Goal: Communication & Community: Share content

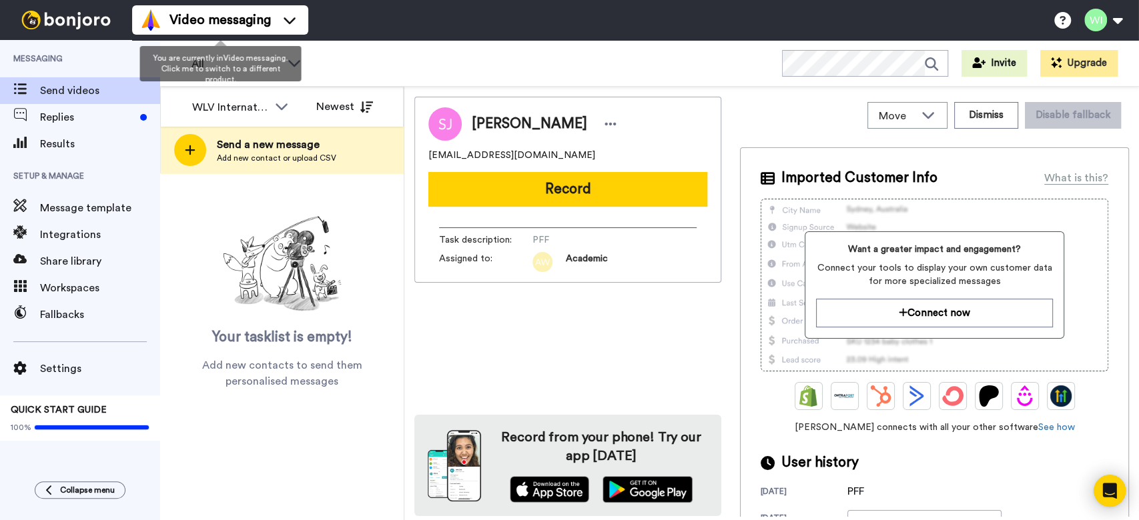
click at [293, 55] on div "You are currently in Video messaging . Click me to switch to a different produc…" at bounding box center [219, 63] width 161 height 35
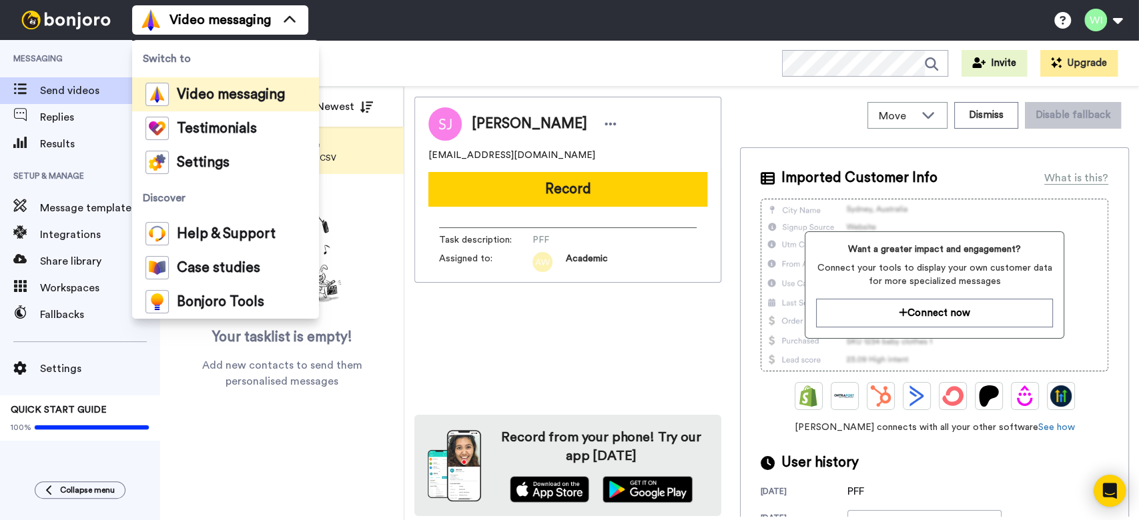
click at [291, 65] on span "Switch to" at bounding box center [225, 58] width 187 height 37
click at [349, 81] on div "All WORKSPACES View all All Default Task List Default International + Add a new…" at bounding box center [649, 63] width 979 height 47
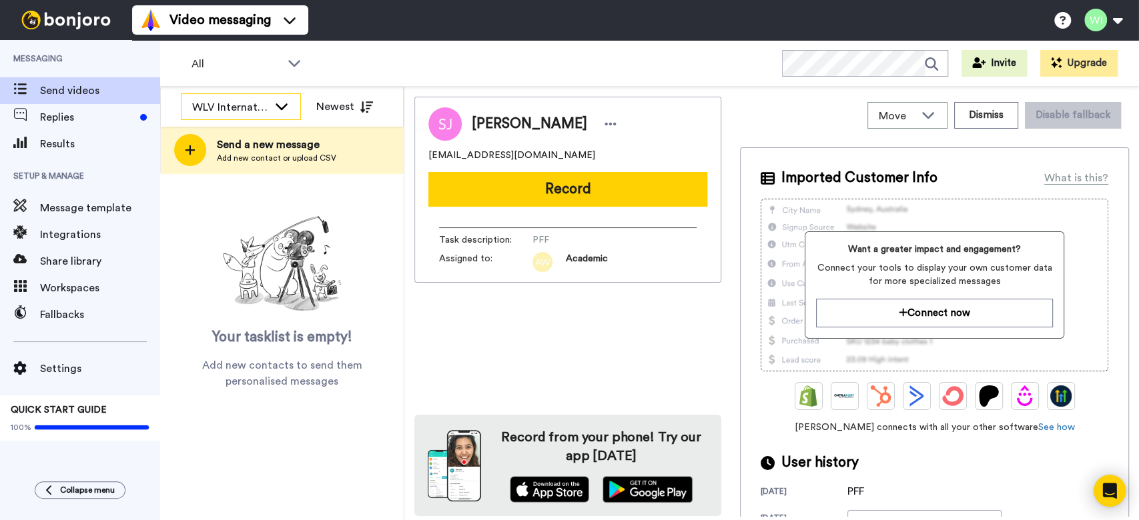
click at [276, 110] on icon at bounding box center [282, 105] width 16 height 13
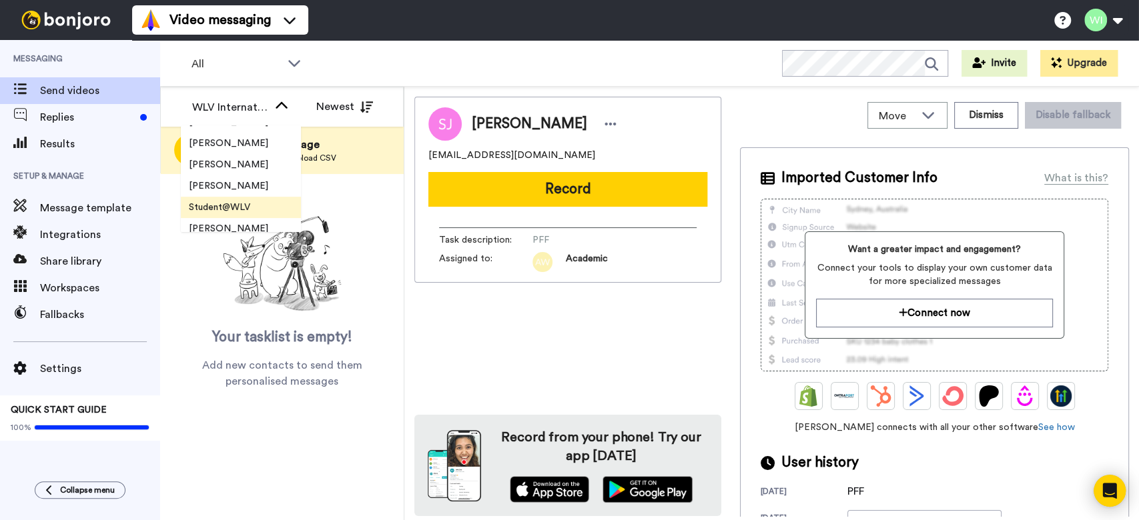
scroll to position [267, 0]
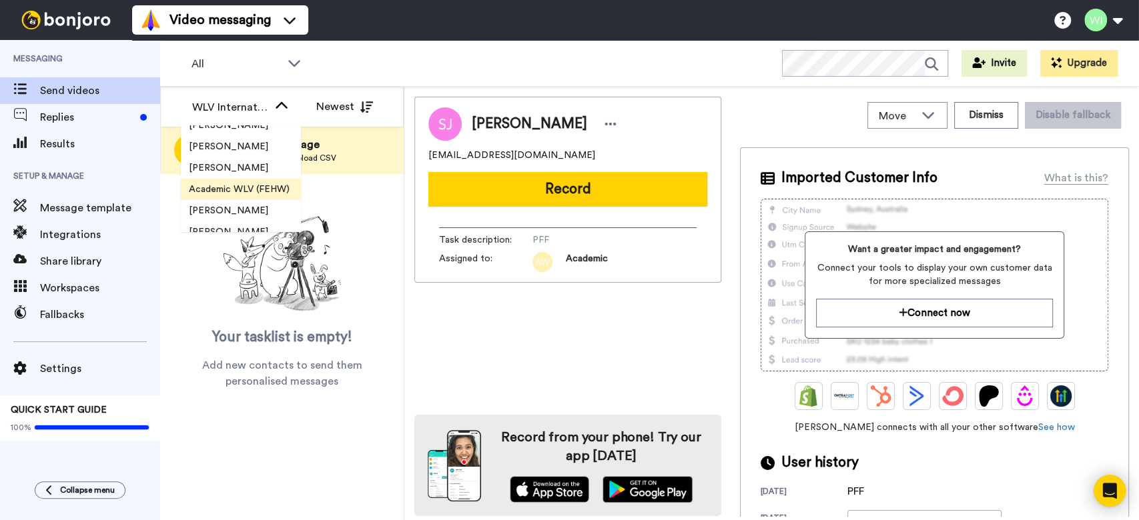
click at [236, 191] on span "Academic WLV (FEHW)" at bounding box center [239, 189] width 117 height 13
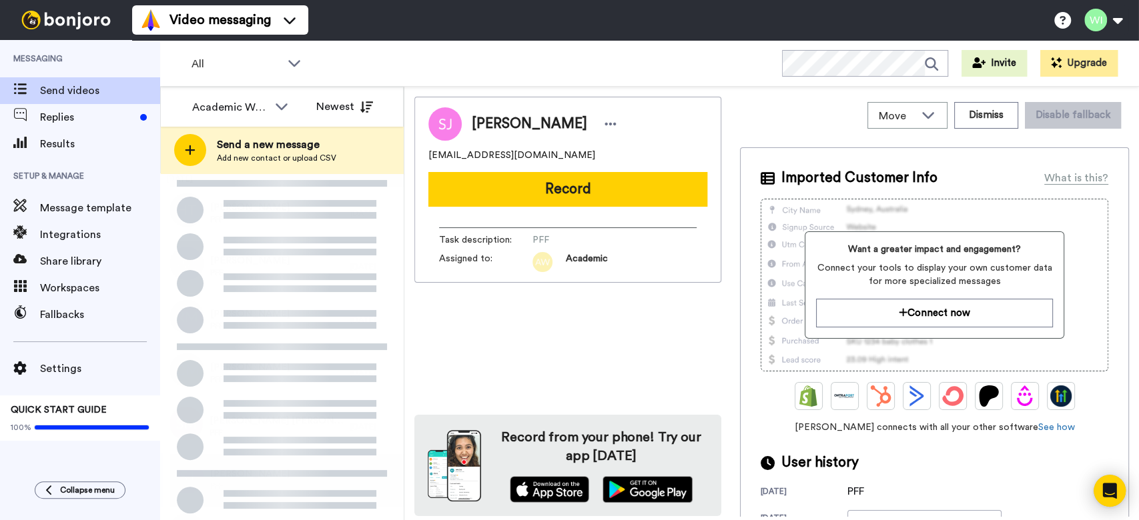
click at [283, 105] on icon at bounding box center [282, 105] width 16 height 13
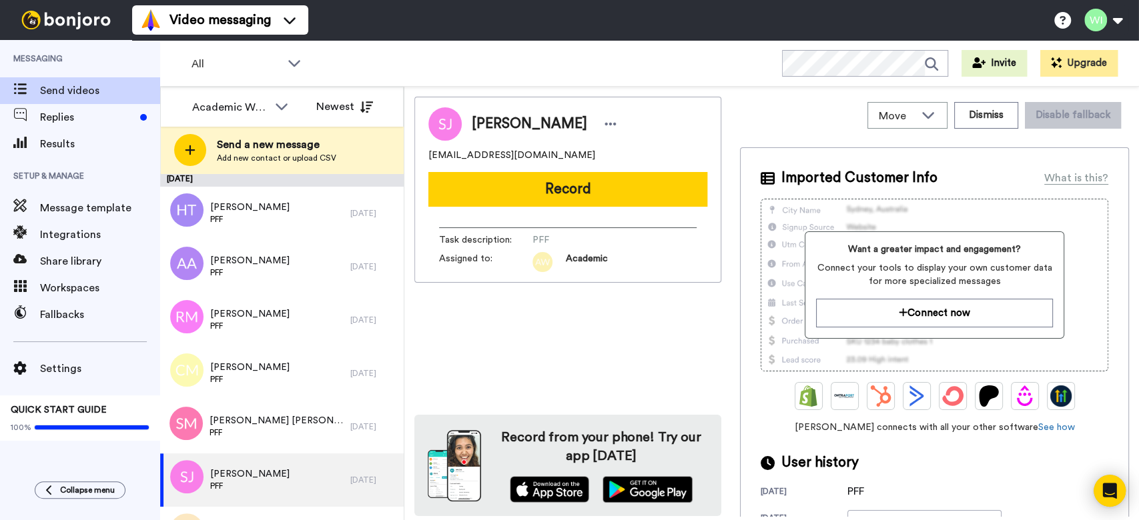
click at [336, 58] on div "All WORKSPACES View all All Default Task List Default International + Add a new…" at bounding box center [649, 63] width 979 height 47
click at [262, 102] on div "Academic WLV (FEHW)" at bounding box center [230, 107] width 76 height 16
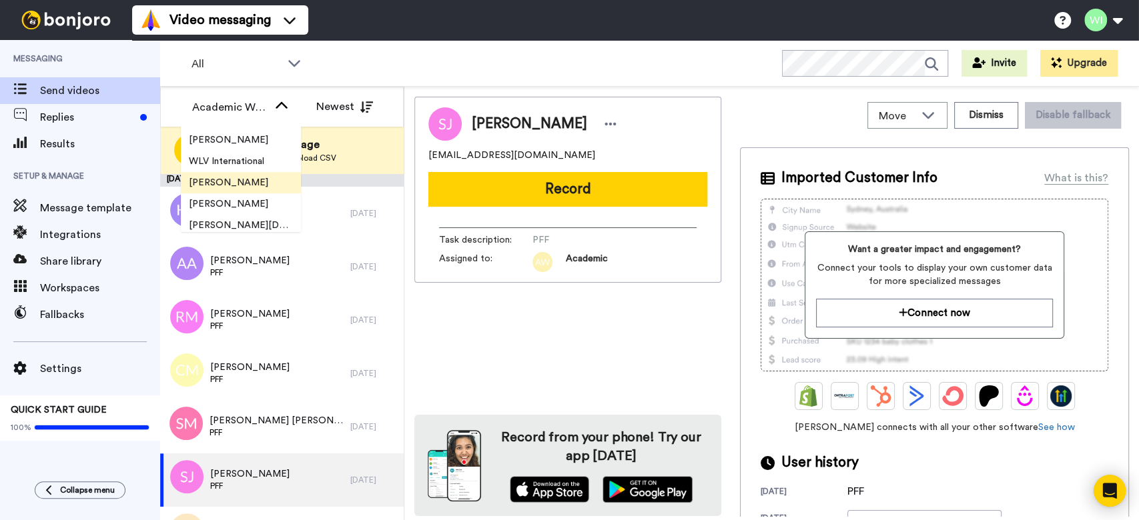
scroll to position [491, 0]
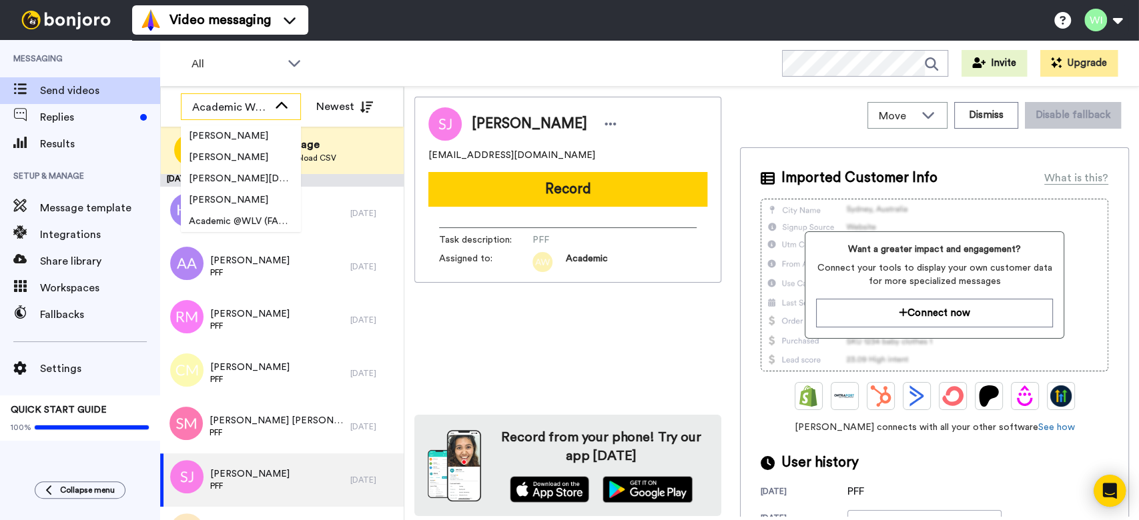
click at [250, 94] on div "Academic WLV (FEHW)" at bounding box center [240, 107] width 119 height 27
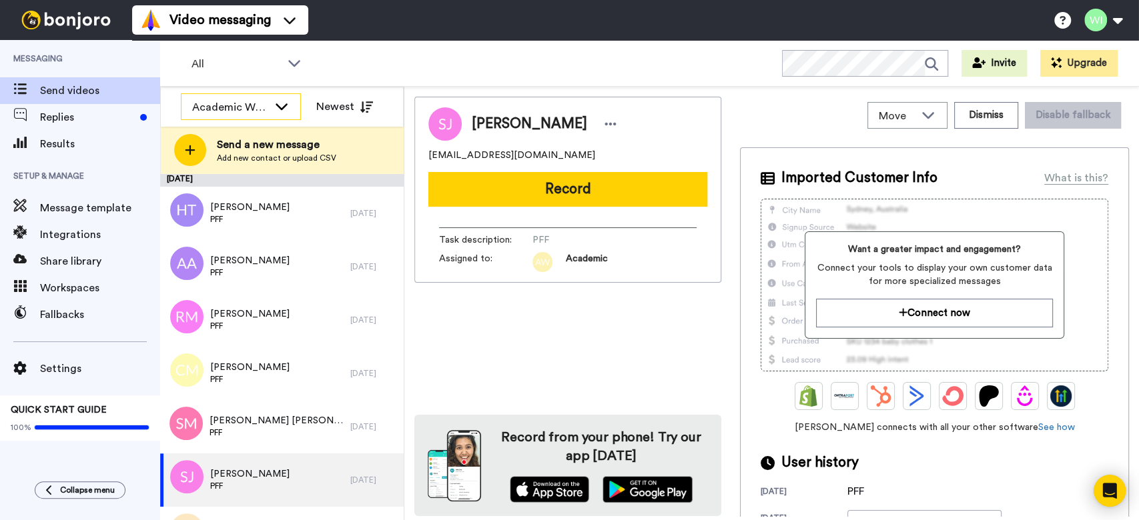
click at [251, 103] on div "Academic WLV (FEHW)" at bounding box center [230, 107] width 76 height 16
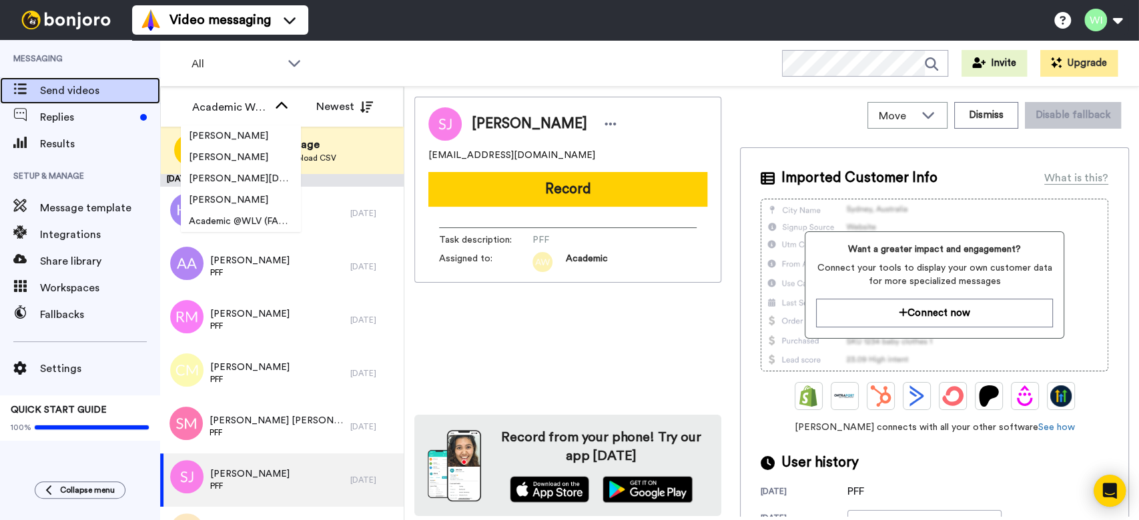
drag, startPoint x: 110, startPoint y: 109, endPoint x: 98, endPoint y: 95, distance: 18.5
click at [98, 95] on span "Send videos" at bounding box center [100, 91] width 120 height 16
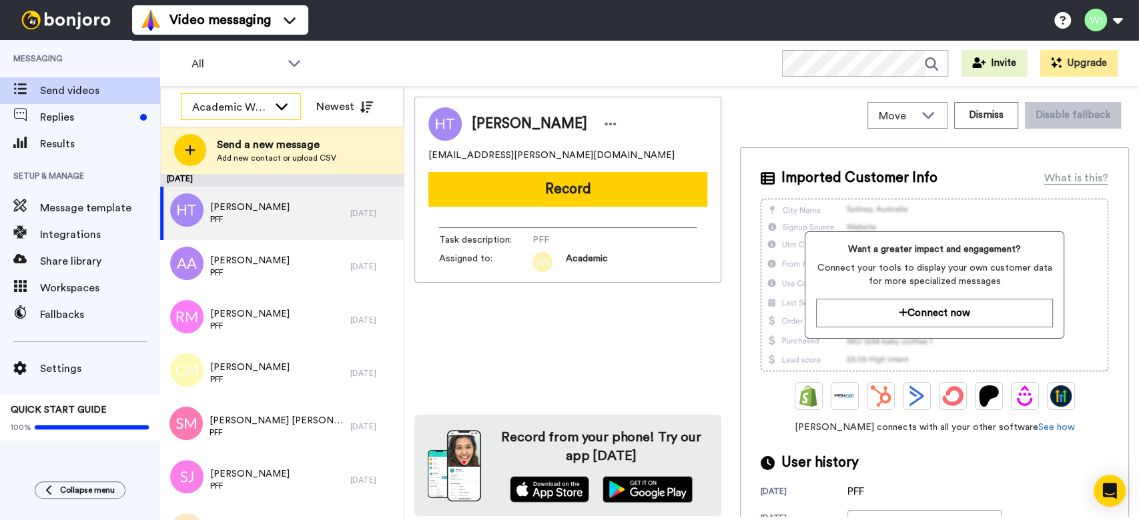
click at [283, 106] on icon at bounding box center [282, 106] width 12 height 7
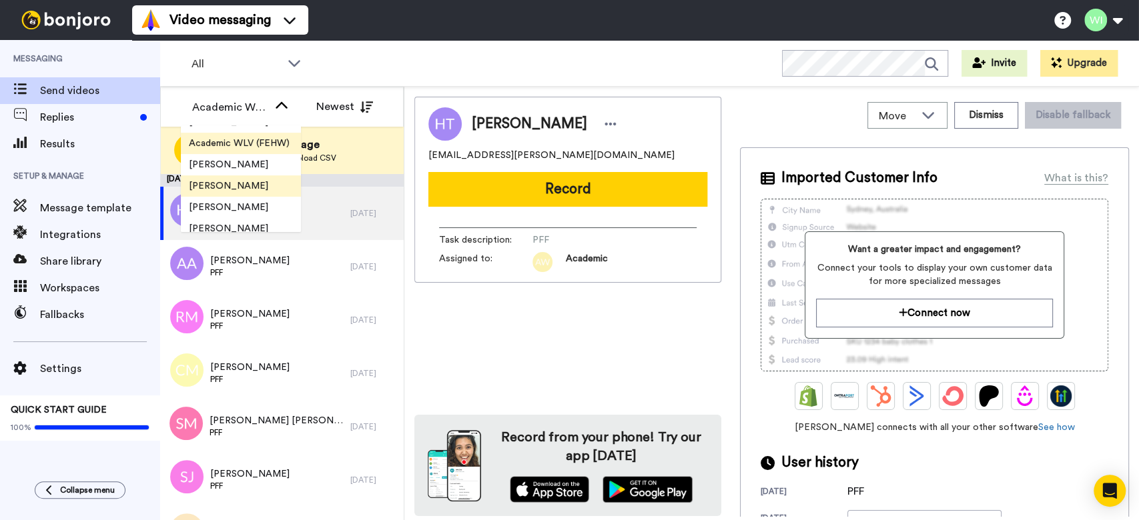
scroll to position [402, 0]
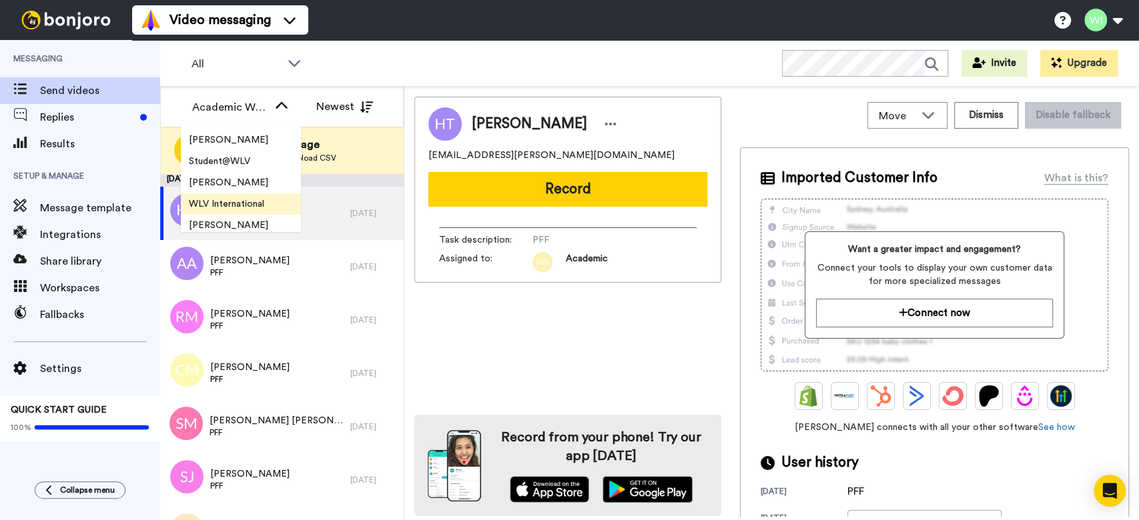
click at [242, 199] on span "WLV International" at bounding box center [226, 204] width 91 height 13
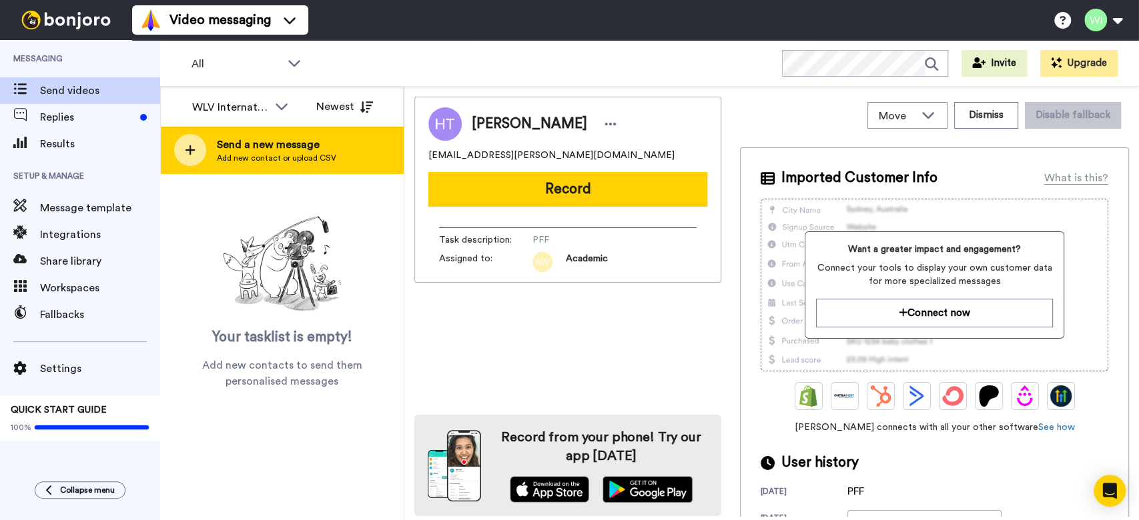
click at [212, 159] on div "Send a new message Add new contact or upload CSV" at bounding box center [282, 150] width 242 height 47
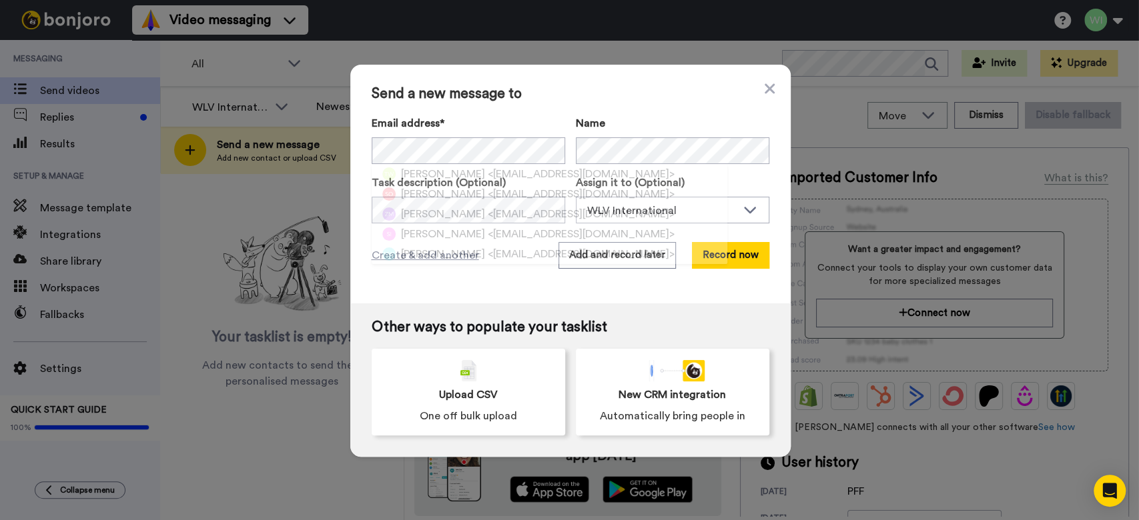
click at [757, 85] on div "Send a new message to Email address* TYRA WALKER <tiraw4733@gmail.com> SIOBHAN …" at bounding box center [570, 184] width 440 height 239
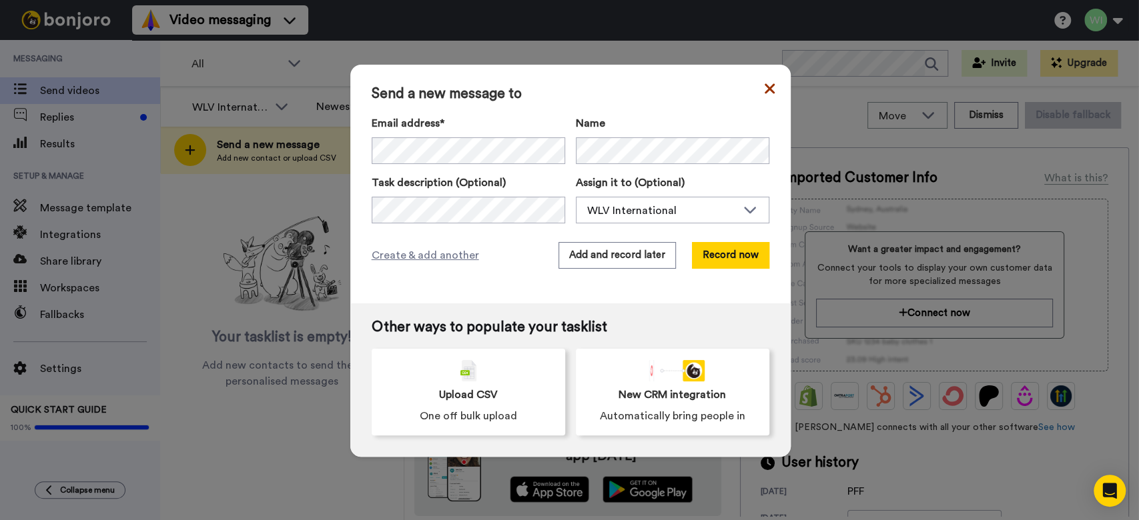
click at [766, 91] on icon at bounding box center [769, 88] width 10 height 10
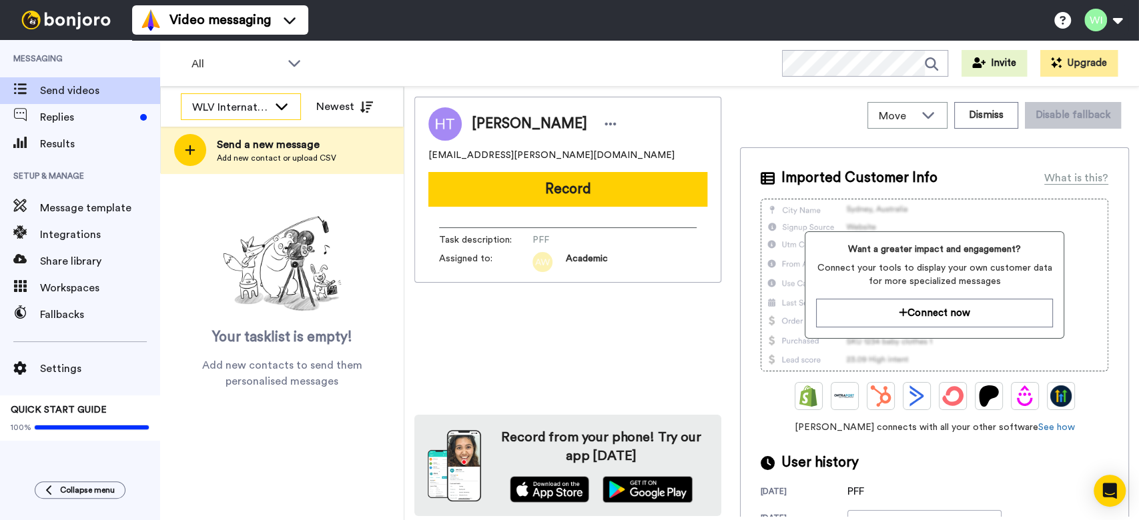
click at [256, 105] on div "WLV International" at bounding box center [230, 107] width 76 height 16
click at [360, 57] on div "All WORKSPACES View all All Default Task List Default International + Add a new…" at bounding box center [649, 63] width 979 height 47
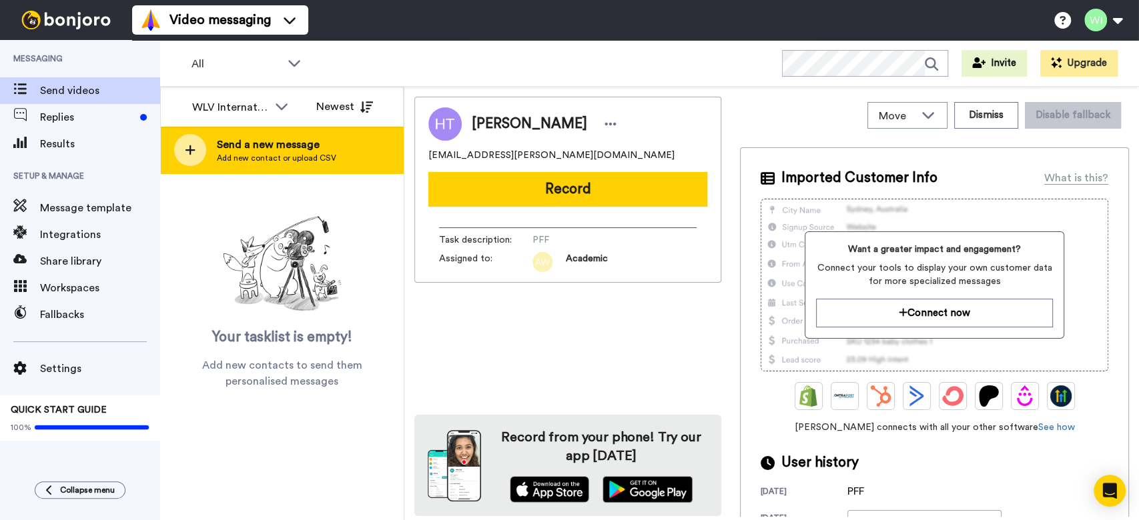
click at [251, 147] on span "Send a new message" at bounding box center [276, 145] width 119 height 16
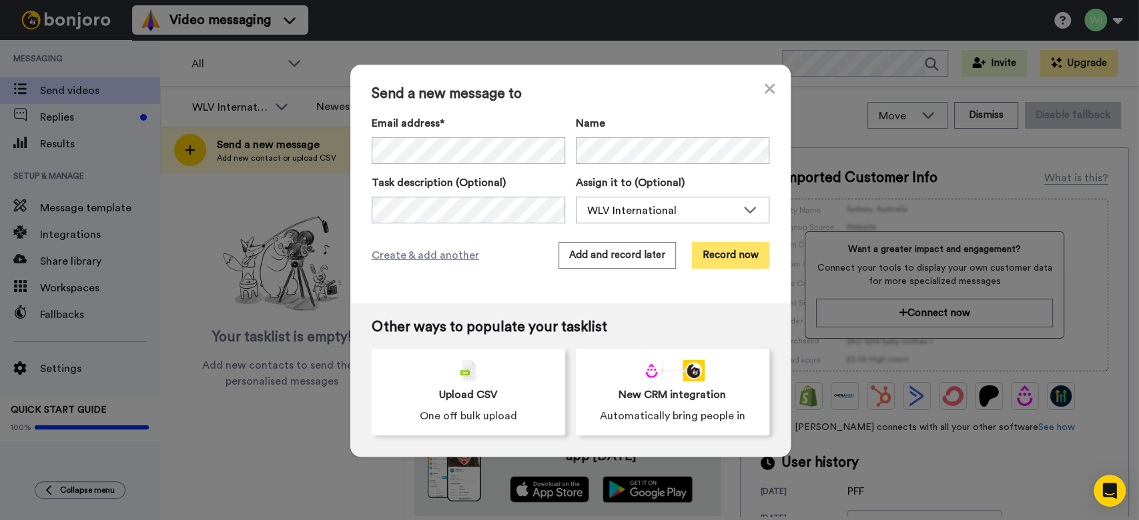
click at [715, 260] on button "Record now" at bounding box center [730, 255] width 77 height 27
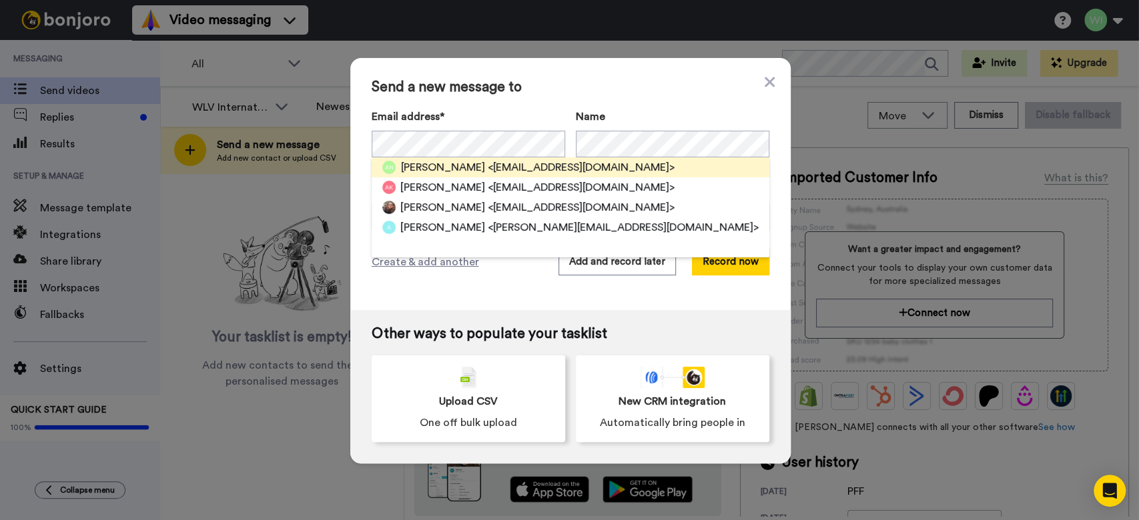
click at [485, 161] on span "Amritha Nandakumar" at bounding box center [443, 167] width 84 height 16
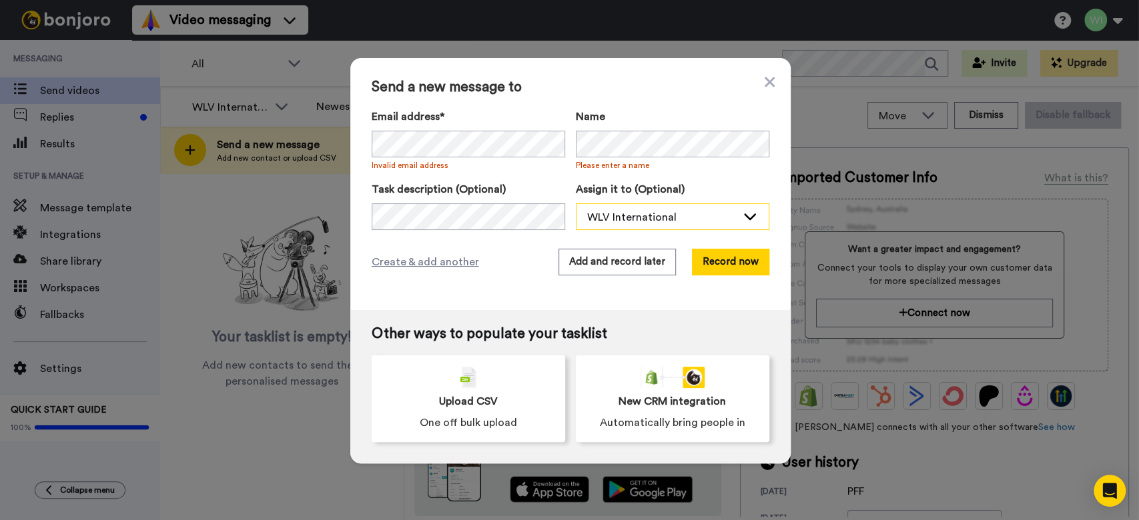
click at [608, 216] on div "WLV International" at bounding box center [661, 218] width 149 height 16
click at [651, 212] on div "WLV International" at bounding box center [661, 218] width 149 height 16
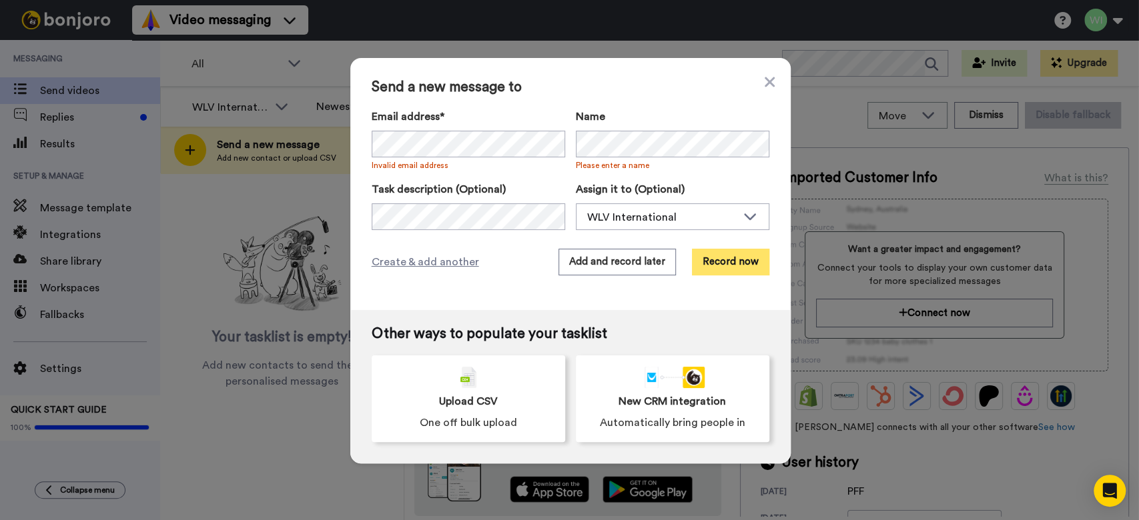
click at [723, 262] on button "Record now" at bounding box center [730, 262] width 77 height 27
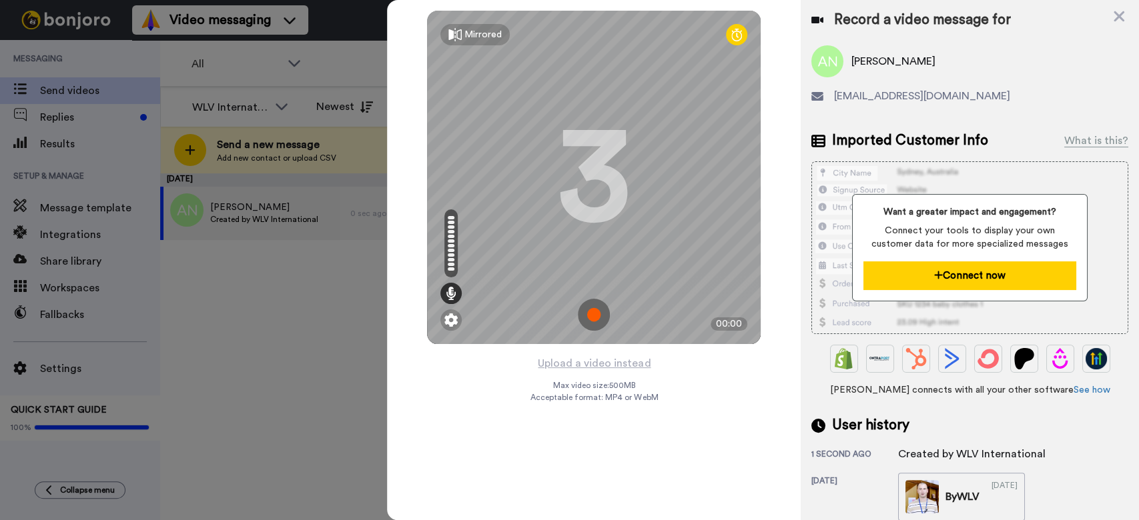
scroll to position [115, 0]
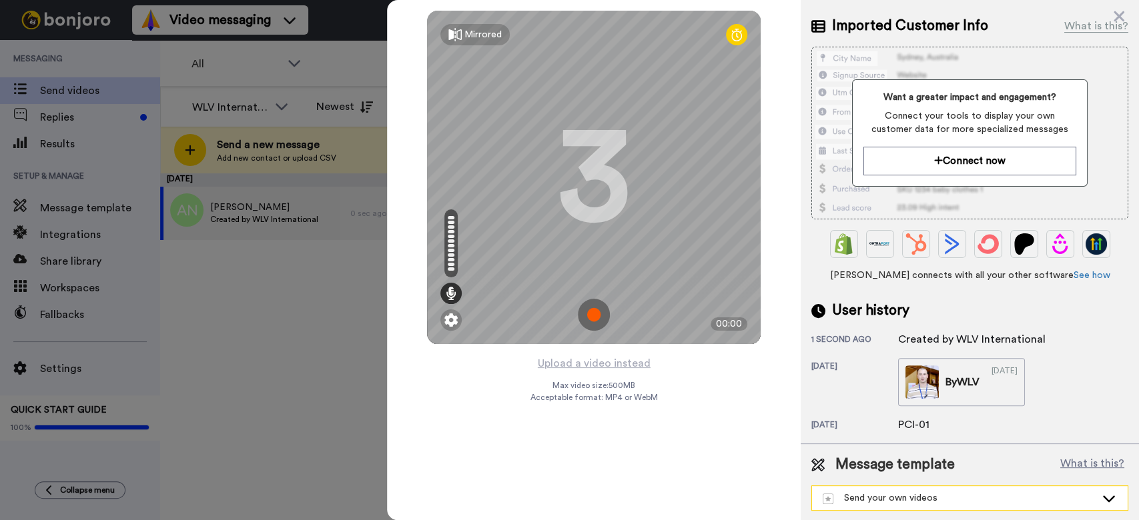
click at [925, 495] on div "Send your own videos" at bounding box center [959, 498] width 273 height 13
click at [668, 444] on div "Mirrored Redo 3 00:00 Upload a video instead Max video size: 500 MB Acceptable …" at bounding box center [594, 260] width 414 height 520
click at [930, 492] on div "Send your own videos" at bounding box center [959, 498] width 273 height 13
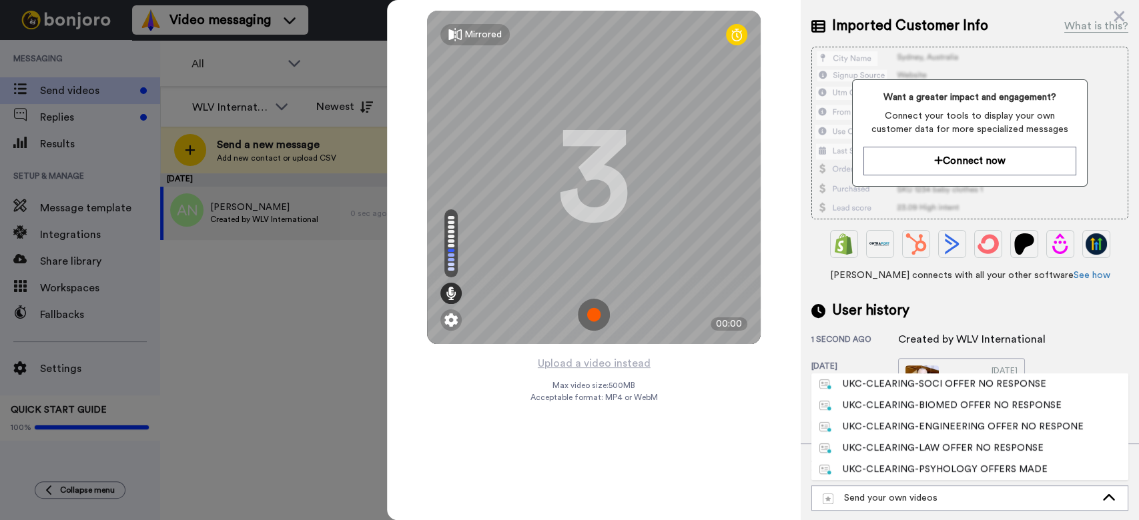
click at [738, 406] on div "Mirrored Redo 3 00:00 Upload a video instead Max video size: 500 MB Acceptable …" at bounding box center [594, 260] width 414 height 520
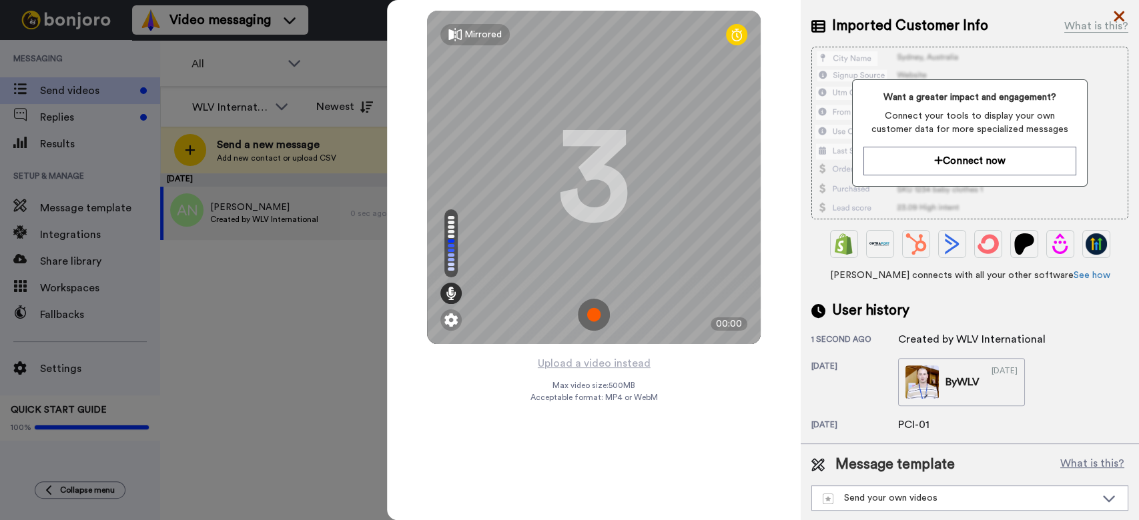
click at [1122, 19] on icon at bounding box center [1119, 16] width 11 height 11
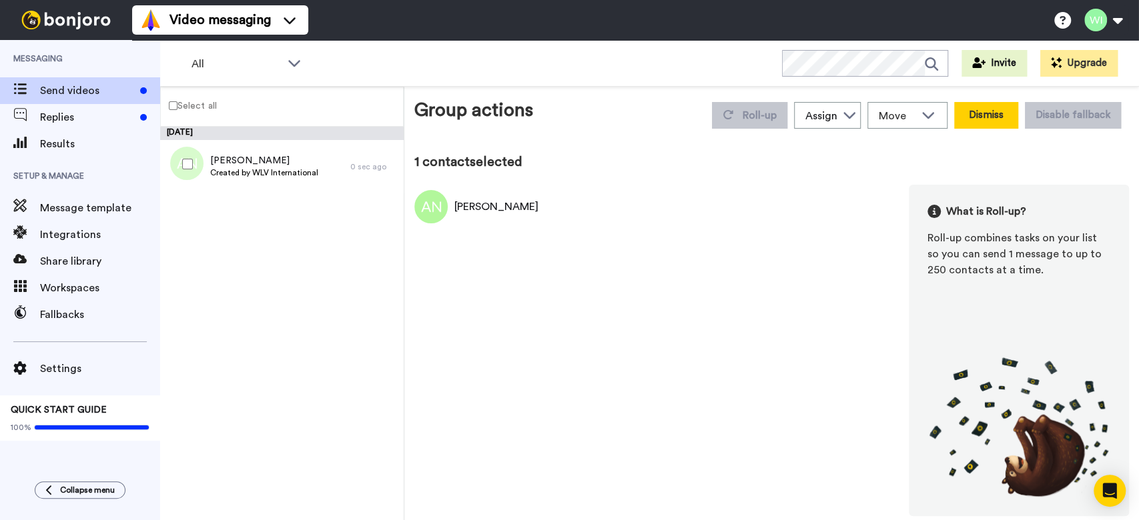
click at [978, 115] on button "Dismiss" at bounding box center [986, 115] width 64 height 27
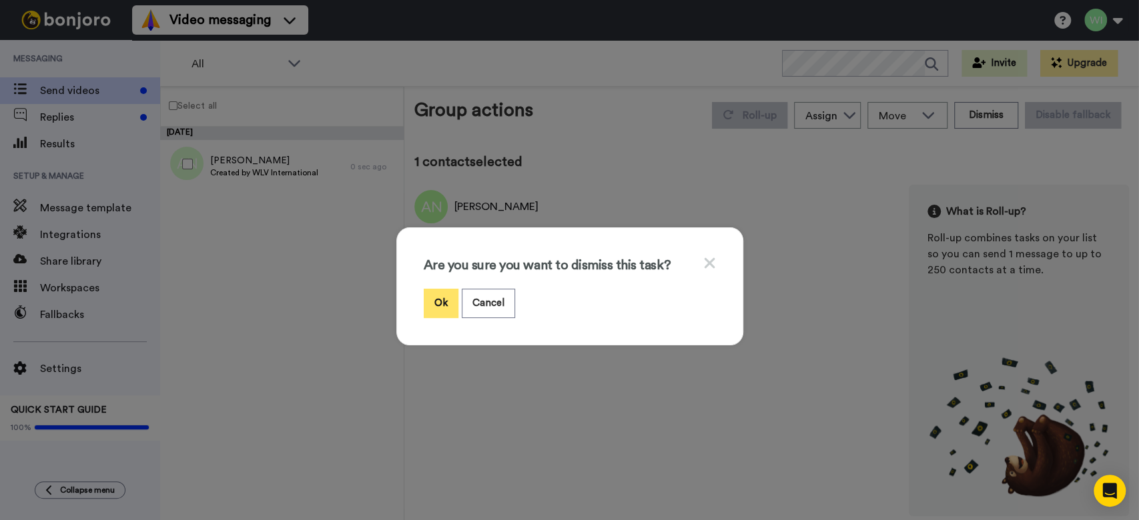
click at [434, 301] on button "Ok" at bounding box center [441, 303] width 35 height 29
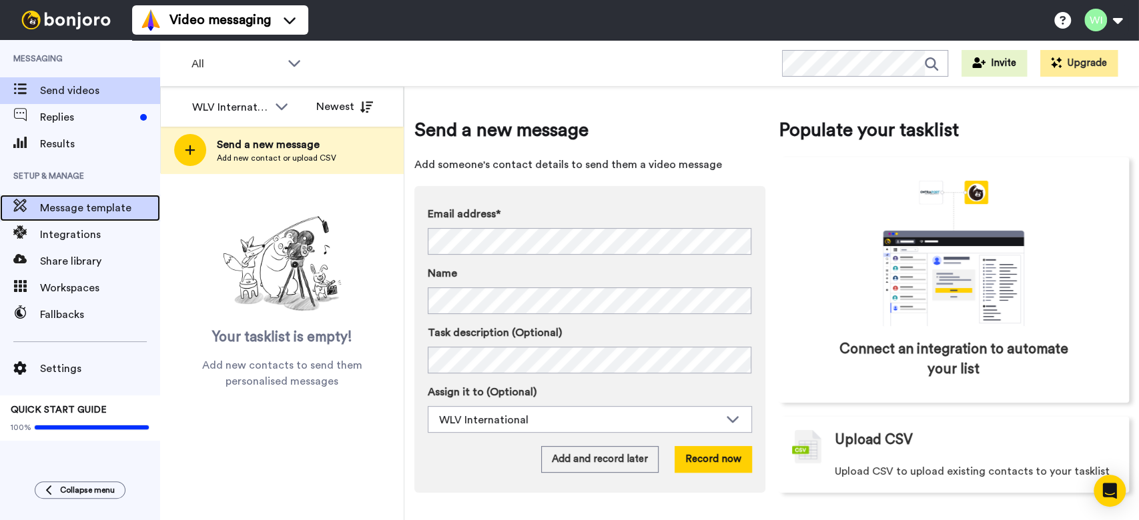
click at [73, 204] on span "Message template" at bounding box center [100, 208] width 120 height 16
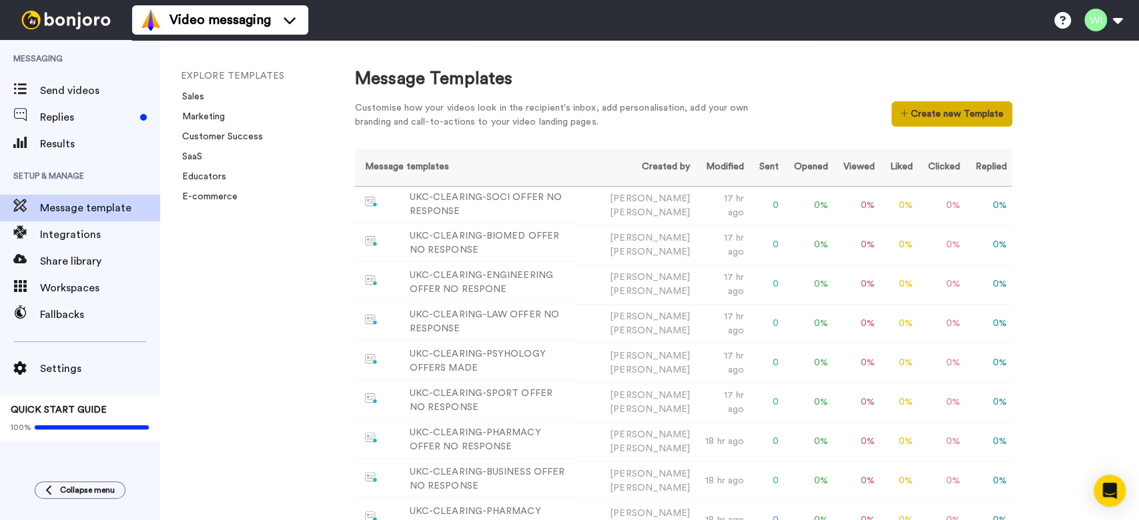
click at [932, 116] on button "Create new Template" at bounding box center [951, 113] width 121 height 25
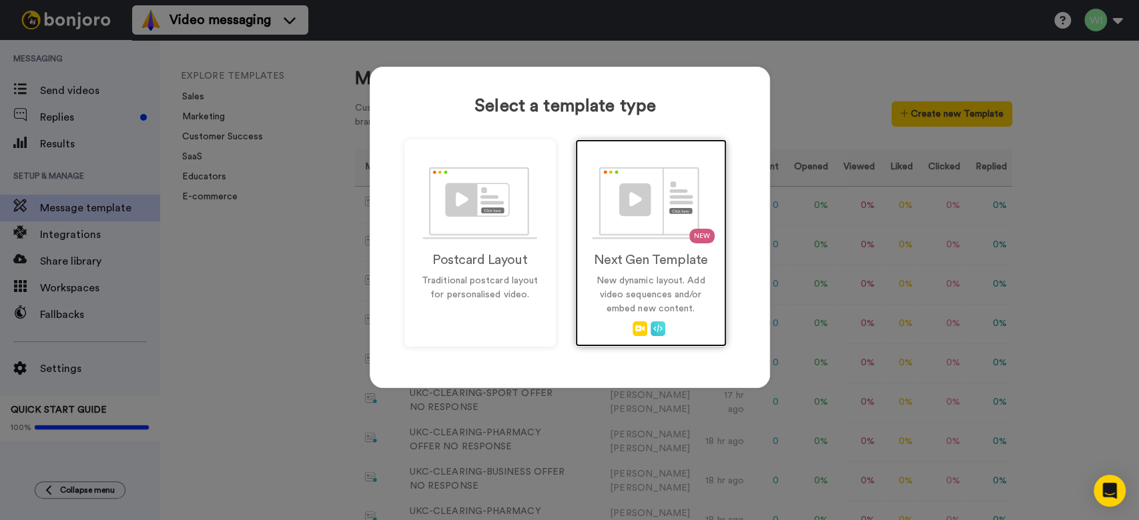
click at [635, 220] on img at bounding box center [650, 203] width 117 height 73
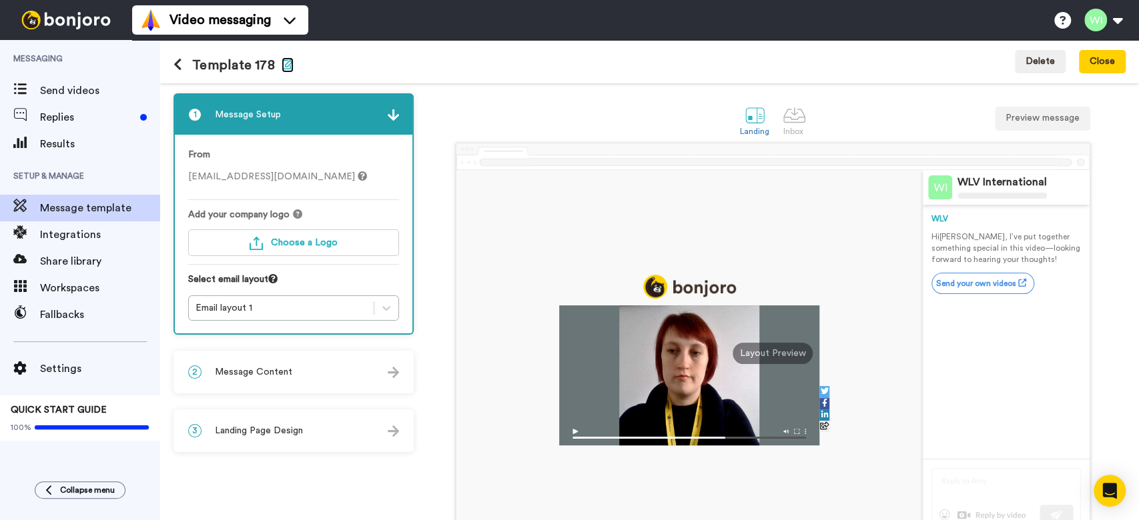
click at [283, 64] on icon "button" at bounding box center [288, 64] width 12 height 11
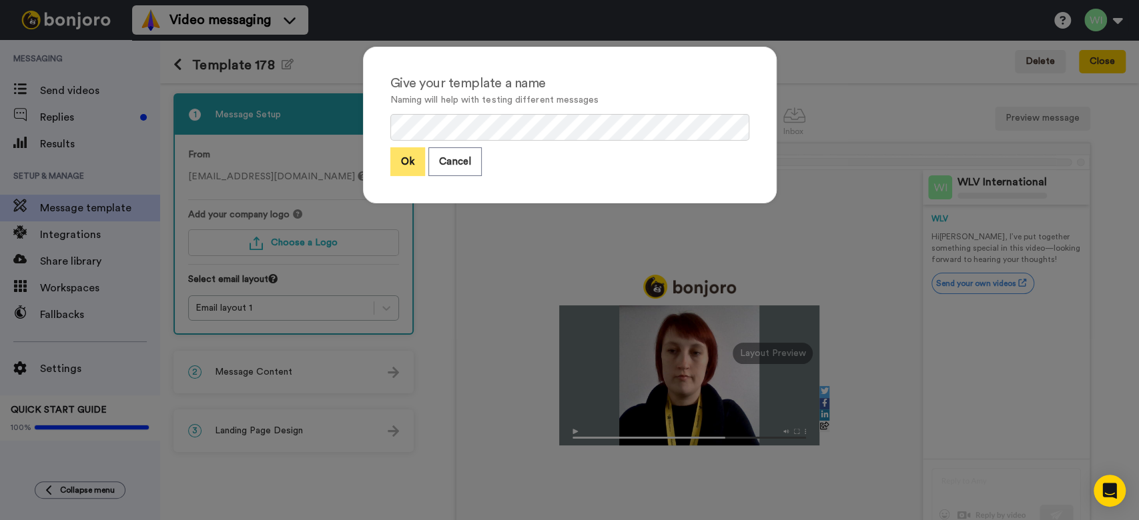
click at [400, 163] on button "Ok" at bounding box center [407, 161] width 35 height 29
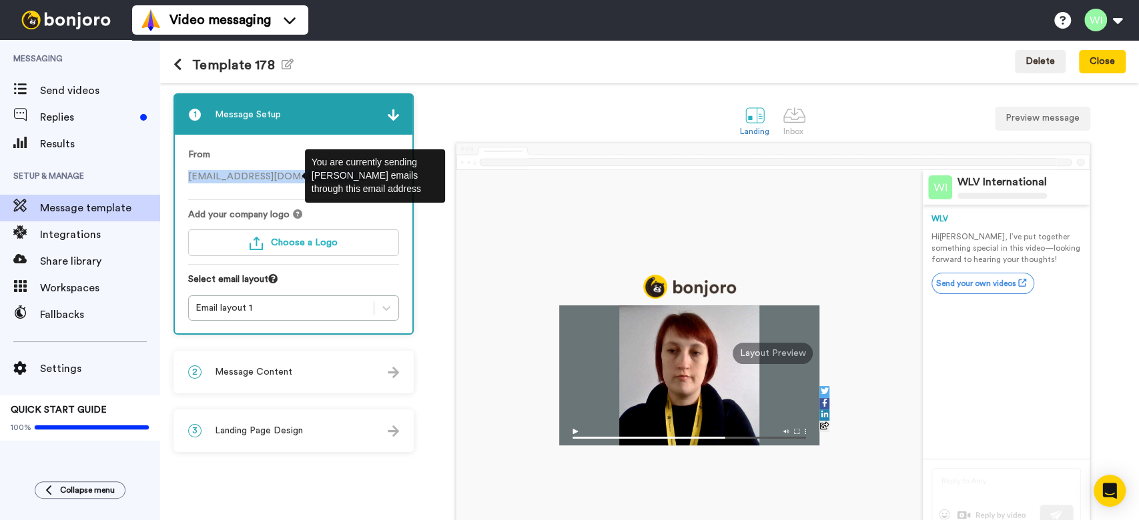
drag, startPoint x: 184, startPoint y: 174, endPoint x: 314, endPoint y: 172, distance: 130.1
click at [302, 173] on body "Video messaging Help docs Settings Messaging Send videos Replies Results Setup …" at bounding box center [569, 260] width 1139 height 520
click at [314, 171] on div "You are currently sending Bonjoro emails through this email address" at bounding box center [375, 175] width 140 height 53
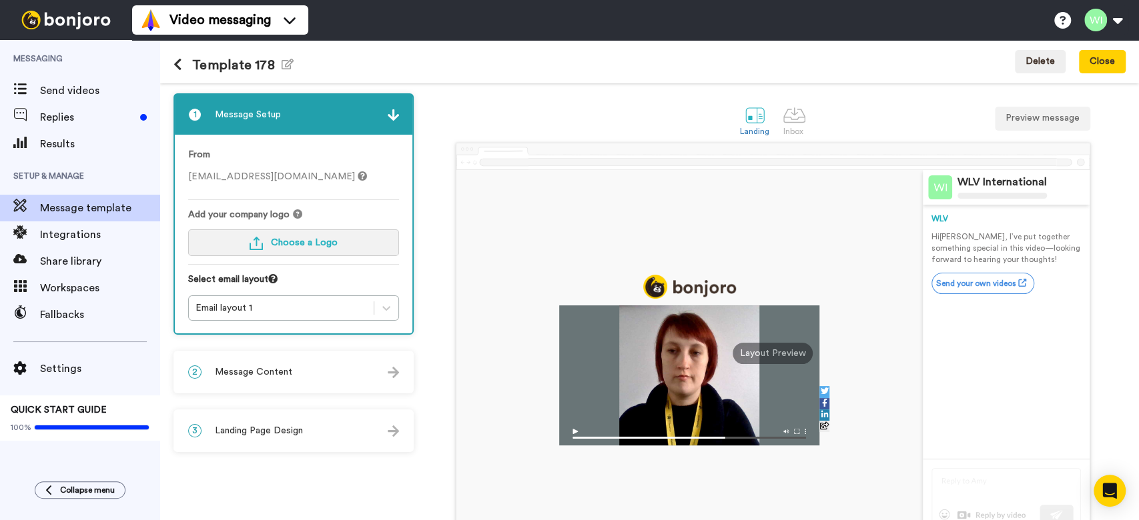
click at [298, 245] on span "Choose a Logo" at bounding box center [304, 242] width 67 height 9
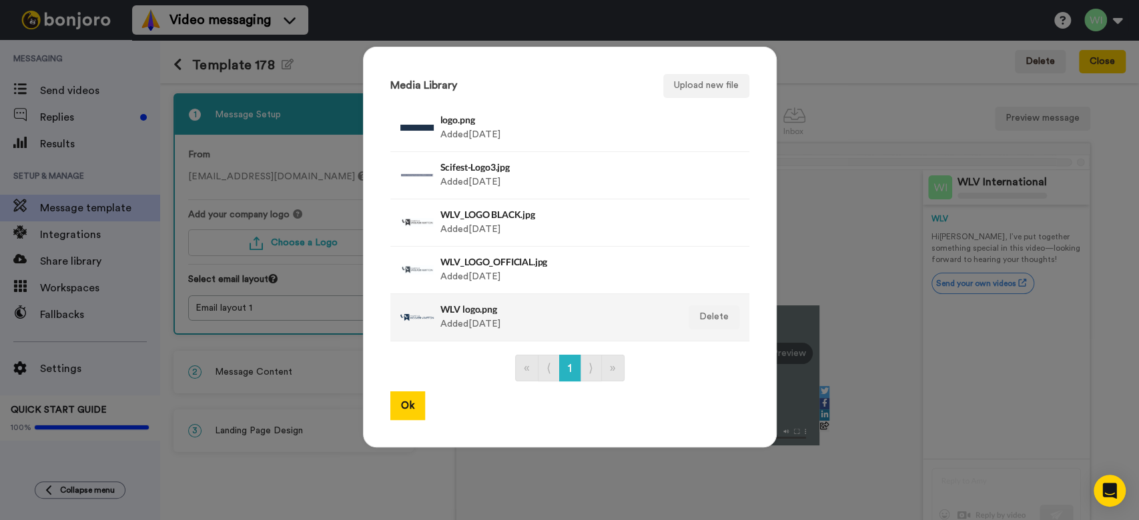
click at [427, 322] on div "WLV logo.png Added 3 yr ago" at bounding box center [535, 317] width 271 height 33
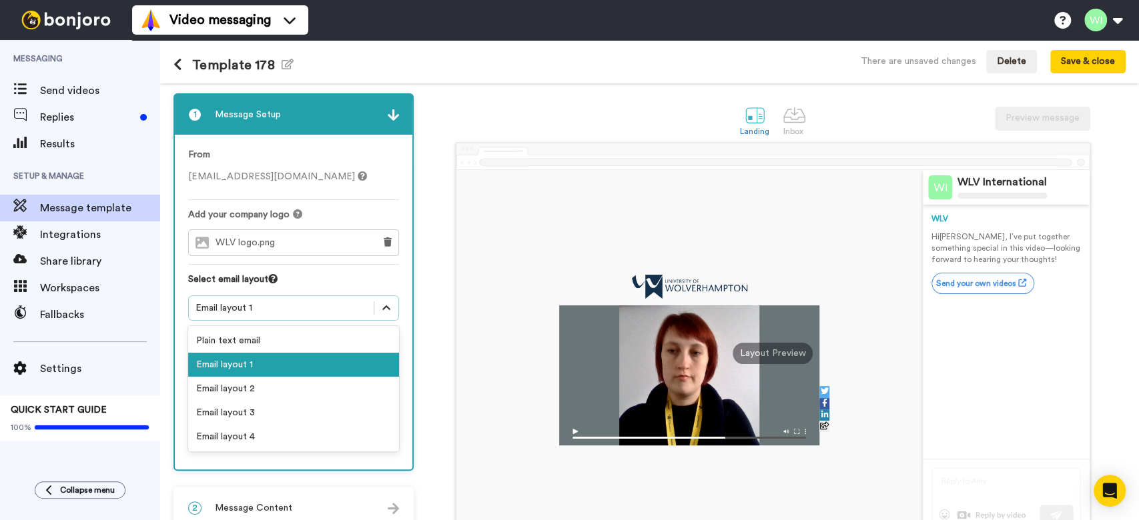
click at [384, 306] on icon at bounding box center [386, 308] width 13 height 13
click at [281, 390] on div "Email layout 2" at bounding box center [293, 389] width 211 height 24
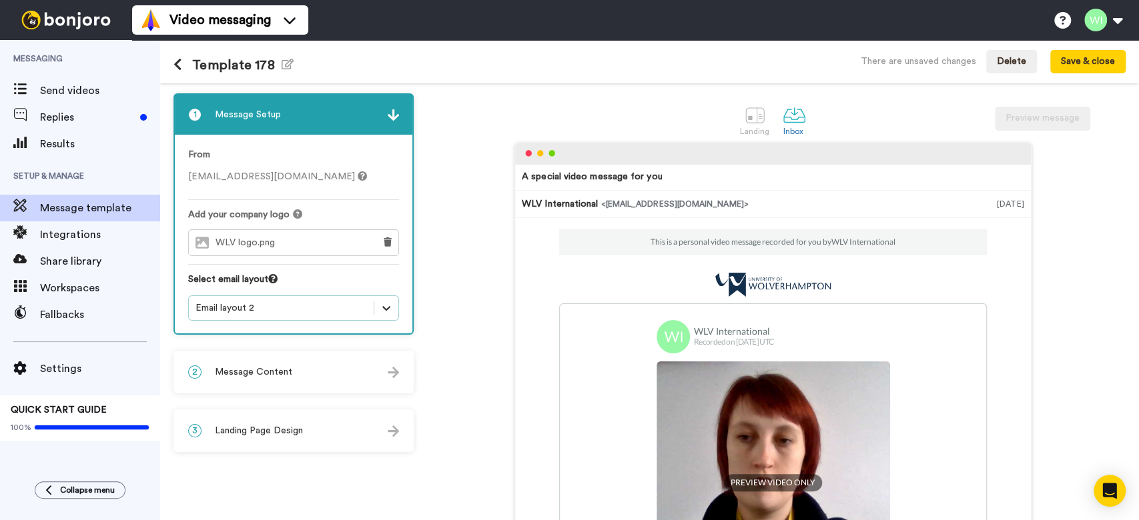
click at [390, 308] on icon at bounding box center [386, 308] width 13 height 13
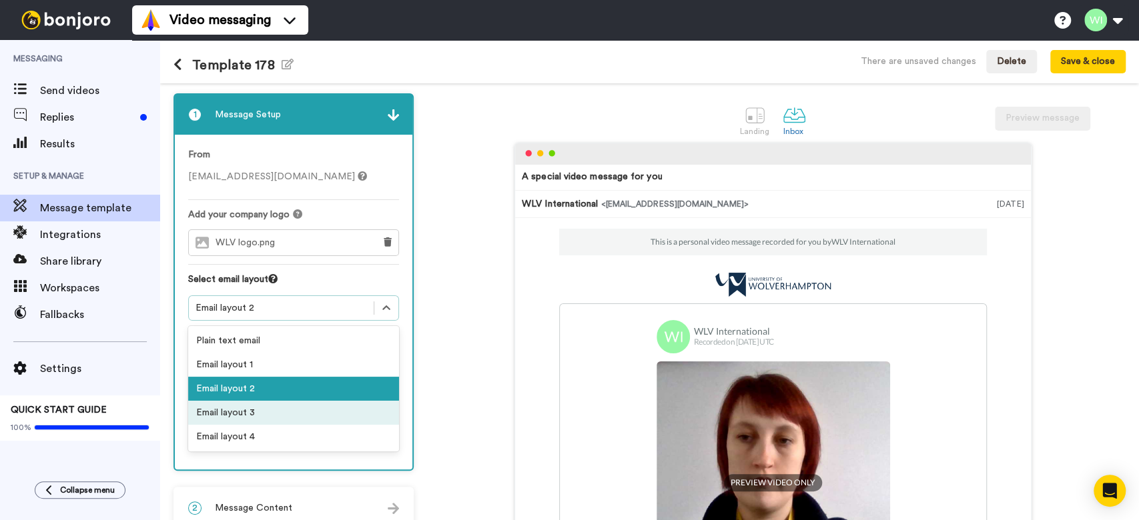
click at [288, 412] on div "Email layout 3" at bounding box center [293, 413] width 211 height 24
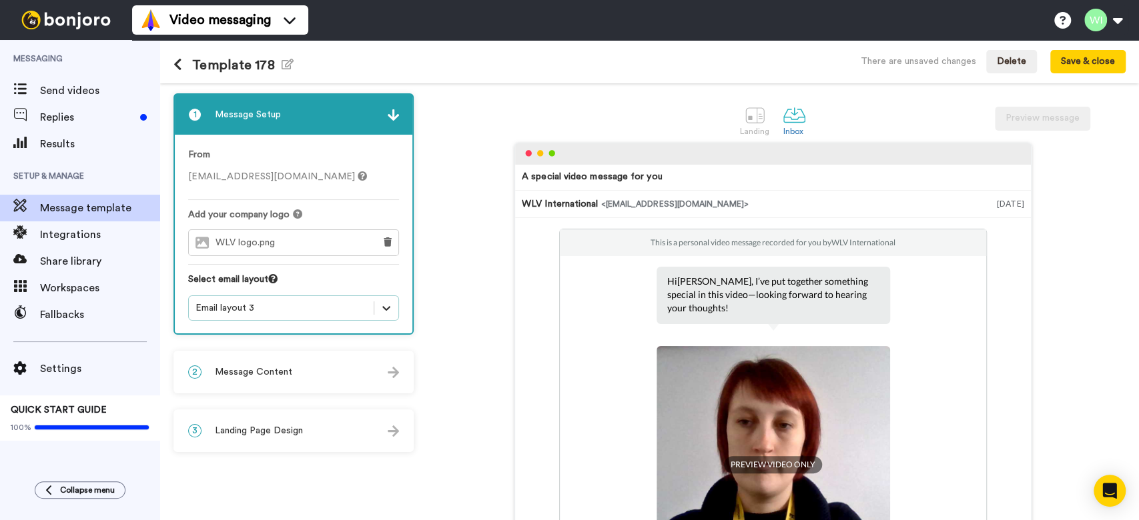
click at [382, 307] on icon at bounding box center [386, 308] width 13 height 13
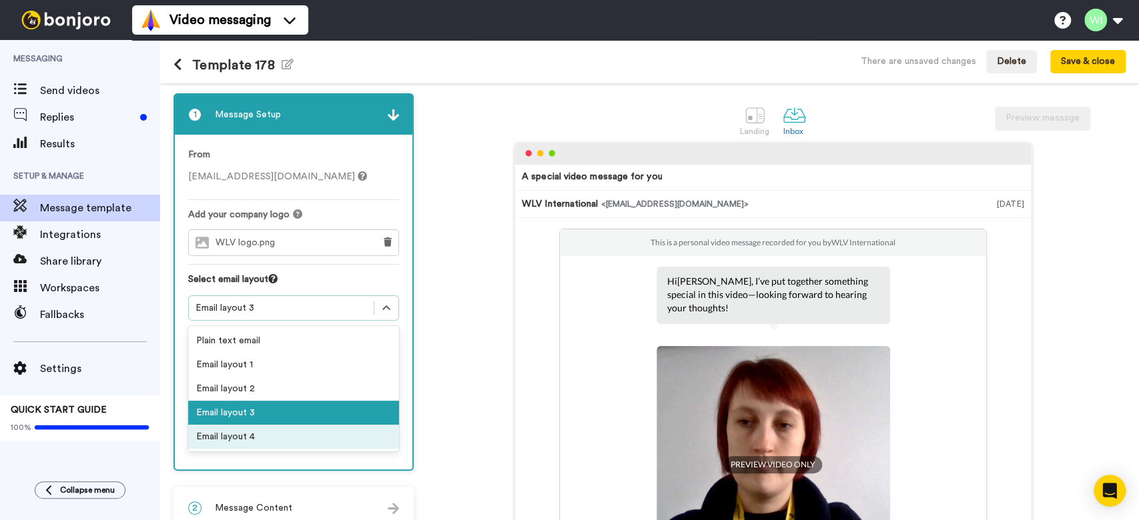
click at [236, 432] on div "Email layout 4" at bounding box center [293, 437] width 211 height 24
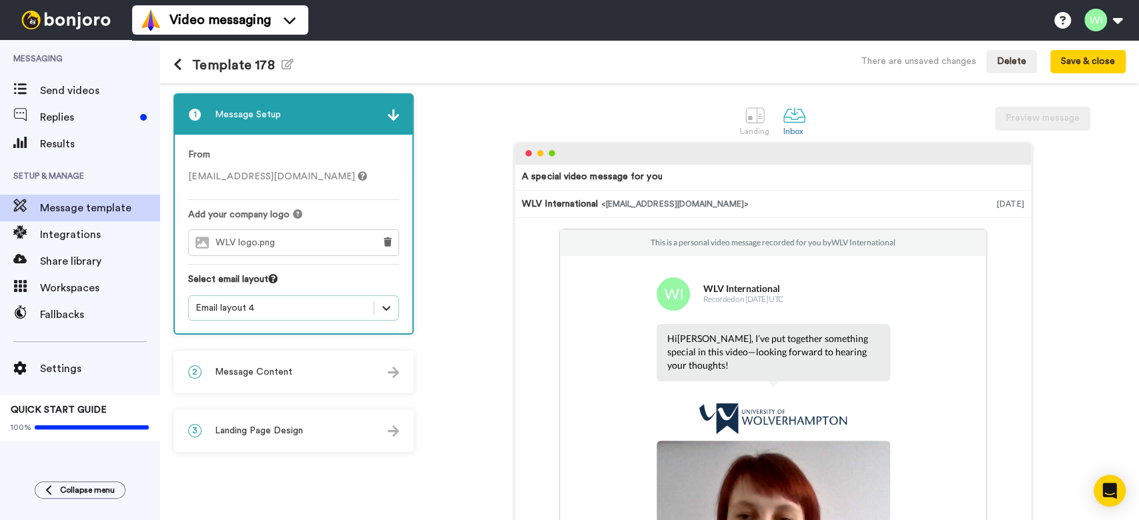
click at [391, 308] on icon at bounding box center [386, 308] width 13 height 13
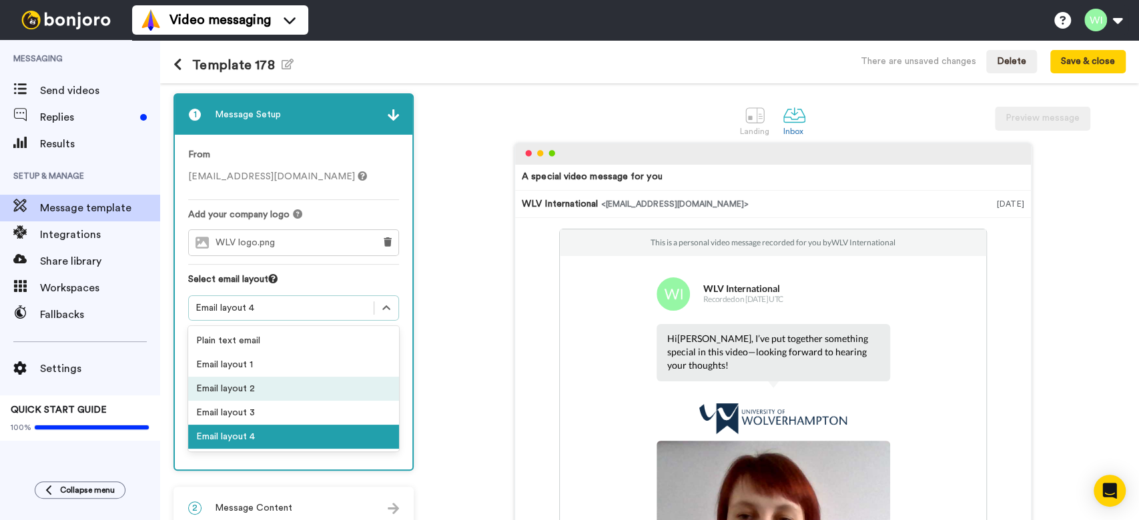
click at [280, 381] on div "Email layout 2" at bounding box center [293, 389] width 211 height 24
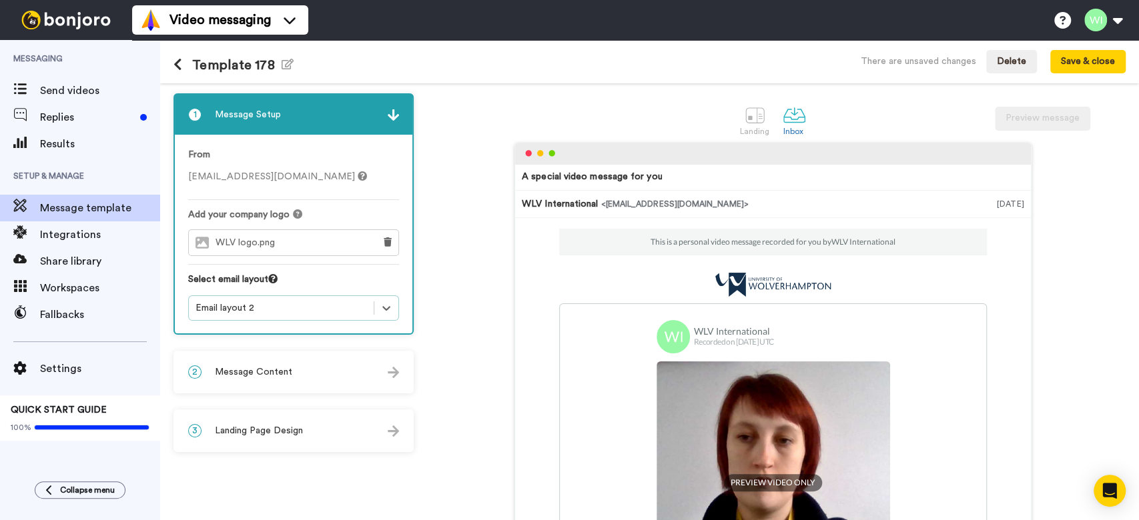
scroll to position [89, 0]
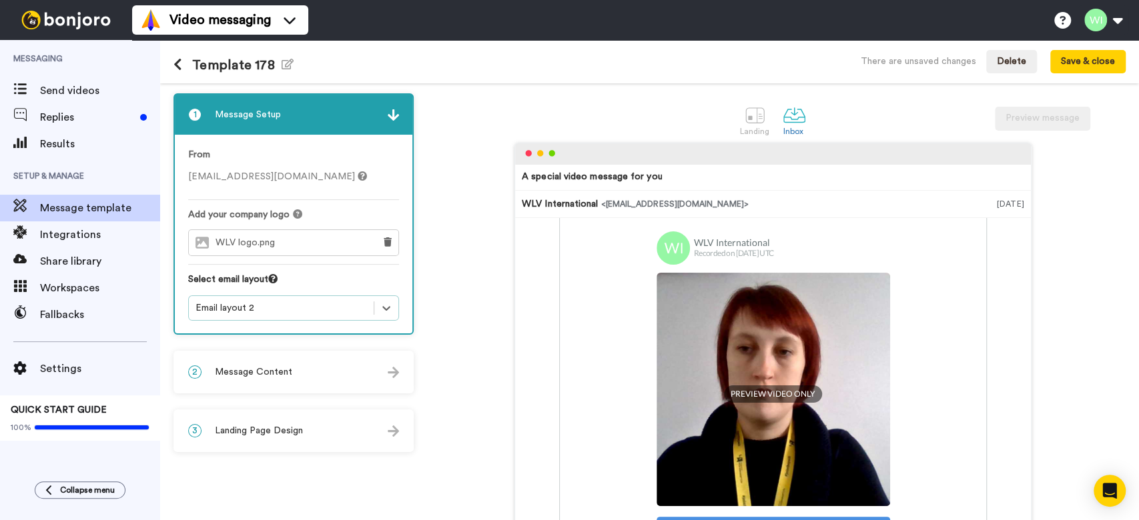
click at [330, 378] on div "2 Message Content" at bounding box center [294, 372] width 238 height 40
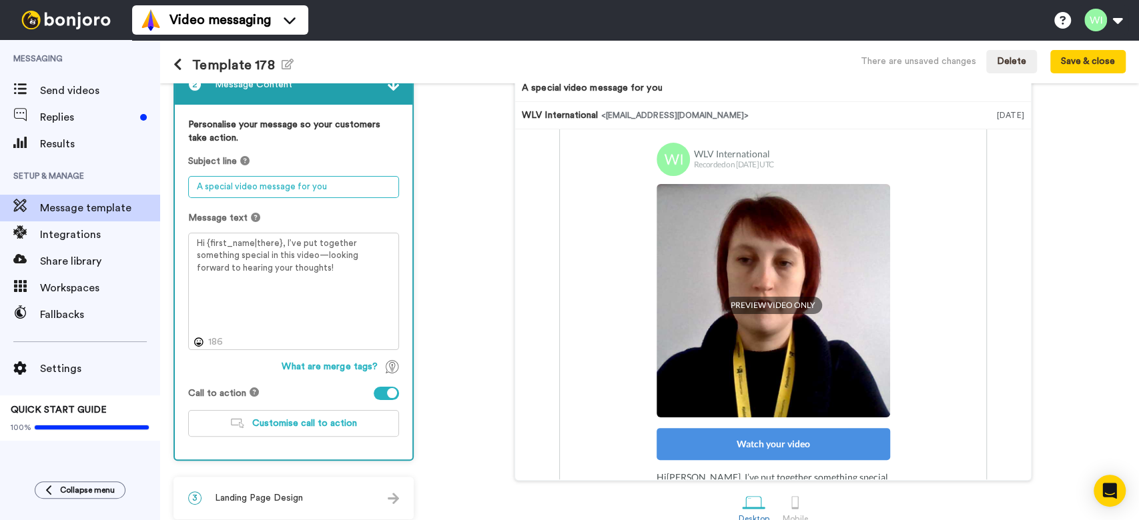
drag, startPoint x: 336, startPoint y: 184, endPoint x: 182, endPoint y: 192, distance: 153.6
click at [182, 192] on div "Personalise your message so your customers take action. Subject line A special …" at bounding box center [294, 283] width 238 height 356
click at [354, 185] on textarea "A special video message for you" at bounding box center [293, 187] width 211 height 22
drag, startPoint x: 338, startPoint y: 184, endPoint x: 188, endPoint y: 189, distance: 149.5
click at [188, 189] on textarea "A special video message for you" at bounding box center [293, 187] width 211 height 22
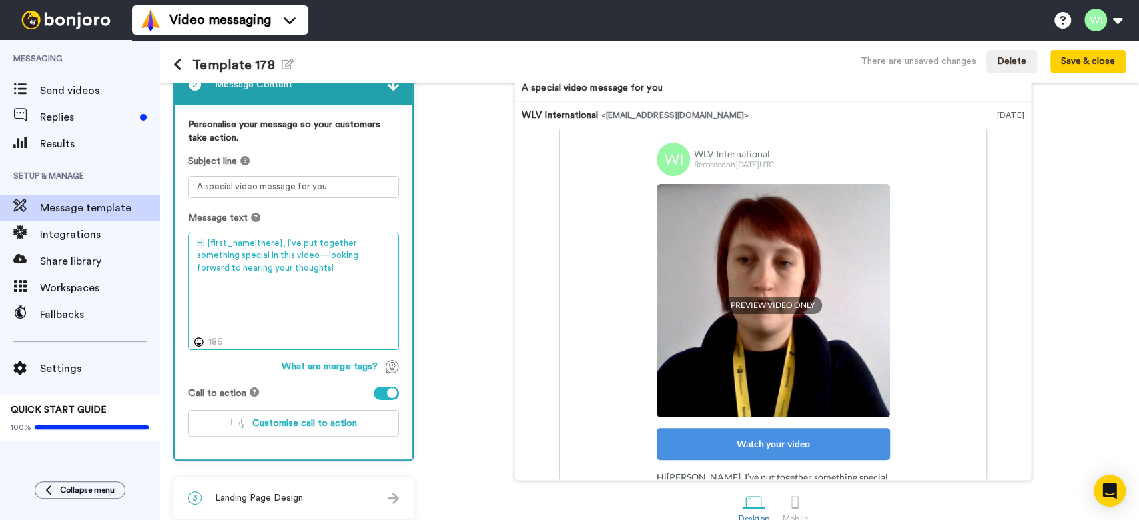
click at [278, 251] on textarea "Hi {first_name|there}, I’ve put together something special in this video—lookin…" at bounding box center [293, 291] width 211 height 117
drag, startPoint x: 278, startPoint y: 238, endPoint x: 192, endPoint y: 242, distance: 85.5
click at [192, 242] on textarea "Hi {first_name|there}, I’ve put together something special in this video—lookin…" at bounding box center [293, 291] width 211 height 117
click at [274, 291] on textarea "Hi {first_name|there}, I’ve put together something special in this video—lookin…" at bounding box center [293, 291] width 211 height 117
drag, startPoint x: 283, startPoint y: 240, endPoint x: 220, endPoint y: 248, distance: 63.3
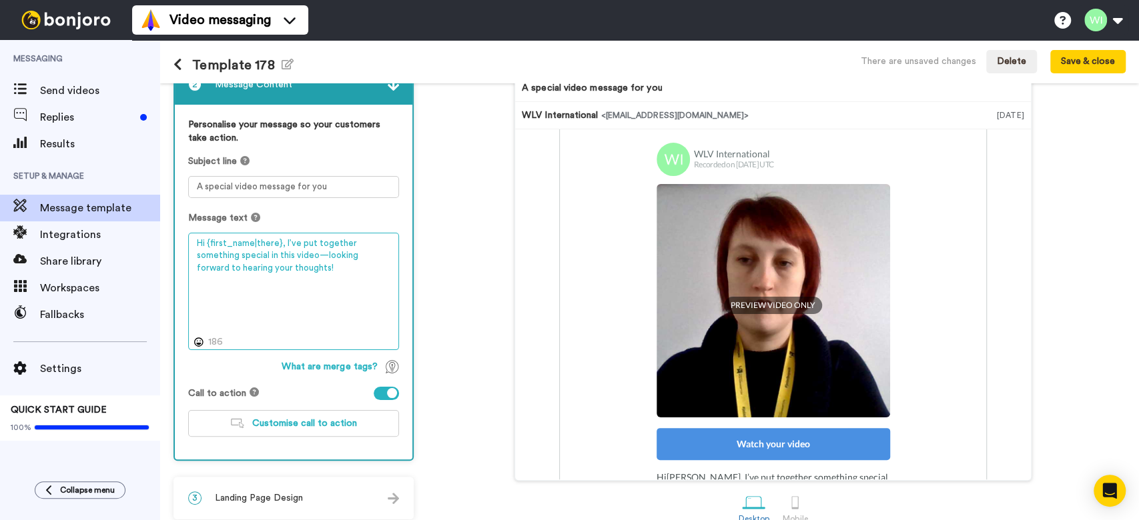
click at [205, 243] on textarea "Hi {first_name|there}, I’ve put together something special in this video—lookin…" at bounding box center [293, 291] width 211 height 117
drag, startPoint x: 249, startPoint y: 261, endPoint x: 284, endPoint y: 264, distance: 34.8
click at [250, 261] on textarea "Hi {first_name|there}, I’ve put together something special in this video—lookin…" at bounding box center [293, 291] width 211 height 117
drag, startPoint x: 280, startPoint y: 242, endPoint x: 262, endPoint y: 277, distance: 38.8
click at [189, 248] on textarea "Hi {first_name|there}, I’ve put together something special in this video—lookin…" at bounding box center [293, 291] width 211 height 117
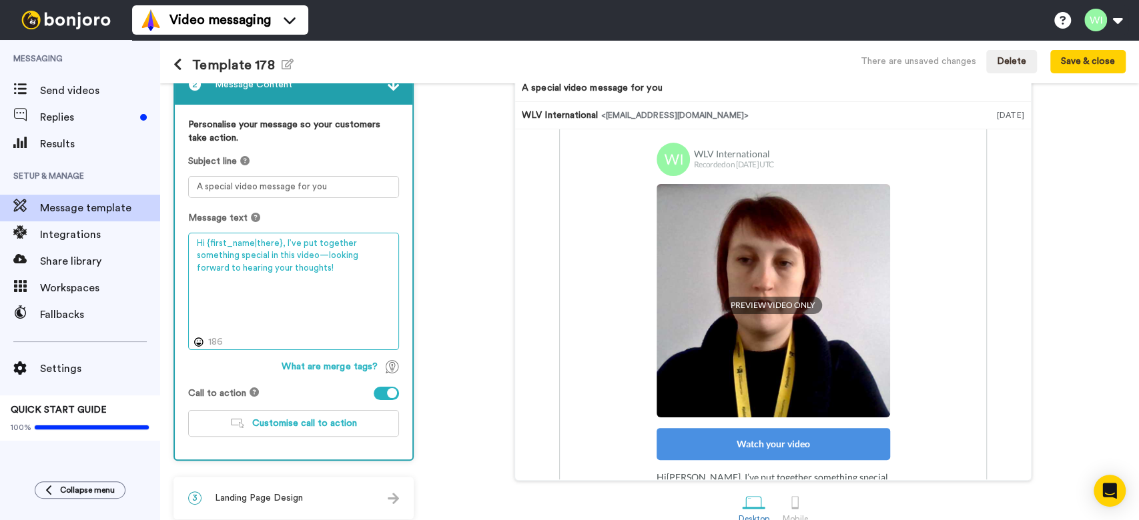
click at [295, 278] on textarea "Hi {first_name|there}, I’ve put together something special in this video—lookin…" at bounding box center [293, 291] width 211 height 117
drag, startPoint x: 278, startPoint y: 273, endPoint x: 336, endPoint y: 272, distance: 58.7
click at [285, 244] on textarea "Hi {first_name|there}, I’ve put together something special in this video—lookin…" at bounding box center [293, 291] width 211 height 117
click at [298, 270] on textarea "Hi {first_name|there}, I’ve put together something special in this video—lookin…" at bounding box center [293, 291] width 211 height 117
drag, startPoint x: 251, startPoint y: 335, endPoint x: 283, endPoint y: 238, distance: 102.5
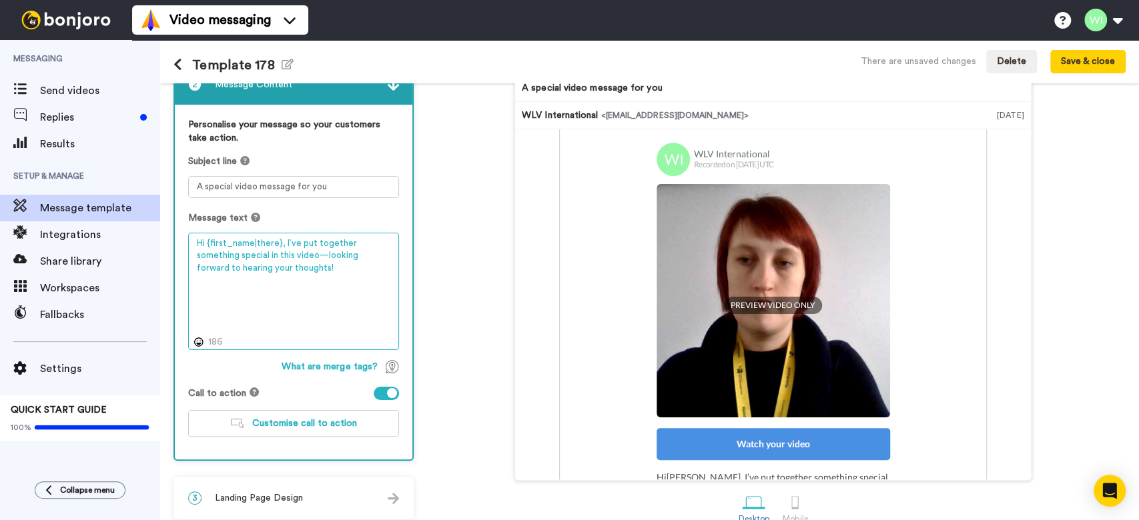
click at [283, 238] on textarea "Hi {first_name|there}, I’ve put together something special in this video—lookin…" at bounding box center [293, 291] width 211 height 117
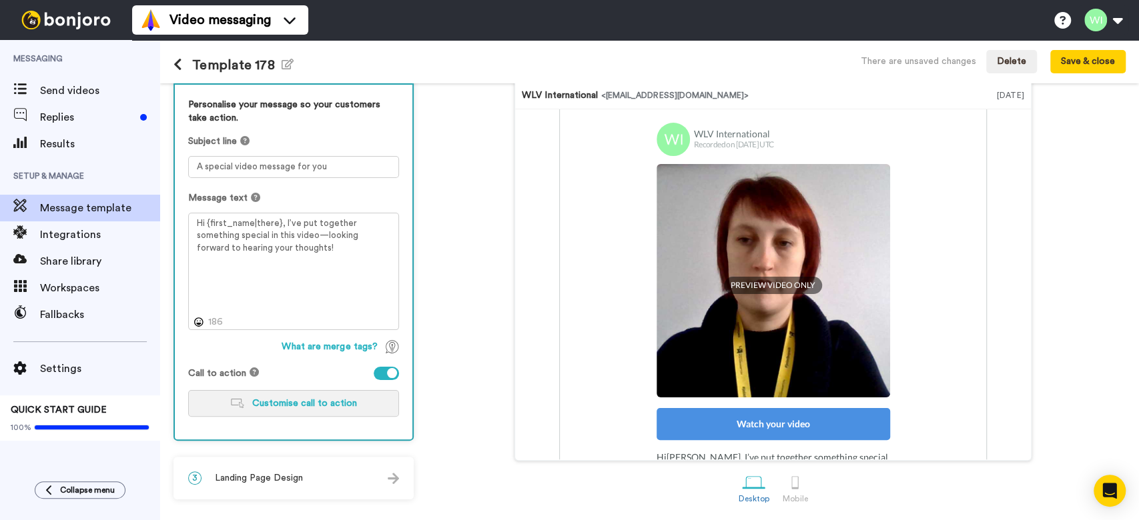
click at [317, 404] on span "Customise call to action" at bounding box center [304, 403] width 105 height 9
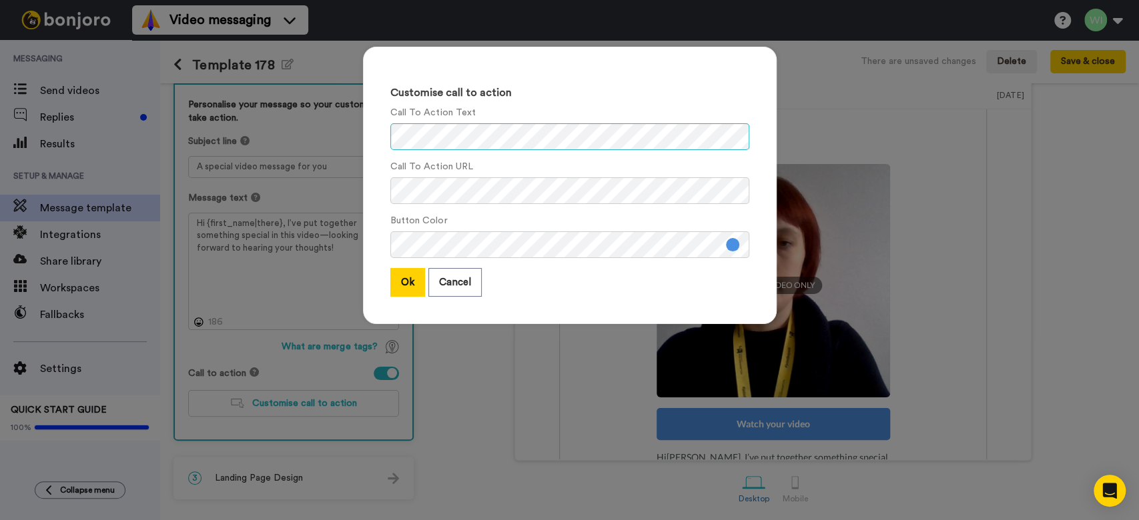
click at [334, 134] on div "Customise call to action Call To Action Text Call To Action URL Button Color Ok…" at bounding box center [569, 260] width 1139 height 520
click at [350, 185] on div "Customise call to action Call To Action Text Call To Action URL Button Color Ok…" at bounding box center [570, 192] width 440 height 318
click at [363, 141] on div "Customise call to action Call To Action Text Call To Action URL Button Color Ok…" at bounding box center [570, 186] width 414 height 278
click at [363, 139] on div "Customise call to action Call To Action Text Call To Action URL Button Color Ok…" at bounding box center [570, 186] width 414 height 278
click at [374, 190] on div "Customise call to action Call To Action Text Call To Action URL Button Color Ok…" at bounding box center [570, 186] width 414 height 278
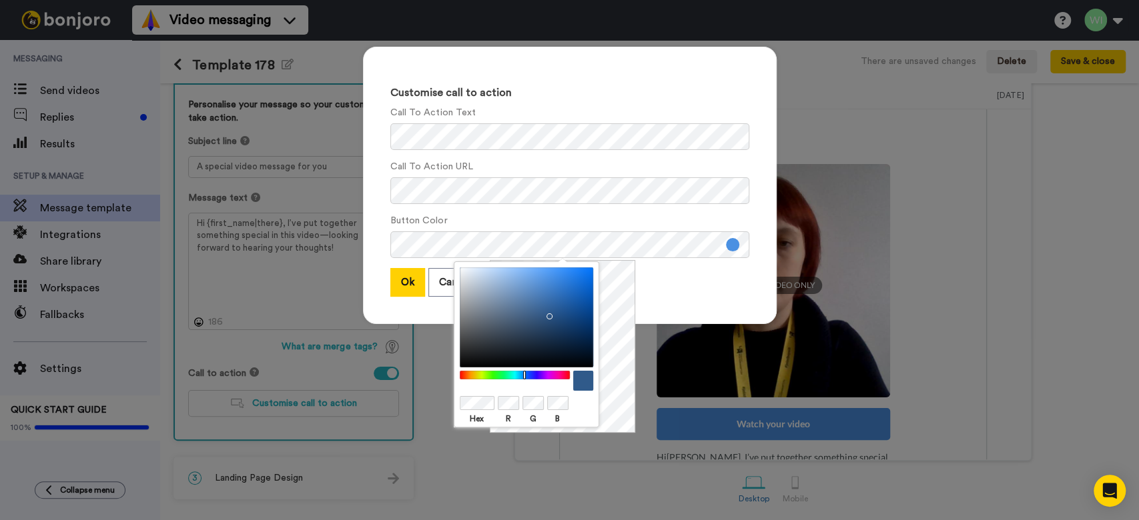
drag, startPoint x: 546, startPoint y: 314, endPoint x: 554, endPoint y: 322, distance: 11.3
click at [546, 314] on div at bounding box center [526, 318] width 133 height 100
click at [557, 340] on div at bounding box center [526, 318] width 133 height 100
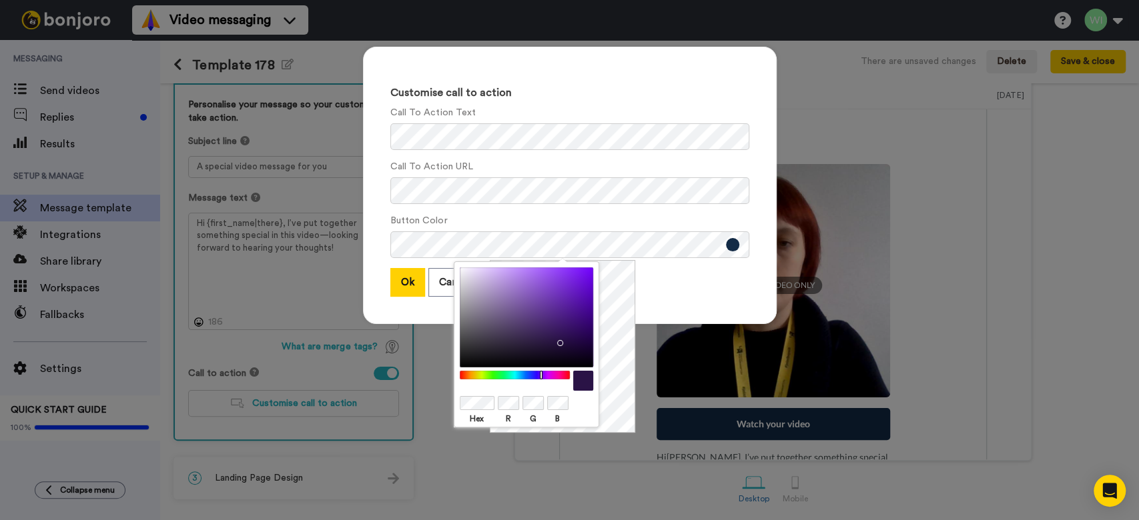
click at [541, 372] on div at bounding box center [514, 375] width 115 height 9
drag, startPoint x: 546, startPoint y: 335, endPoint x: 558, endPoint y: 298, distance: 39.5
click at [546, 332] on div at bounding box center [526, 318] width 133 height 100
click at [560, 298] on div at bounding box center [526, 318] width 133 height 100
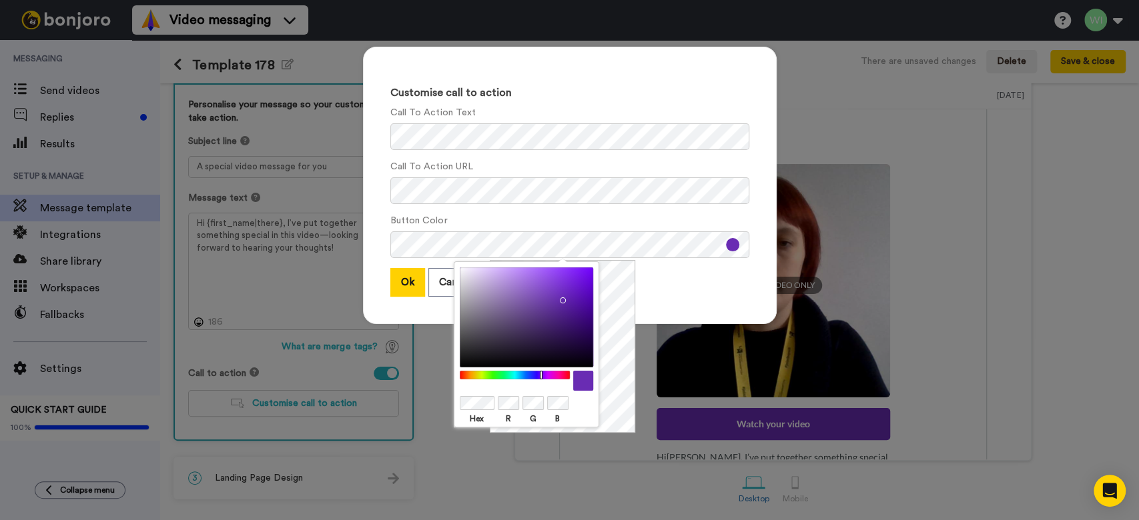
click at [498, 368] on div "Hex R G B" at bounding box center [526, 345] width 145 height 166
click at [529, 308] on div at bounding box center [526, 318] width 133 height 100
click at [539, 292] on div at bounding box center [526, 318] width 133 height 100
click at [556, 292] on div at bounding box center [526, 318] width 133 height 100
click at [402, 286] on button "Ok" at bounding box center [407, 282] width 35 height 29
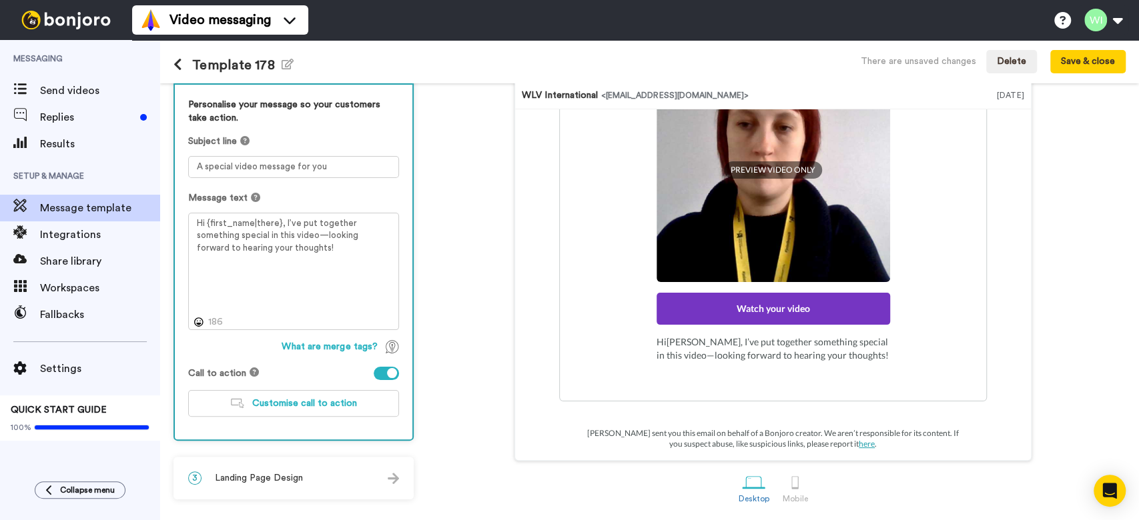
click at [286, 477] on span "Landing Page Design" at bounding box center [259, 478] width 88 height 13
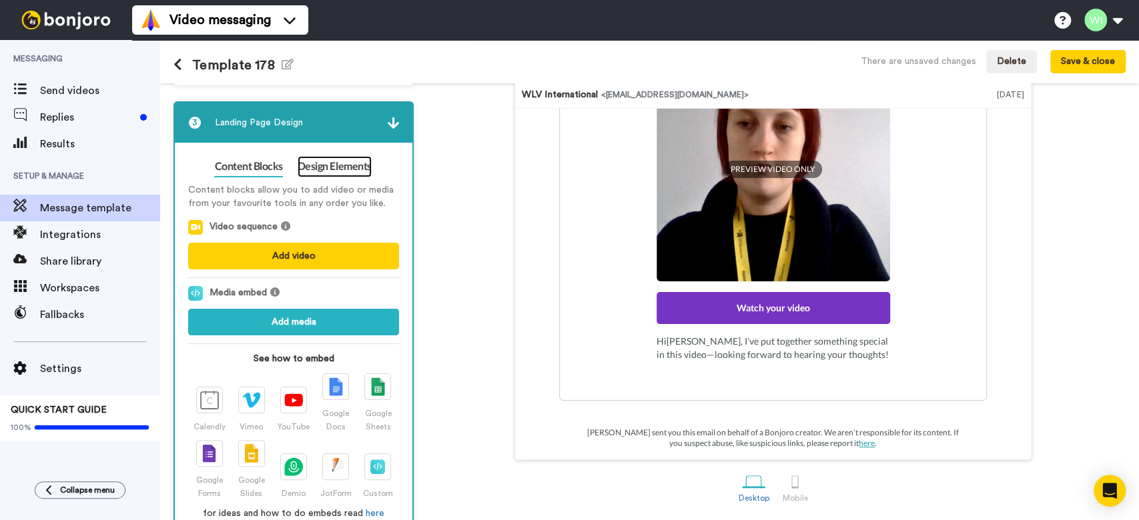
click at [362, 165] on link "Design Elements" at bounding box center [335, 166] width 74 height 21
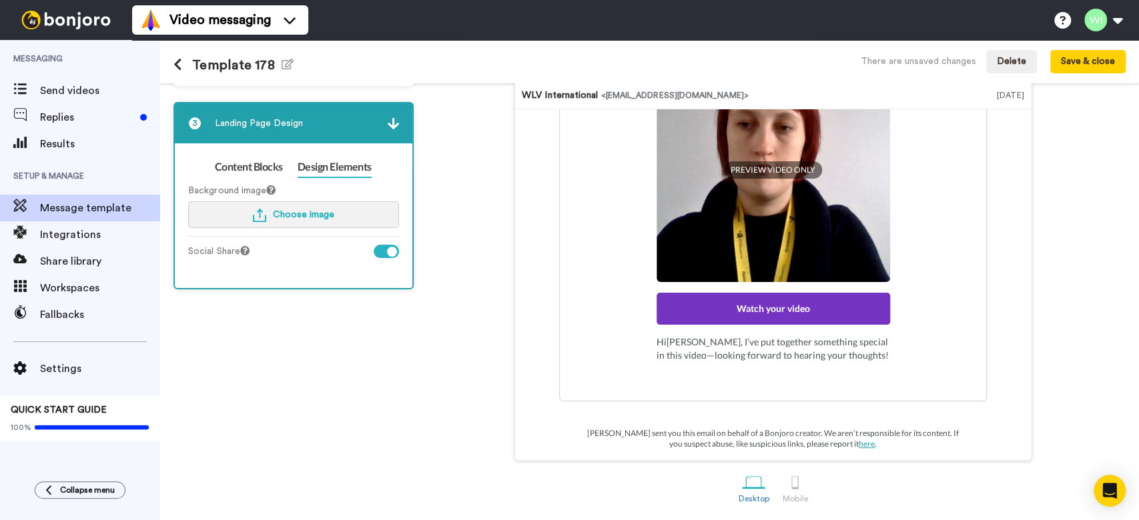
click at [322, 212] on span "Choose image" at bounding box center [303, 214] width 61 height 9
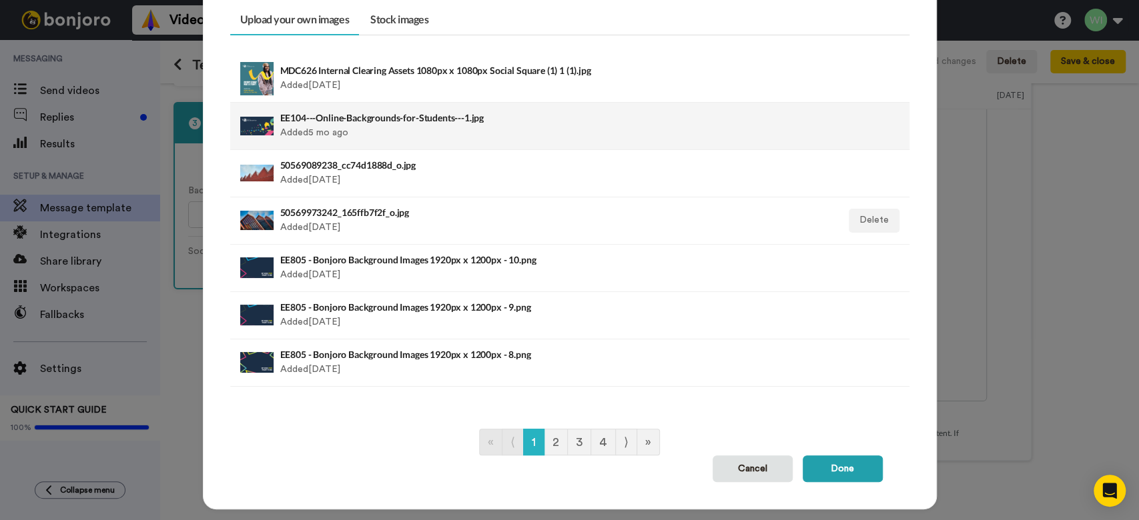
scroll to position [0, 0]
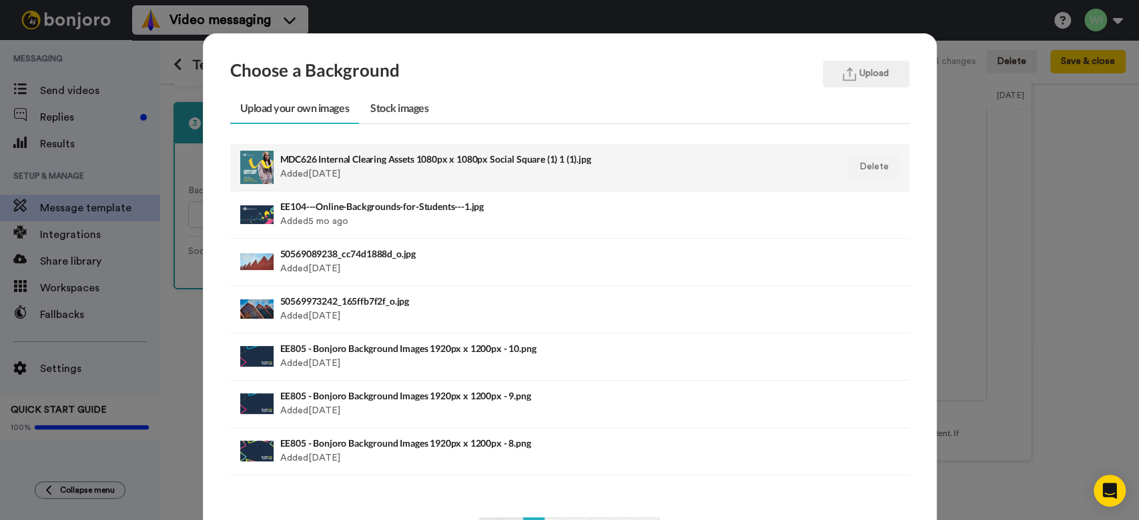
click at [308, 157] on h4 "MDC626 Internal Clearing Assets 1080px x 1080px Social Square (1) 1 (1).jpg" at bounding box center [504, 159] width 448 height 10
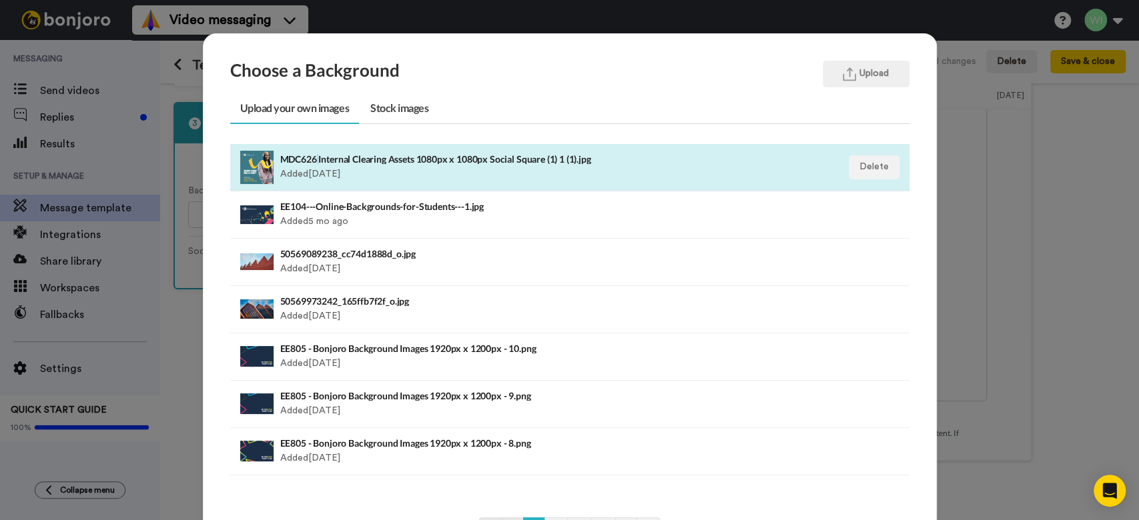
click at [308, 157] on h4 "MDC626 Internal Clearing Assets 1080px x 1080px Social Square (1) 1 (1).jpg" at bounding box center [504, 159] width 448 height 10
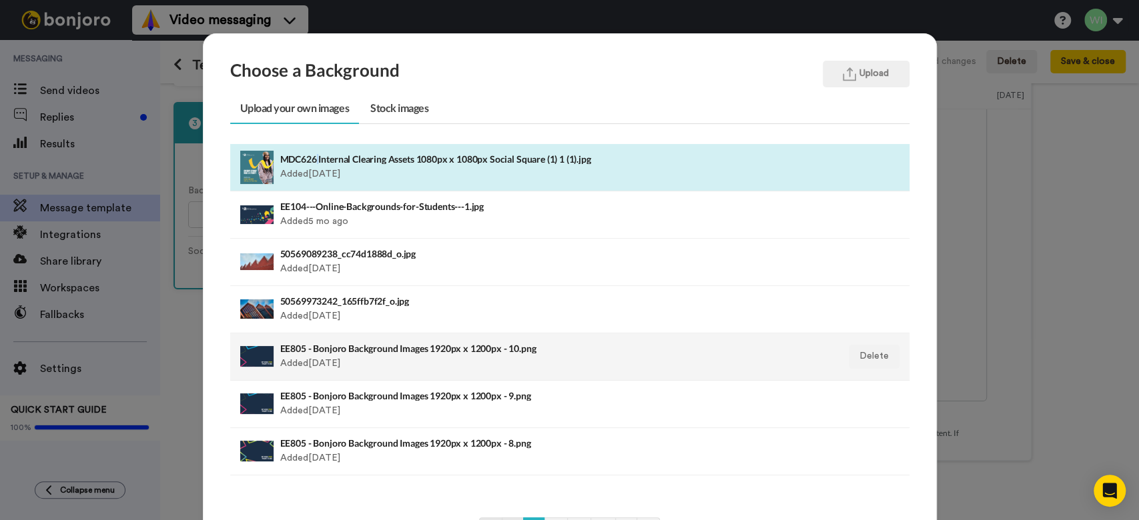
scroll to position [111, 0]
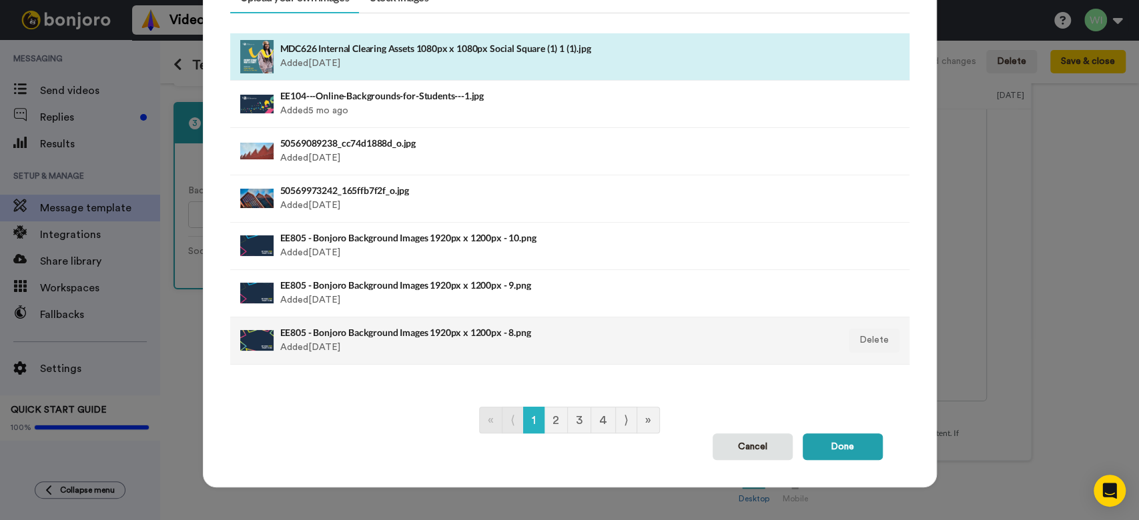
click at [299, 333] on h4 "EE805 - Bonjoro Background Images 1920px x 1200px - 8.png" at bounding box center [504, 333] width 448 height 10
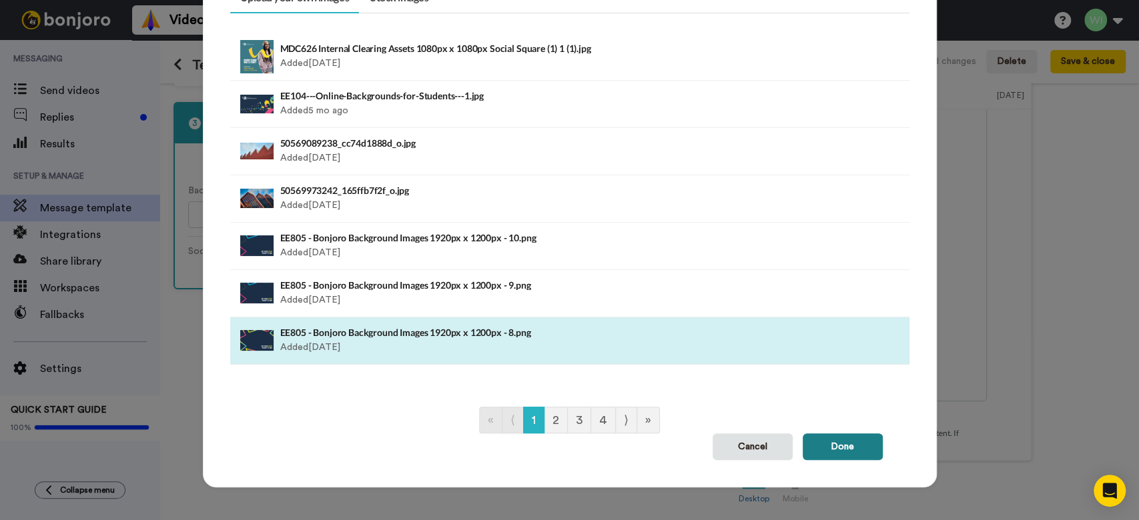
click at [839, 446] on button "Done" at bounding box center [843, 447] width 80 height 27
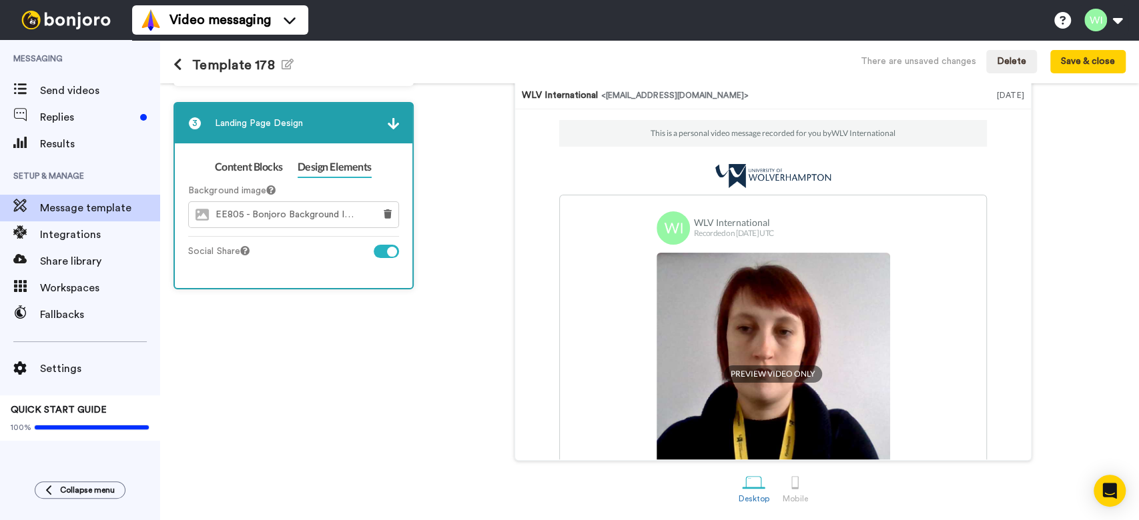
scroll to position [0, 0]
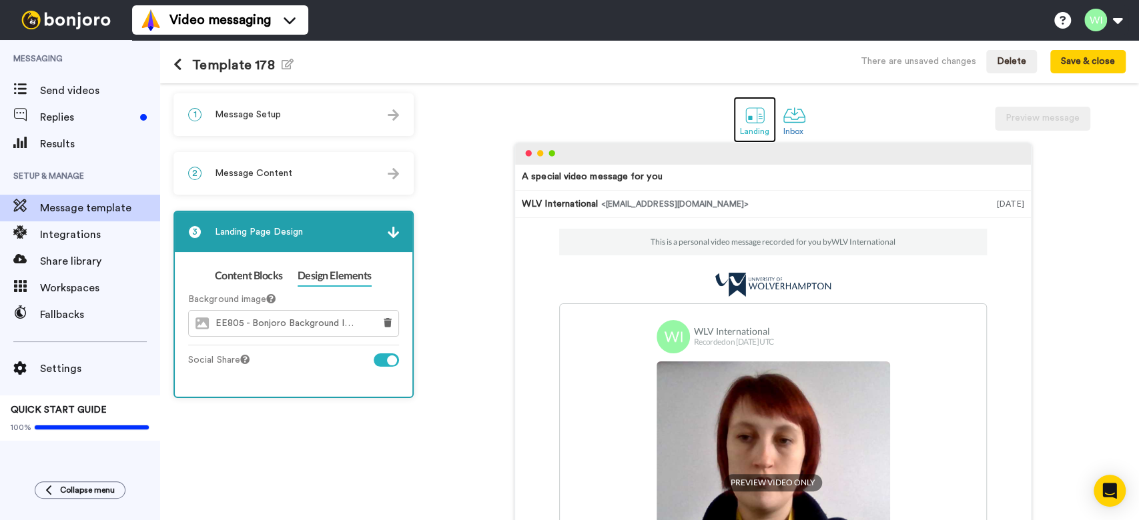
click at [743, 120] on div at bounding box center [754, 114] width 23 height 23
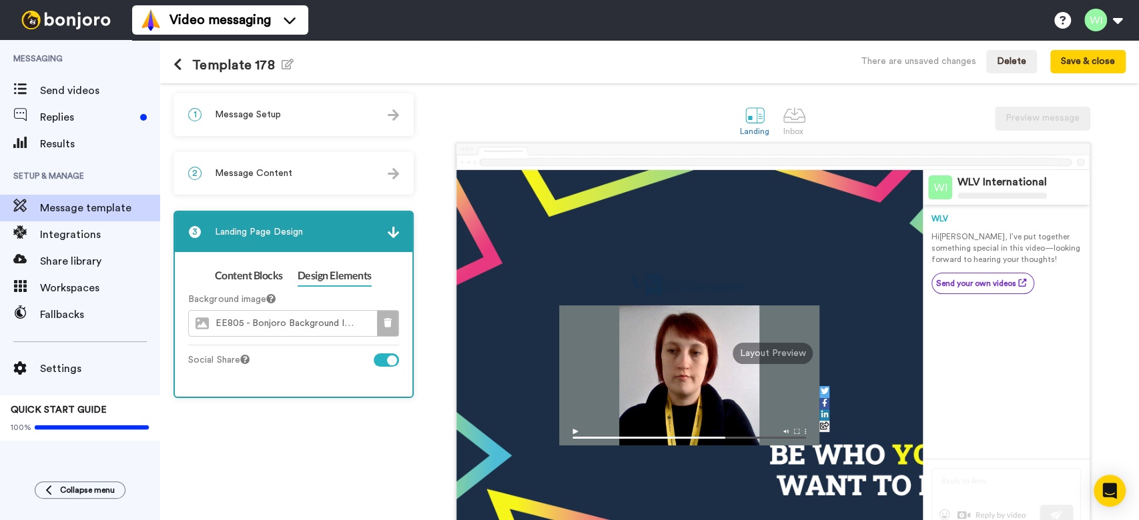
click at [389, 316] on button at bounding box center [387, 323] width 21 height 25
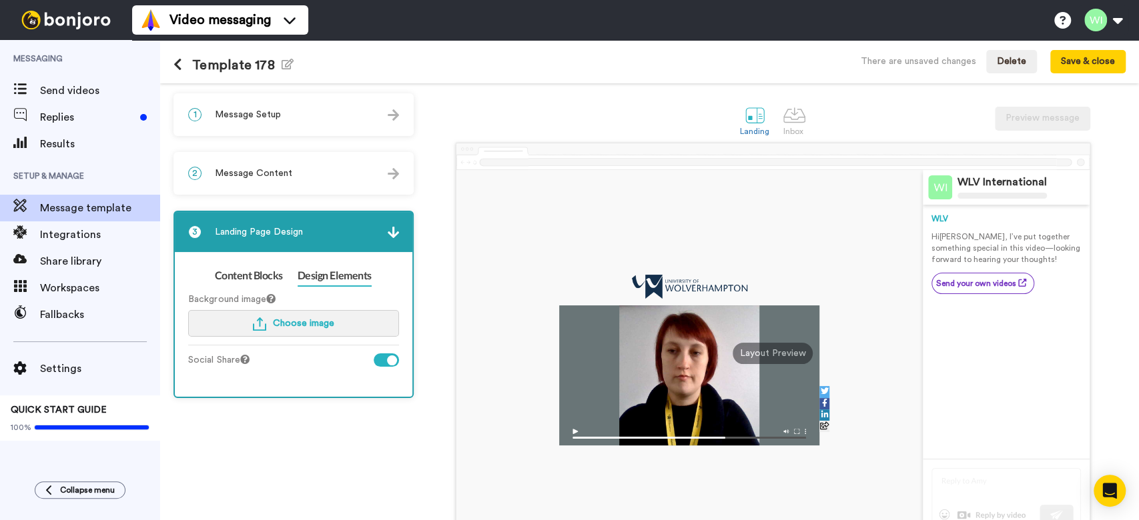
click at [340, 322] on button "Choose image" at bounding box center [293, 323] width 211 height 27
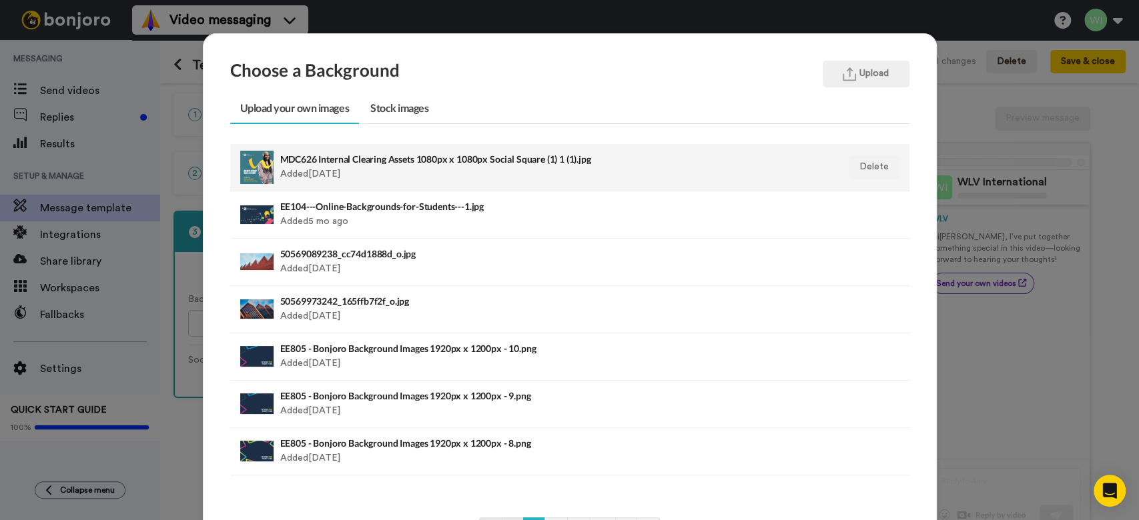
click at [315, 166] on div "MDC626 Internal Clearing Assets 1080px x 1080px Social Square (1) 1 (1).jpg Add…" at bounding box center [504, 167] width 448 height 33
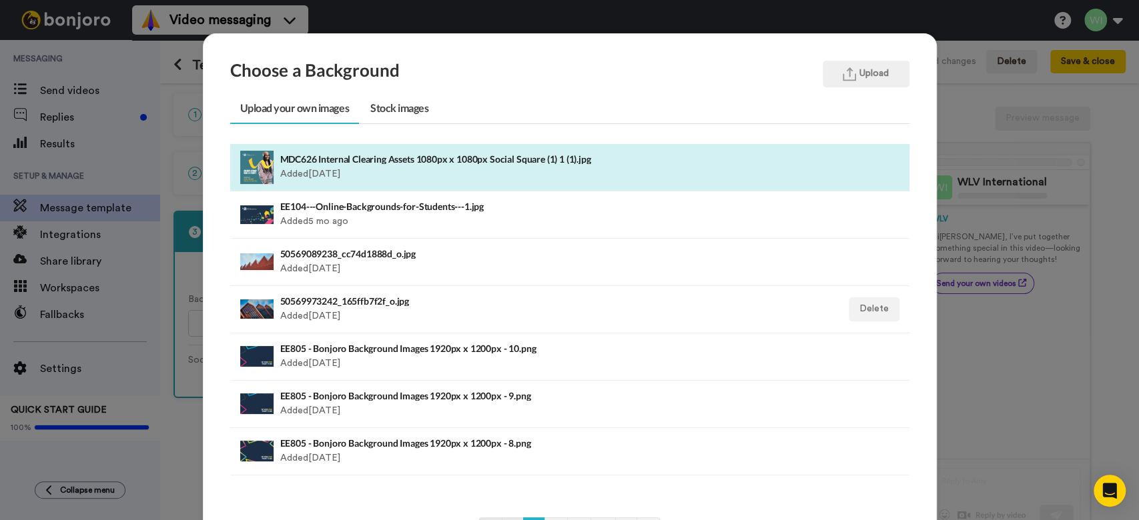
scroll to position [111, 0]
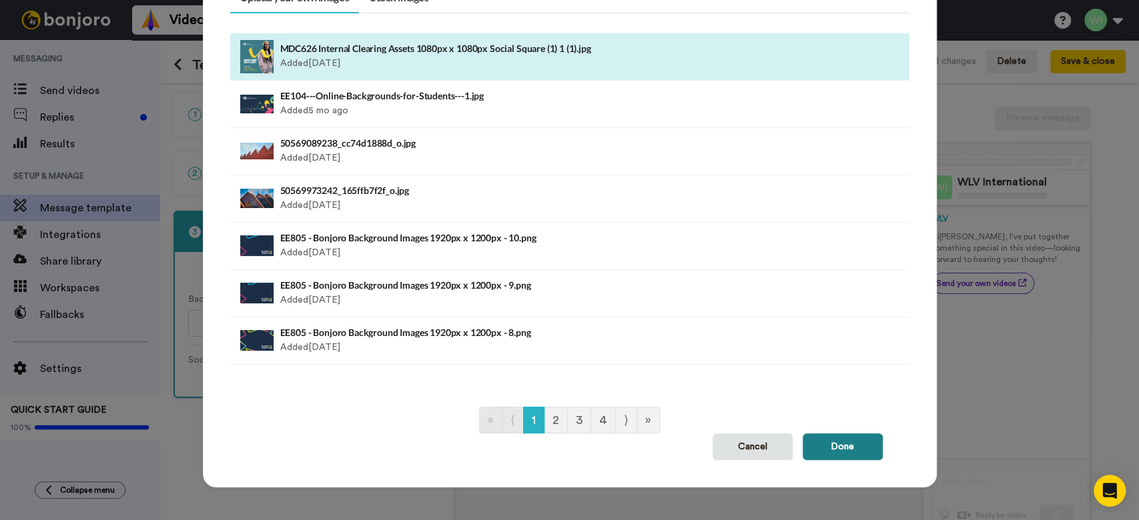
click at [870, 449] on button "Done" at bounding box center [843, 447] width 80 height 27
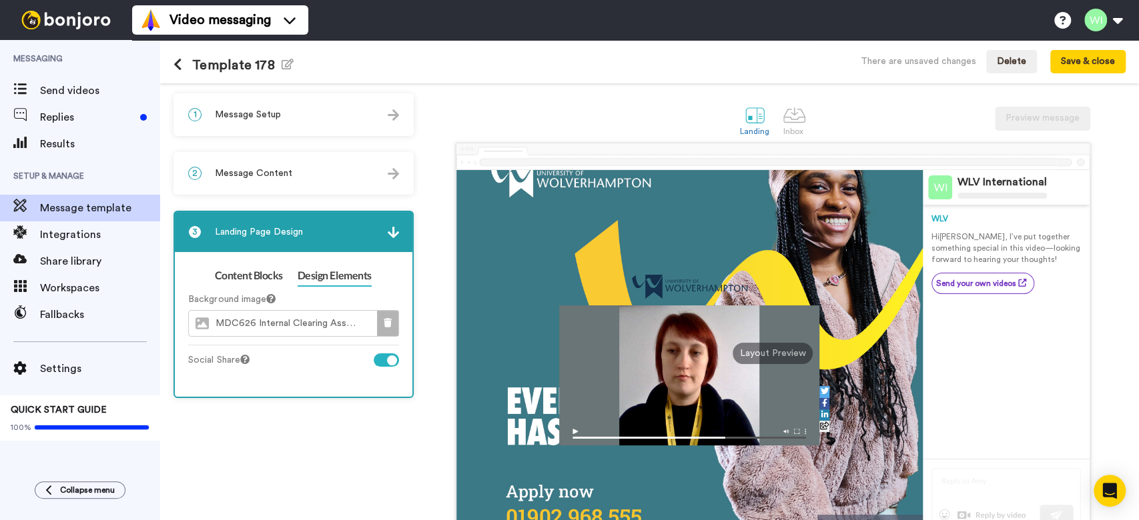
click at [384, 323] on icon at bounding box center [388, 322] width 8 height 9
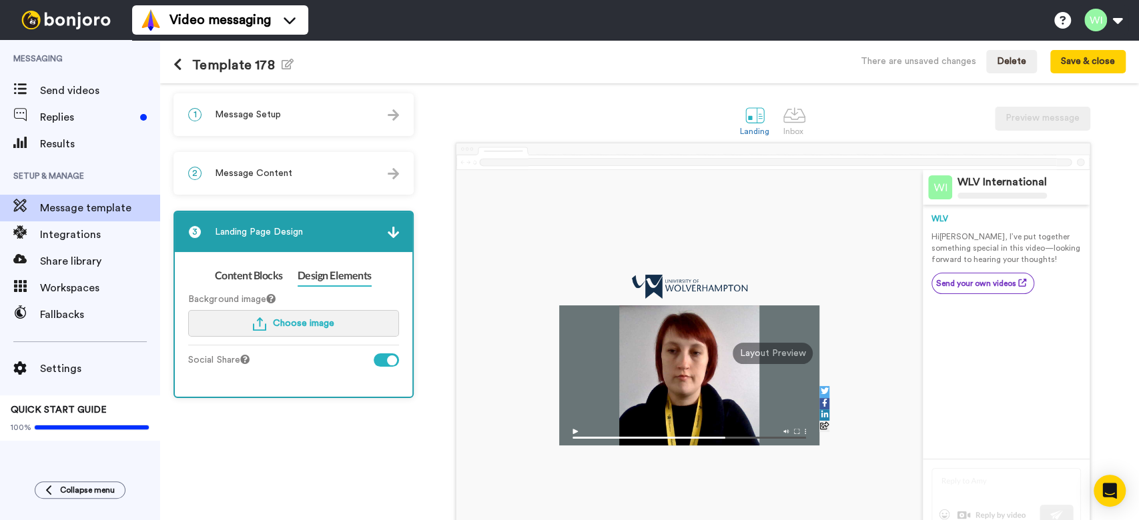
click at [354, 322] on button "Choose image" at bounding box center [293, 323] width 211 height 27
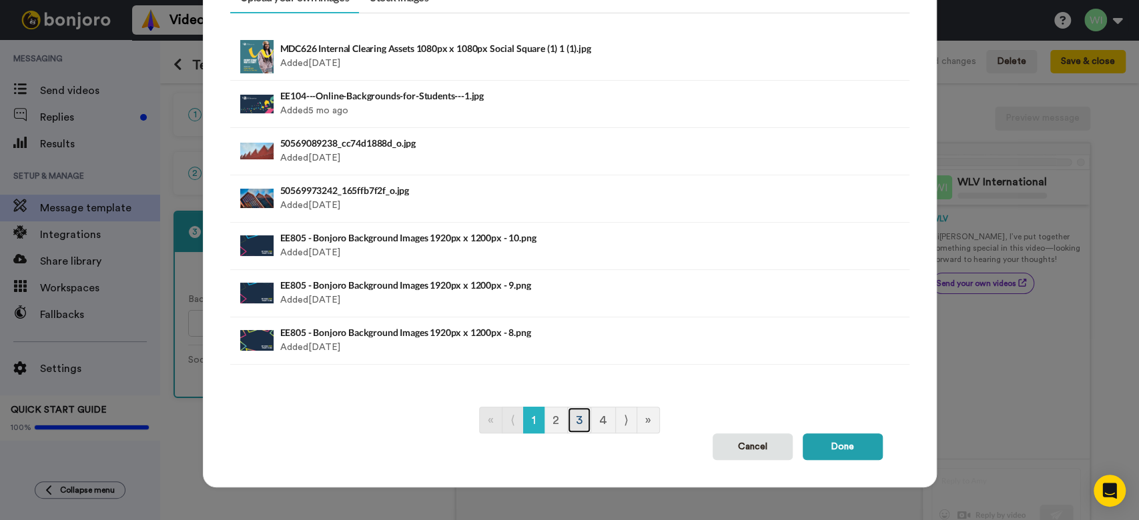
click at [567, 414] on link "3" at bounding box center [579, 420] width 24 height 27
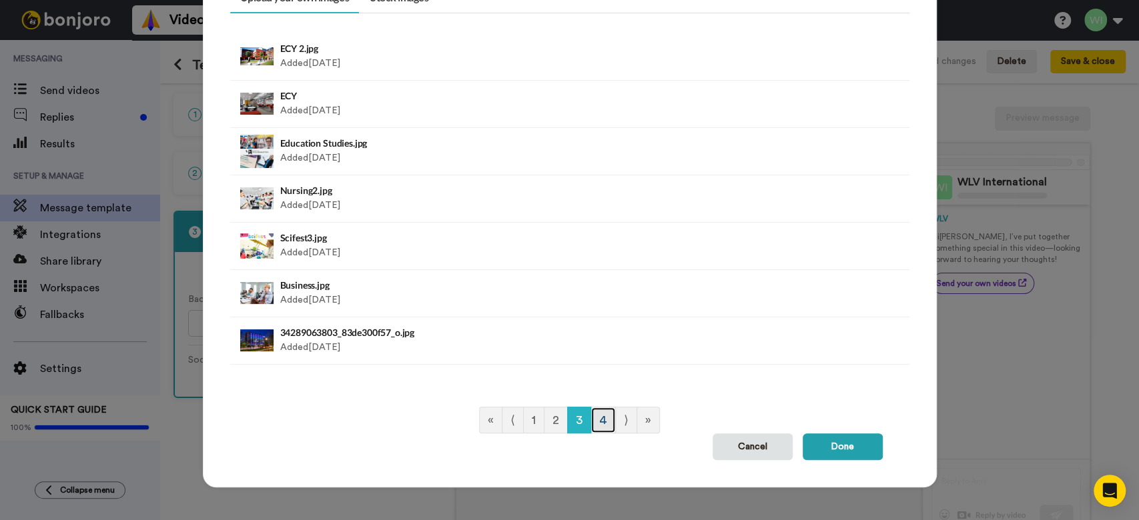
click at [593, 417] on link "4" at bounding box center [603, 420] width 25 height 27
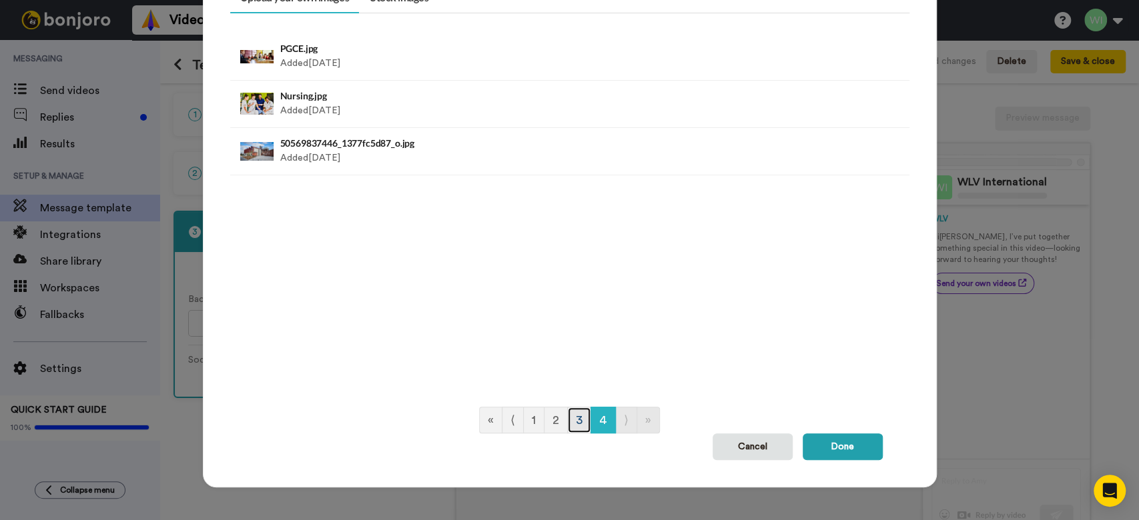
click at [570, 416] on link "3" at bounding box center [579, 420] width 24 height 27
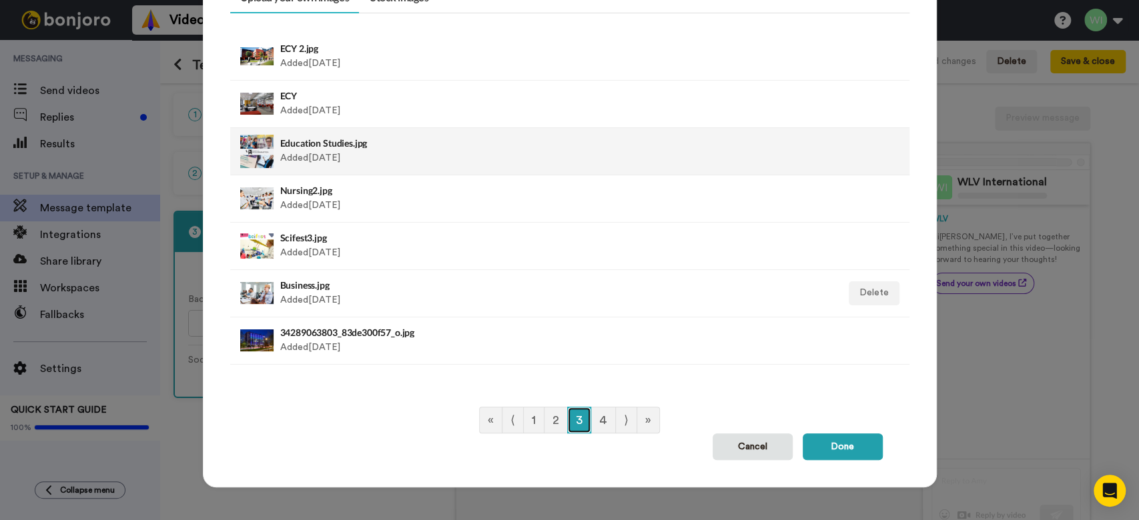
scroll to position [0, 0]
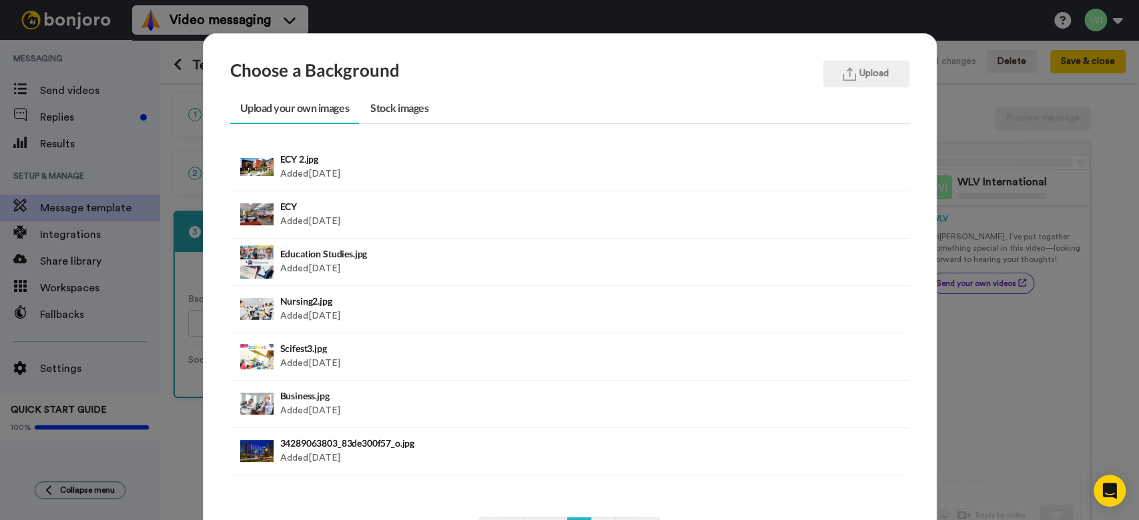
click at [997, 352] on div "Choose a Background Upload Upload your own images Stock images ECY 2.jpg Added …" at bounding box center [569, 260] width 1139 height 520
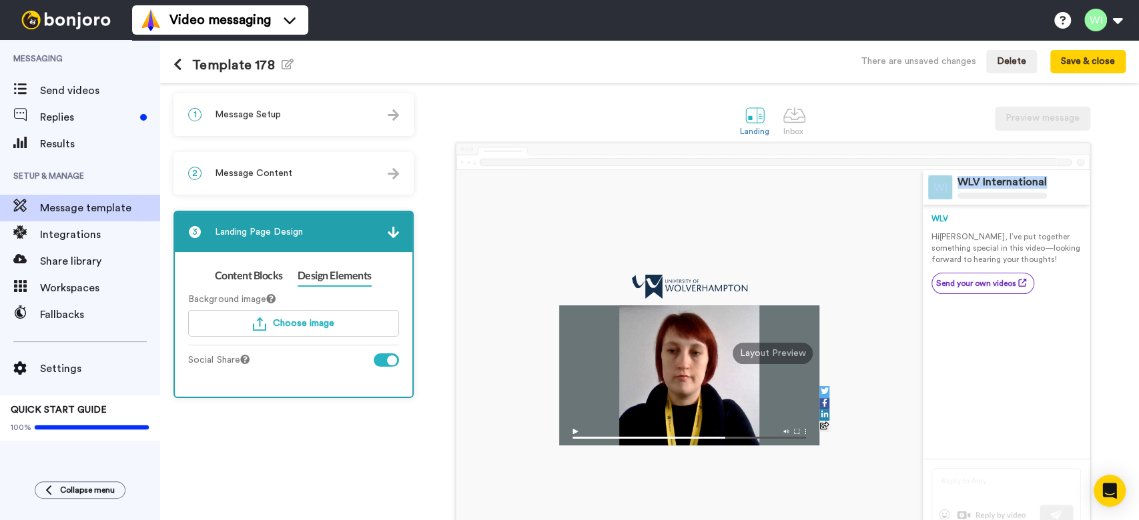
drag, startPoint x: 941, startPoint y: 181, endPoint x: 1044, endPoint y: 187, distance: 102.9
click at [1044, 187] on div "WLV International" at bounding box center [1006, 187] width 167 height 35
drag, startPoint x: 921, startPoint y: 234, endPoint x: 994, endPoint y: 234, distance: 72.7
click at [994, 234] on p "Hi Tom , I’ve put together something special in this video—looking forward to h…" at bounding box center [1005, 249] width 149 height 34
click at [795, 127] on div "Inbox" at bounding box center [794, 131] width 23 height 9
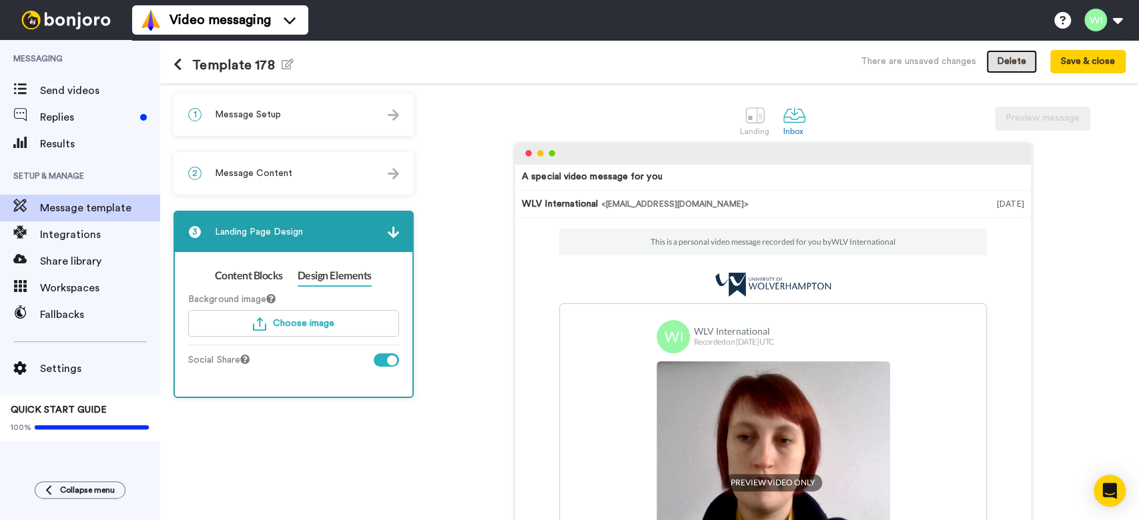
click at [1018, 61] on button "Delete" at bounding box center [1011, 62] width 51 height 24
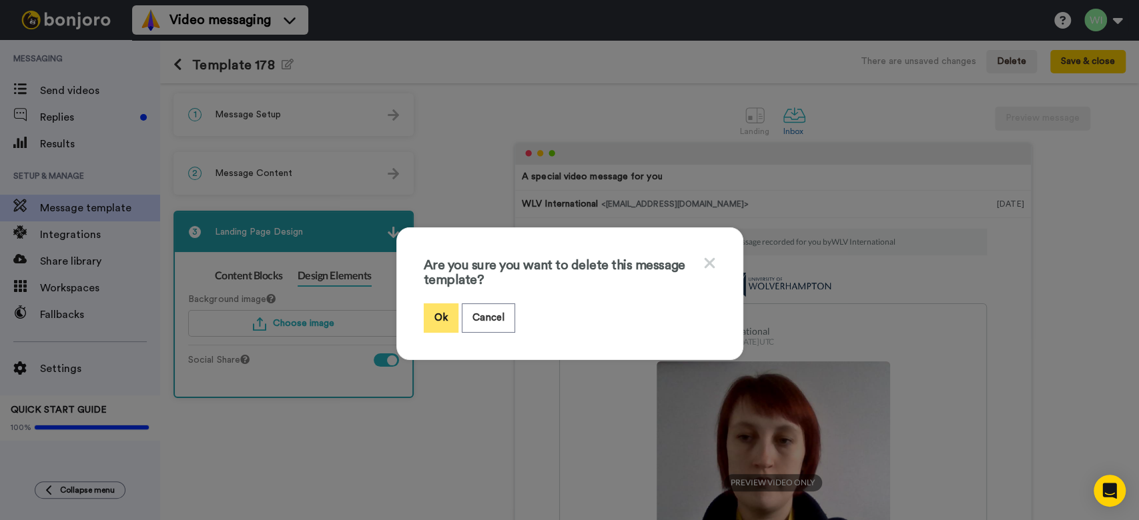
click at [432, 317] on button "Ok" at bounding box center [441, 318] width 35 height 29
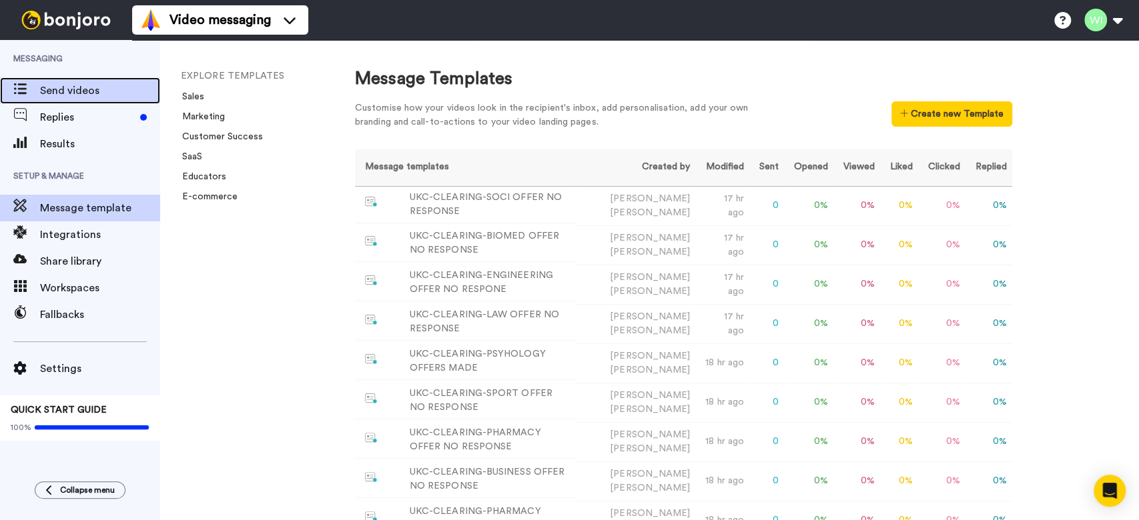
click at [95, 93] on span "Send videos" at bounding box center [100, 91] width 120 height 16
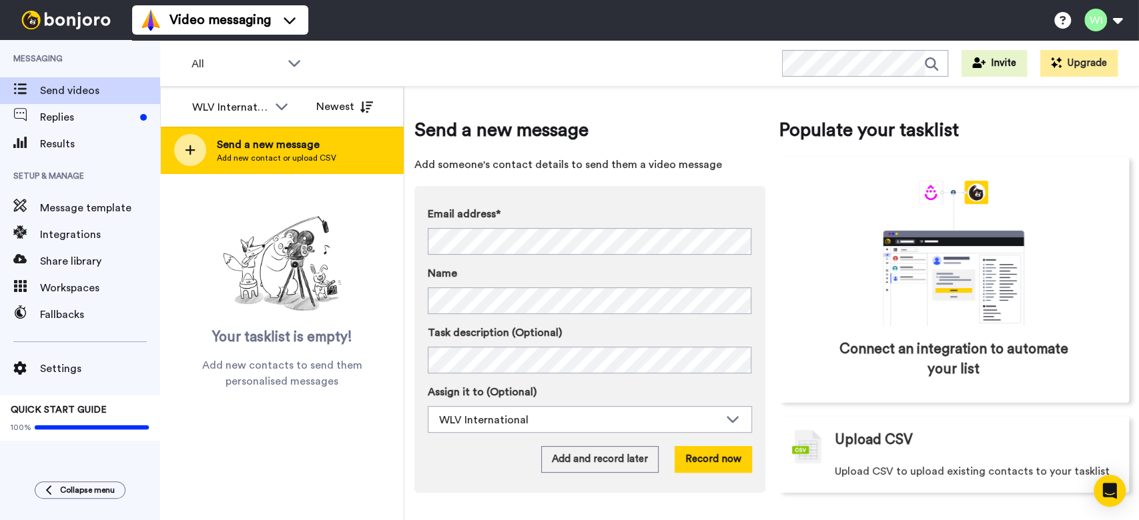
click at [240, 147] on span "Send a new message" at bounding box center [276, 145] width 119 height 16
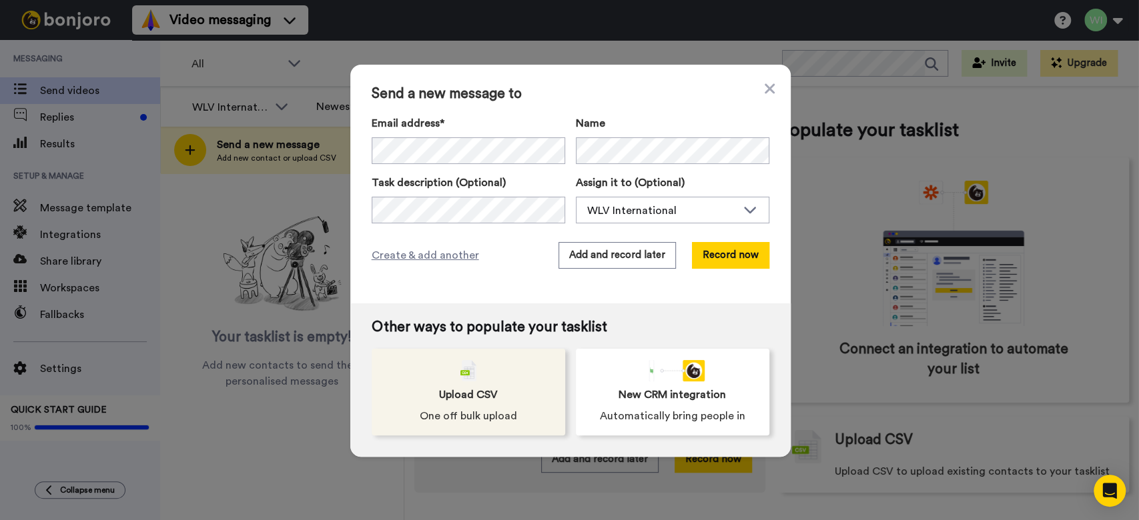
click at [492, 386] on div "Upload CSV One off bulk upload" at bounding box center [469, 392] width 194 height 87
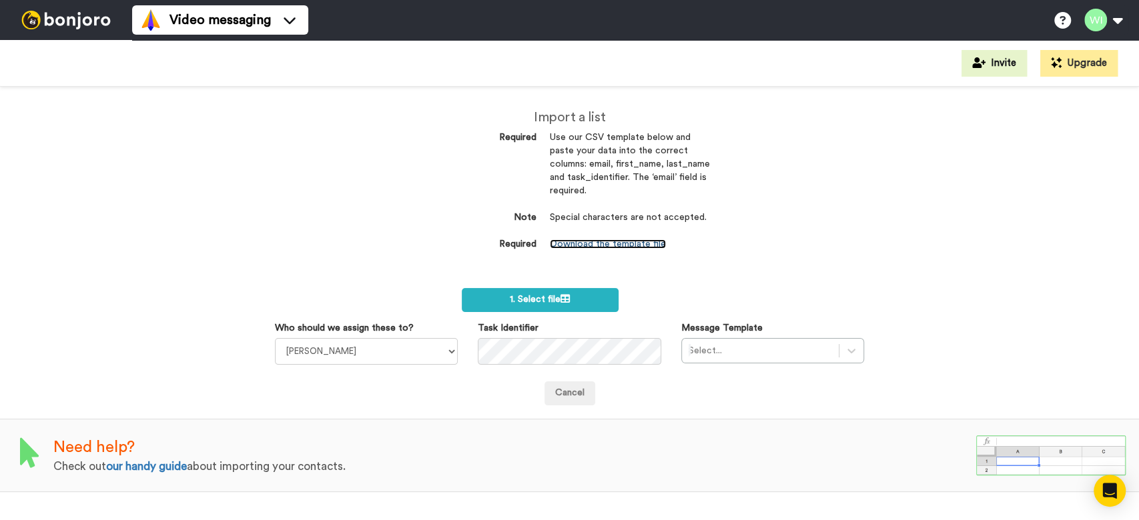
click at [594, 245] on link "Download the template file" at bounding box center [608, 244] width 116 height 9
click at [370, 352] on select "[PERSON_NAME] [PERSON_NAME] WLV Academic (FSE) [PERSON_NAME] Ademokoya UK Recru…" at bounding box center [366, 351] width 183 height 27
select select "893d32a1-1eca-438f-900e-e073b28e2bc9"
click at [275, 338] on select "Laura Wright Amarjit Duggal WLV Academic (FSE) Divandra Birla Bolutife Ademokoy…" at bounding box center [366, 351] width 183 height 27
click at [677, 388] on div "Cancel" at bounding box center [570, 394] width 590 height 24
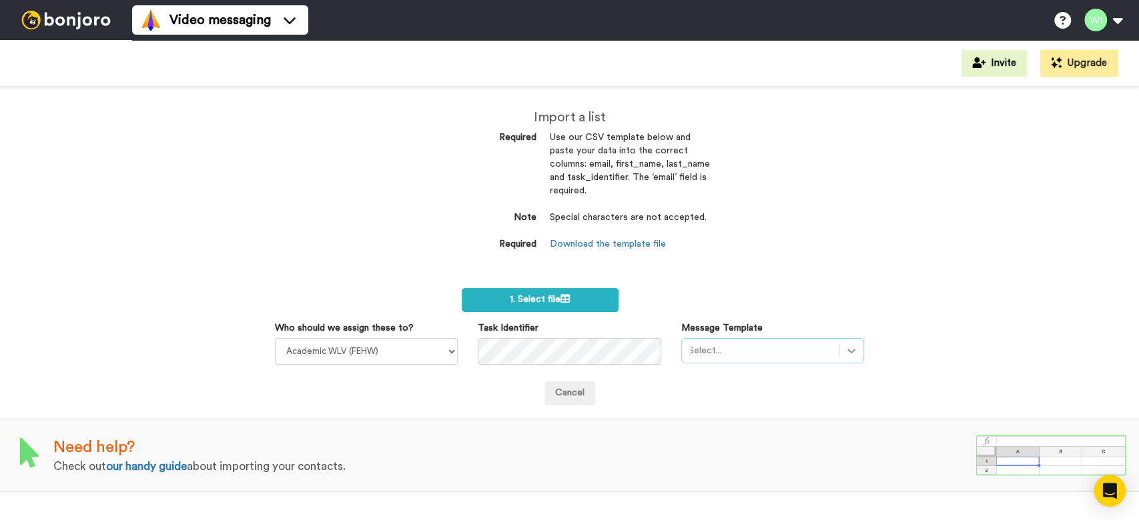
click at [852, 346] on div "Select..." at bounding box center [772, 350] width 183 height 25
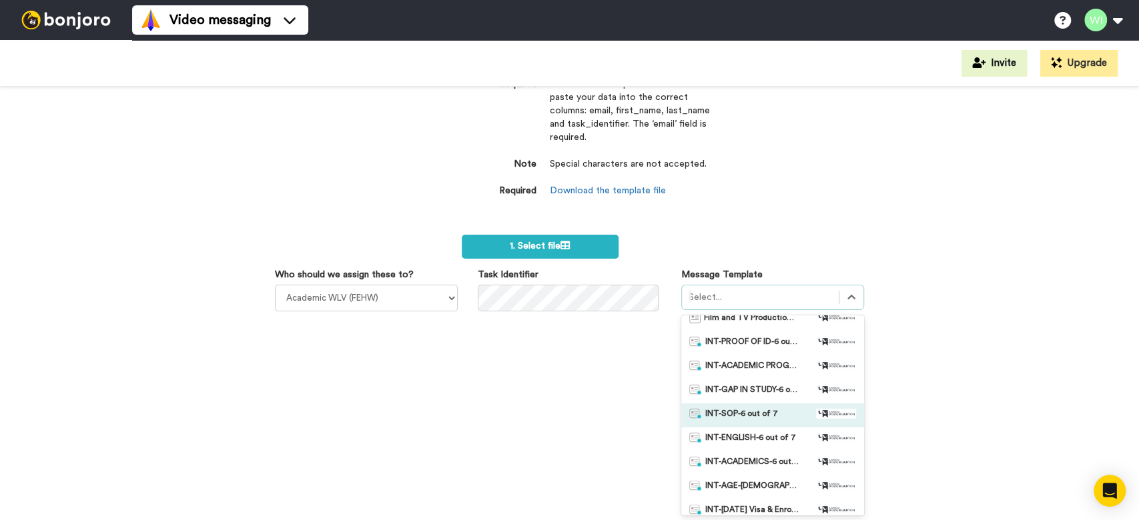
scroll to position [917, 0]
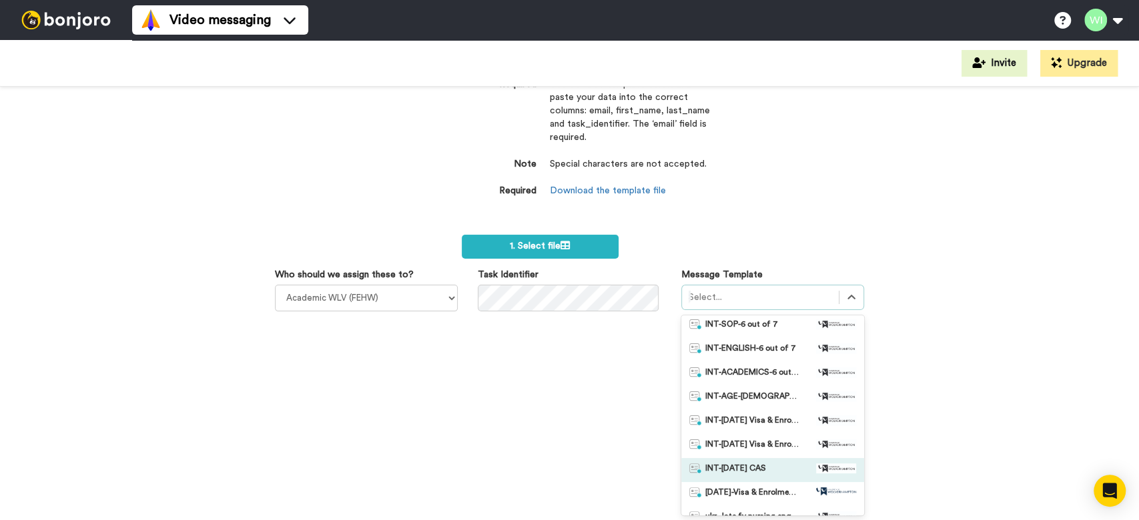
click at [745, 461] on div "INT-Sept 25 CAS" at bounding box center [772, 470] width 183 height 24
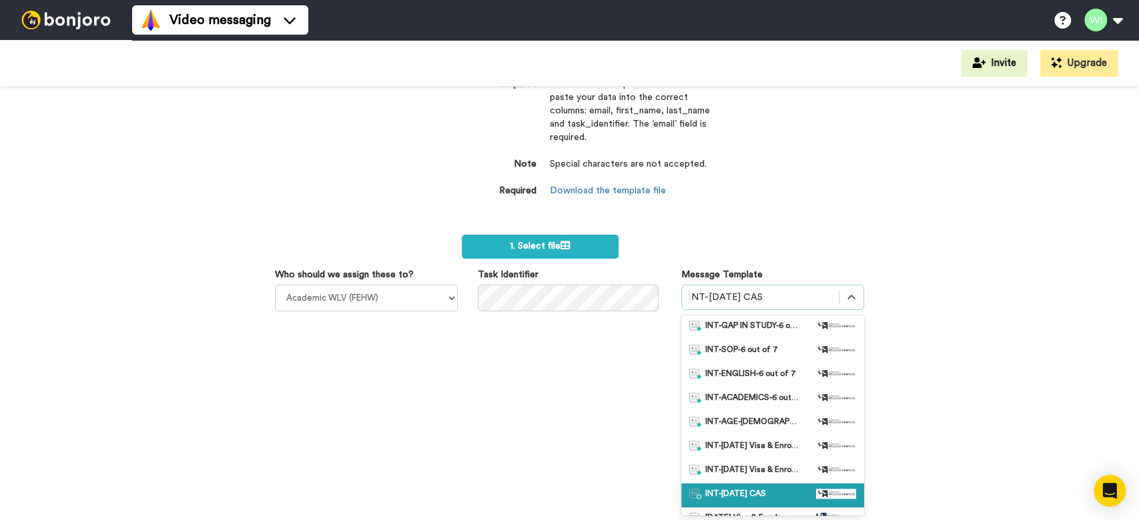
scroll to position [802, 0]
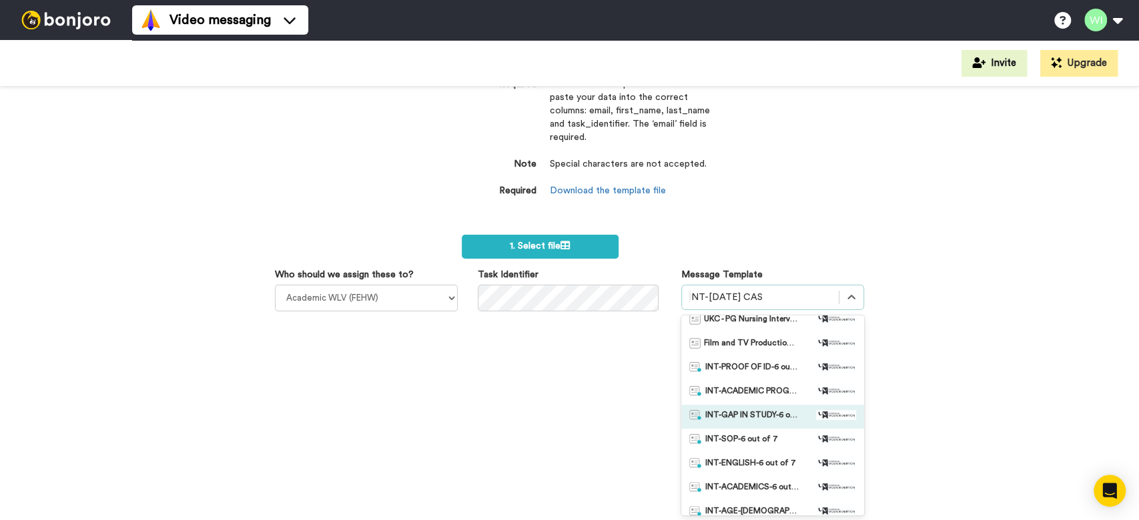
click at [723, 410] on span "INT-GAP IN STUDY-6 out of 7" at bounding box center [751, 416] width 93 height 13
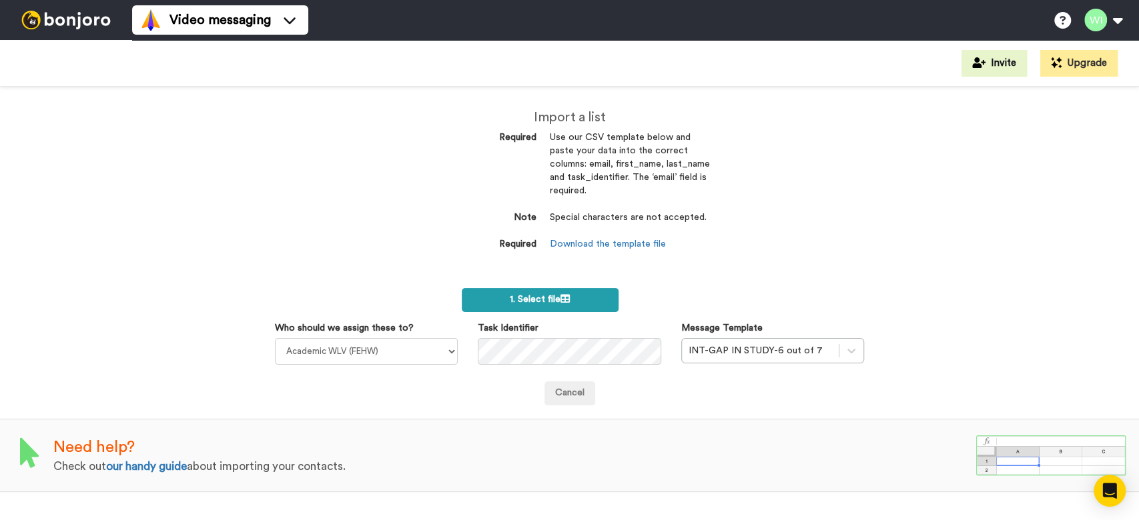
click at [581, 302] on label "1. Select file" at bounding box center [540, 300] width 157 height 24
click at [600, 301] on label "1. Select file" at bounding box center [540, 300] width 157 height 24
click at [580, 298] on label "1. Select file" at bounding box center [540, 300] width 157 height 24
click at [1050, 362] on div "Import a list Required Use our CSV template below and paste your data into the …" at bounding box center [569, 304] width 1139 height 434
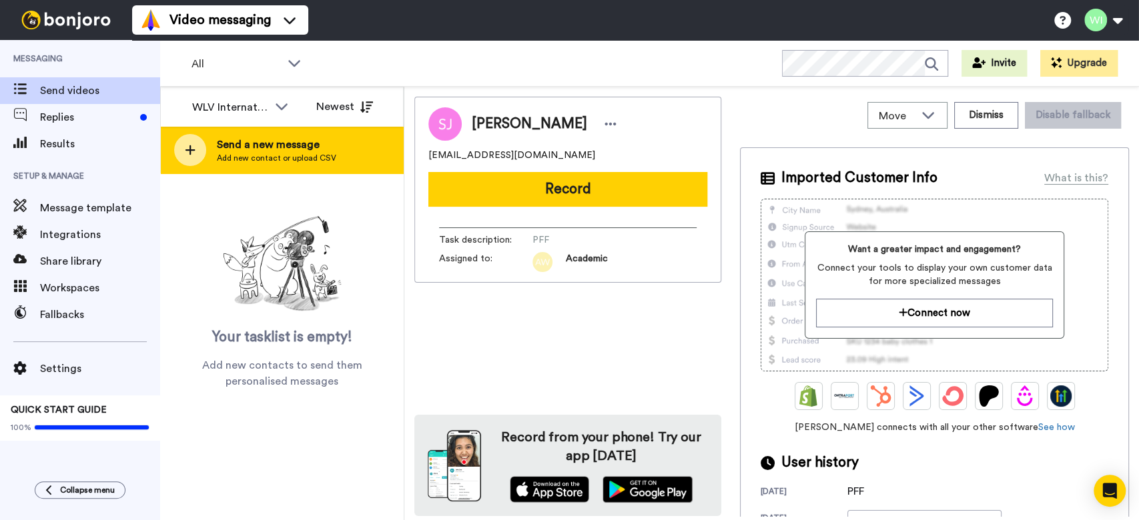
click at [272, 150] on span "Send a new message" at bounding box center [276, 145] width 119 height 16
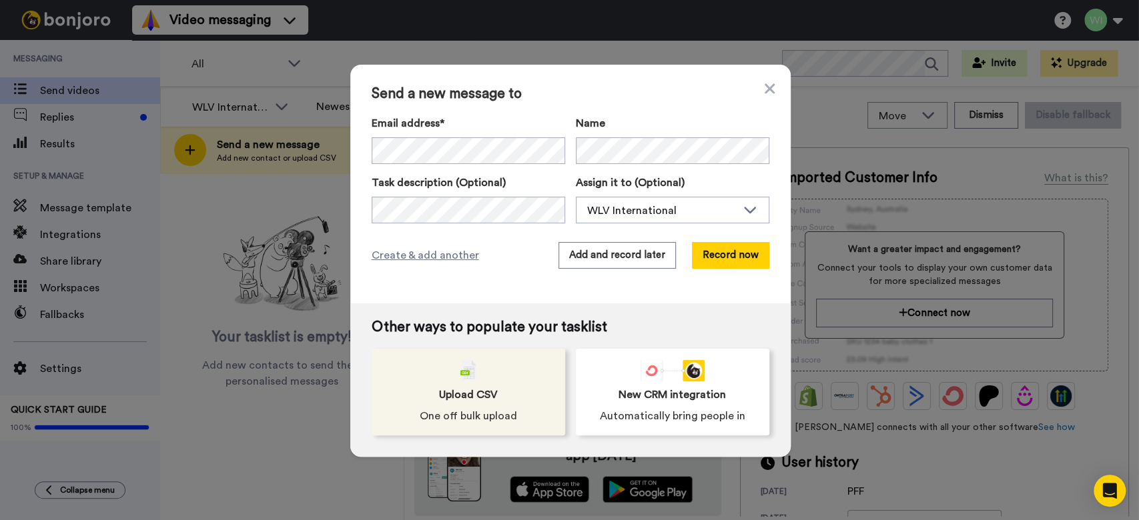
click at [496, 380] on div "Upload CSV One off bulk upload" at bounding box center [469, 392] width 194 height 87
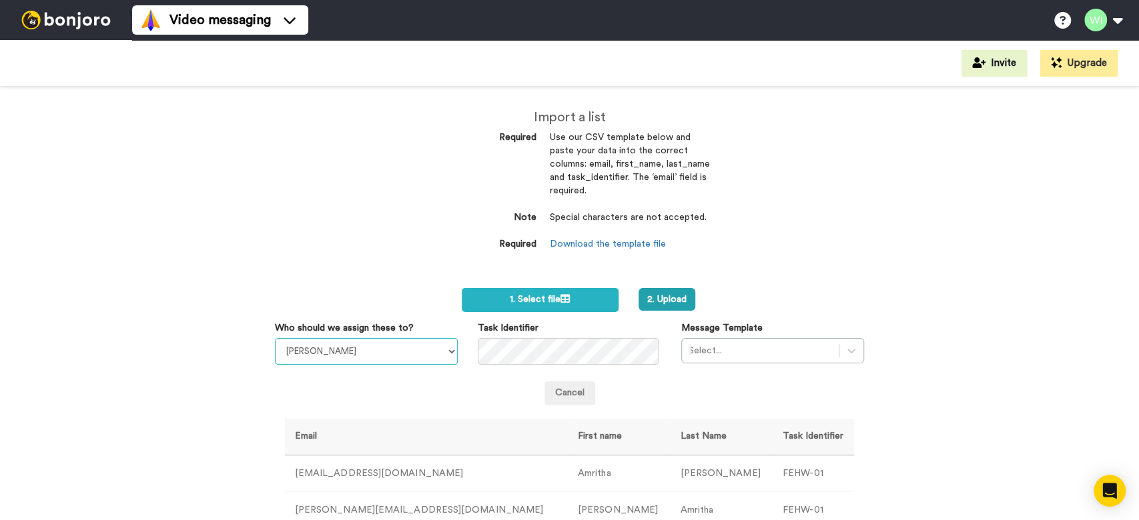
click at [406, 353] on select "[PERSON_NAME] [PERSON_NAME] WLV Academic (FSE) [PERSON_NAME] Ademokoya UK Recru…" at bounding box center [366, 351] width 183 height 27
select select "893d32a1-1eca-438f-900e-e073b28e2bc9"
click at [275, 338] on select "[PERSON_NAME] [PERSON_NAME] WLV Academic (FSE) [PERSON_NAME] Ademokoya UK Recru…" at bounding box center [366, 351] width 183 height 27
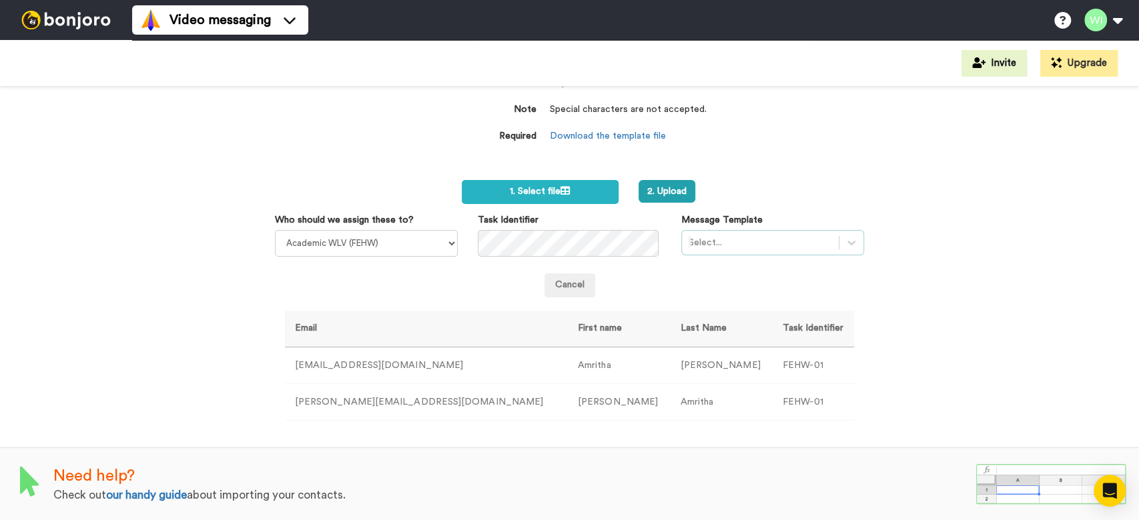
click at [734, 244] on div at bounding box center [760, 243] width 143 height 16
click at [939, 213] on div "Import a list Required Use our CSV template below and paste your data into the …" at bounding box center [569, 304] width 1139 height 434
click at [749, 238] on div at bounding box center [760, 243] width 143 height 16
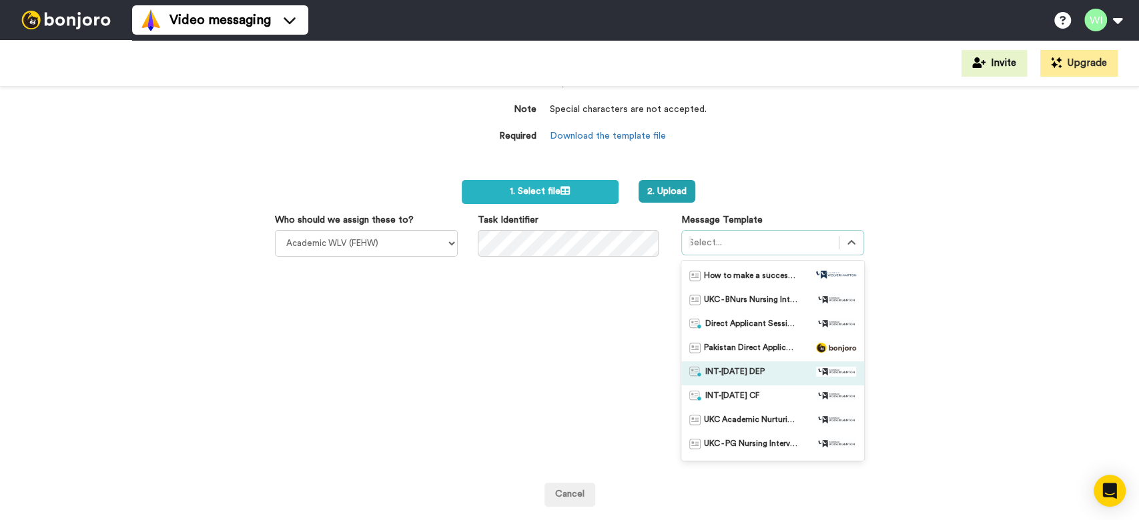
scroll to position [711, 0]
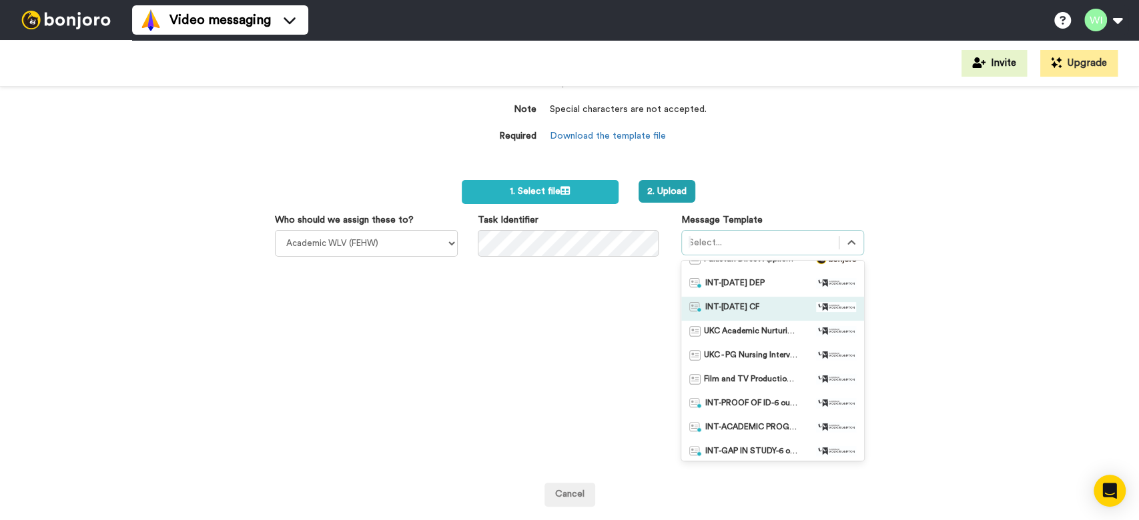
drag, startPoint x: 739, startPoint y: 311, endPoint x: 866, endPoint y: 296, distance: 128.3
click at [739, 310] on span "INT-[DATE] CF" at bounding box center [732, 308] width 54 height 13
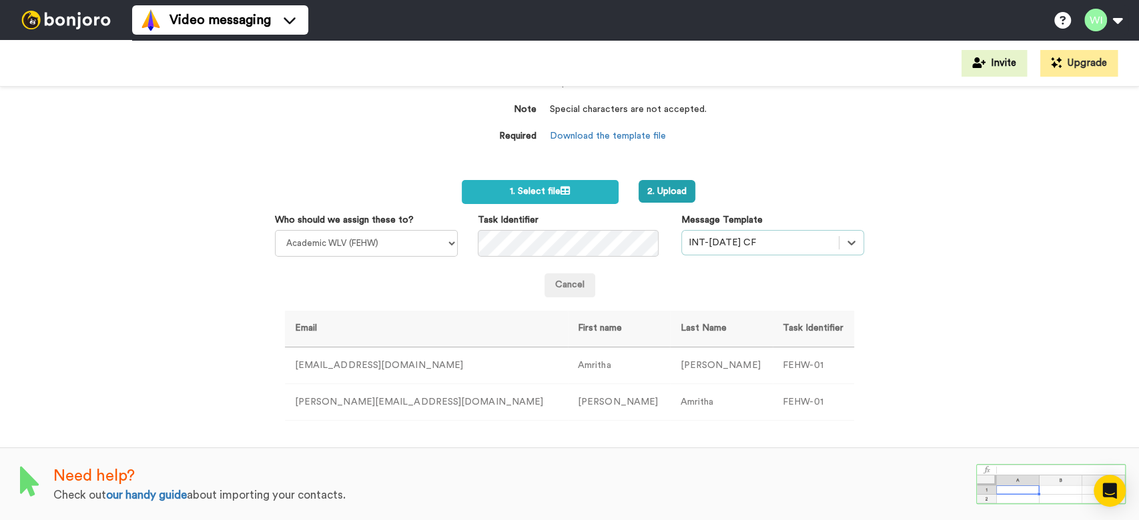
scroll to position [0, 0]
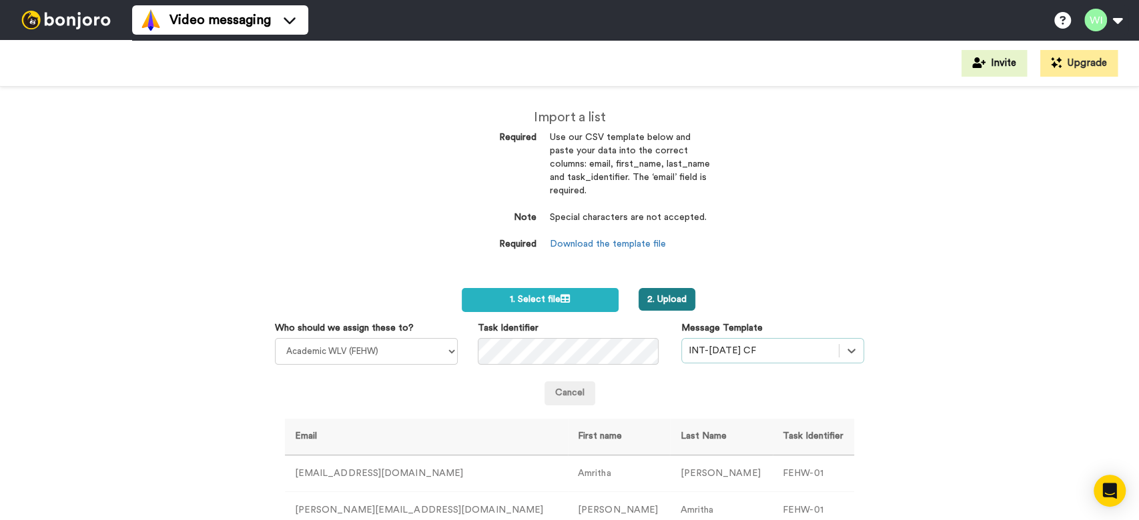
click at [651, 304] on button "2. Upload" at bounding box center [667, 299] width 57 height 23
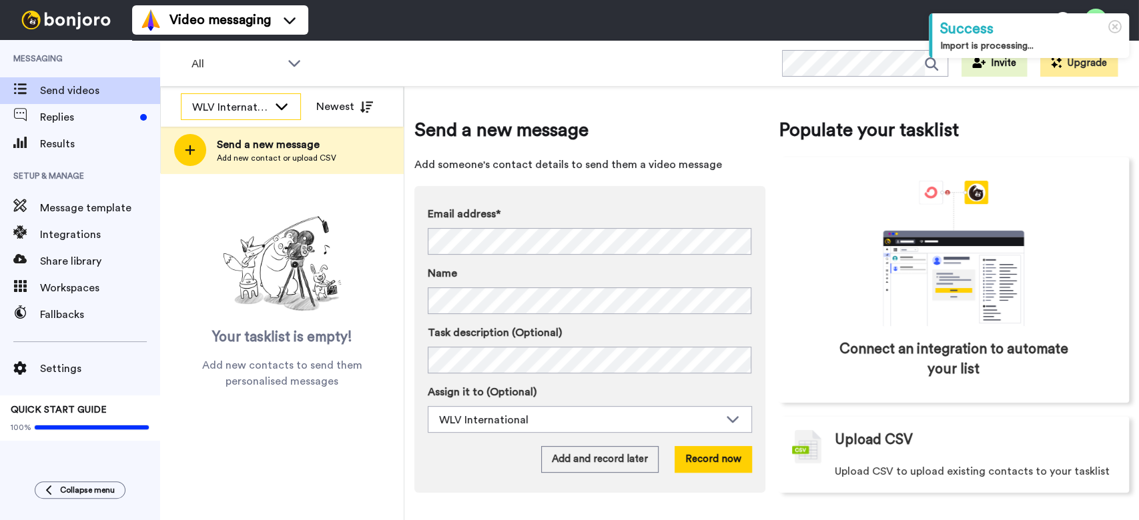
click at [265, 103] on div "WLV International" at bounding box center [230, 107] width 76 height 16
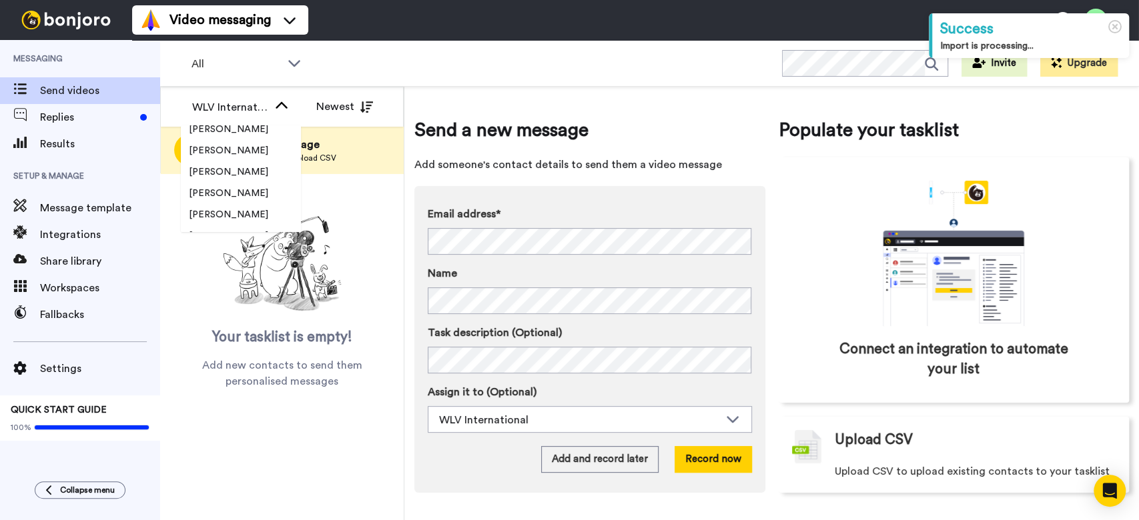
scroll to position [267, 0]
click at [248, 184] on span "Academic WLV (FEHW)" at bounding box center [239, 189] width 117 height 13
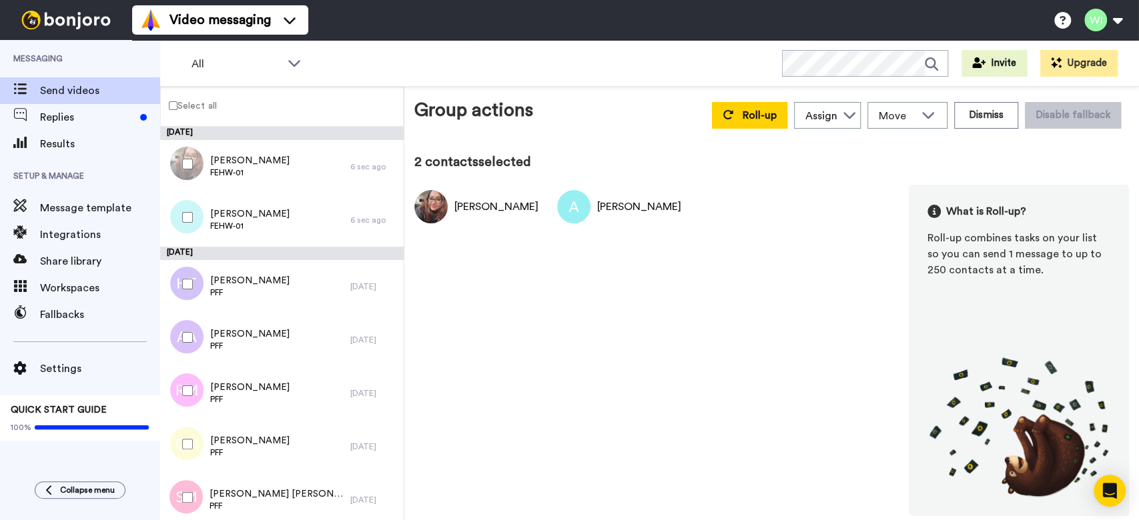
click at [193, 169] on div at bounding box center [185, 164] width 48 height 47
click at [192, 106] on label "Select all" at bounding box center [189, 105] width 56 height 16
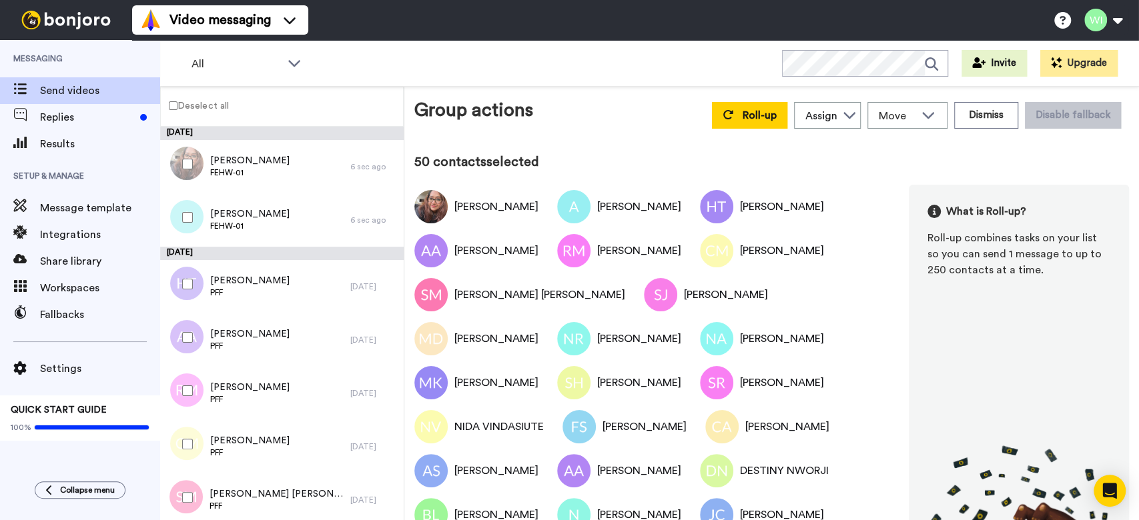
click at [203, 107] on label "Deselect all" at bounding box center [195, 105] width 68 height 16
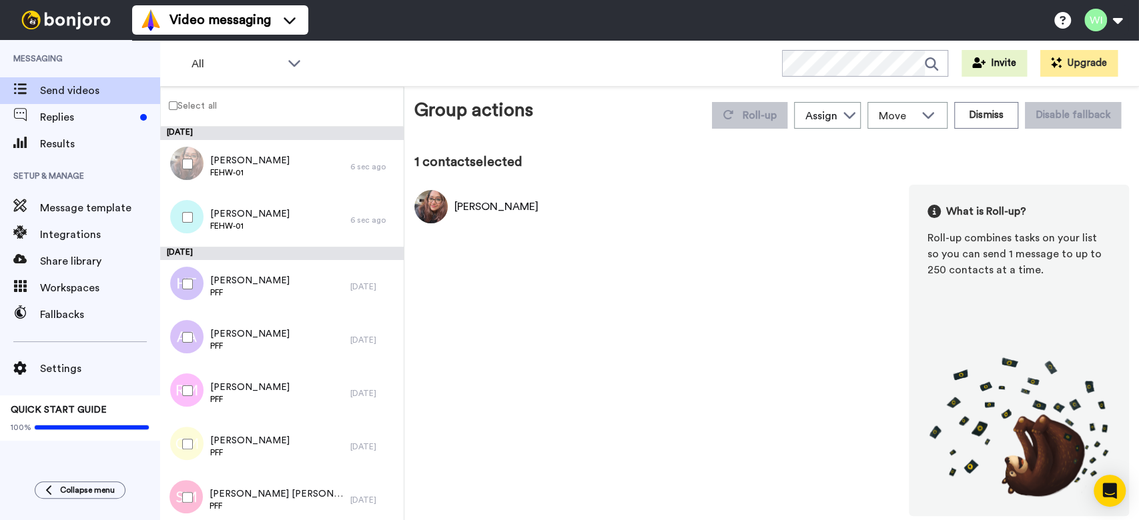
click at [192, 105] on label "Select all" at bounding box center [189, 105] width 56 height 16
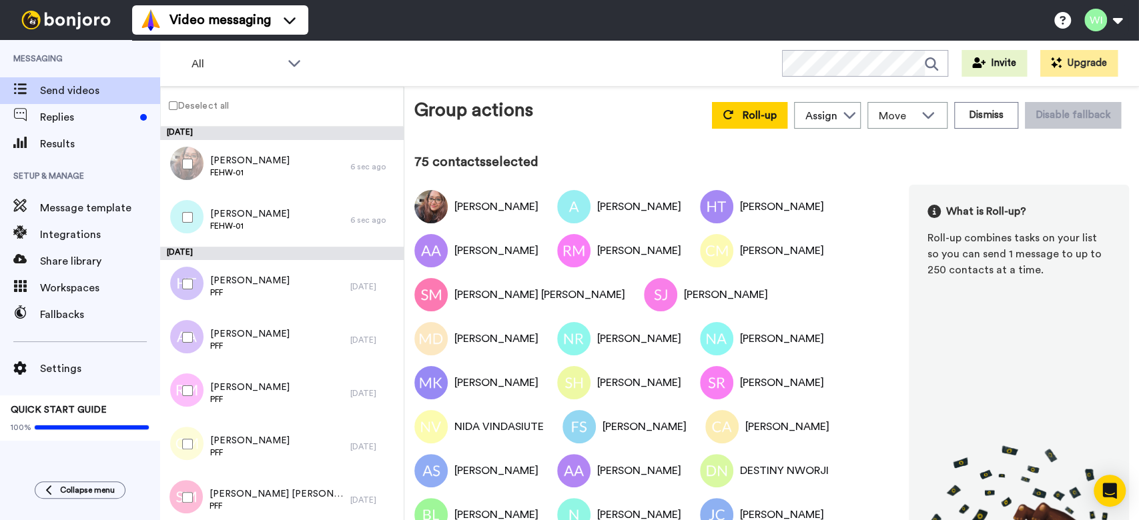
click at [196, 103] on label "Deselect all" at bounding box center [195, 105] width 68 height 16
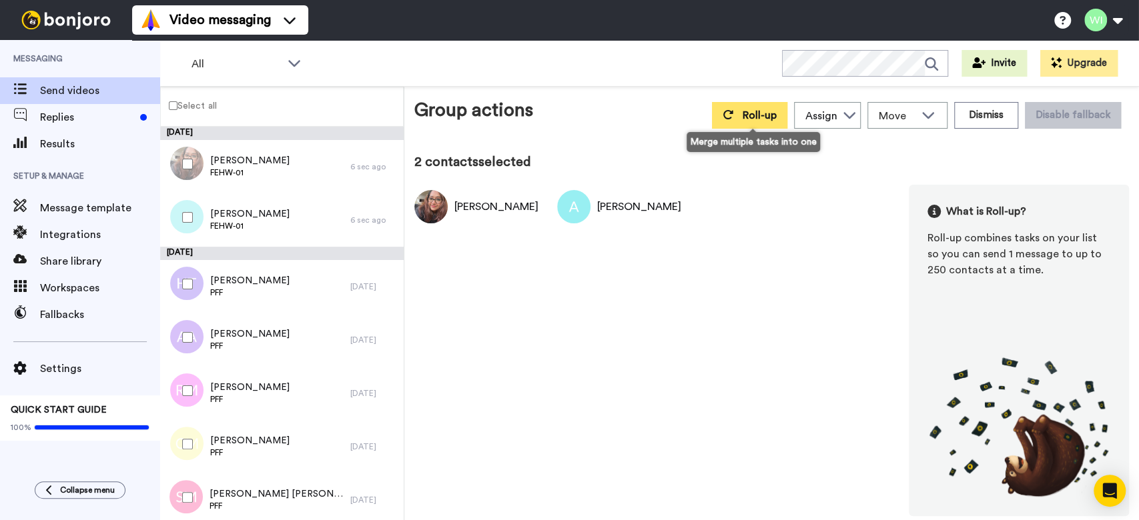
click at [743, 119] on button "Roll-up" at bounding box center [749, 115] width 75 height 27
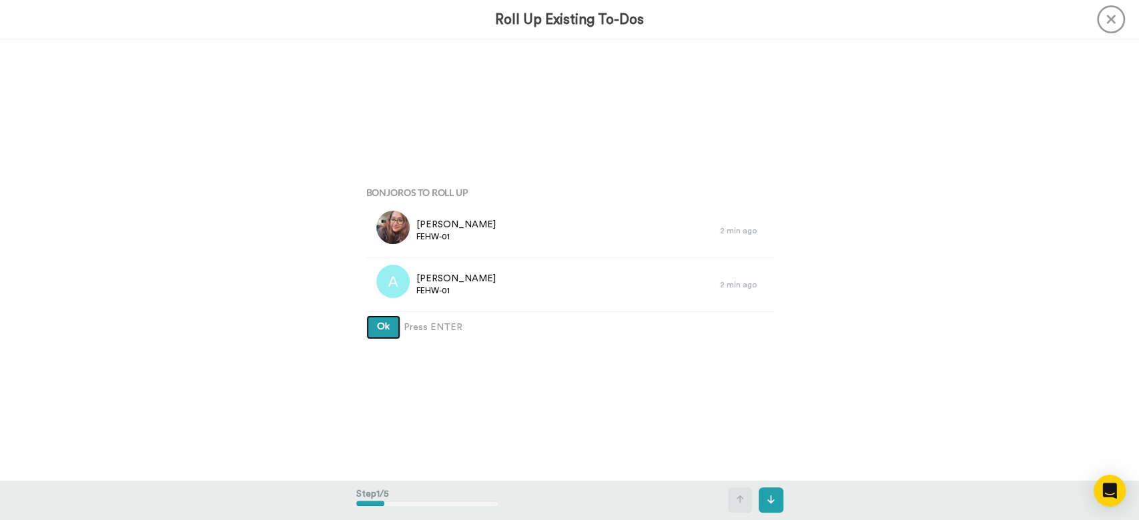
click at [376, 332] on button "Ok" at bounding box center [383, 328] width 34 height 24
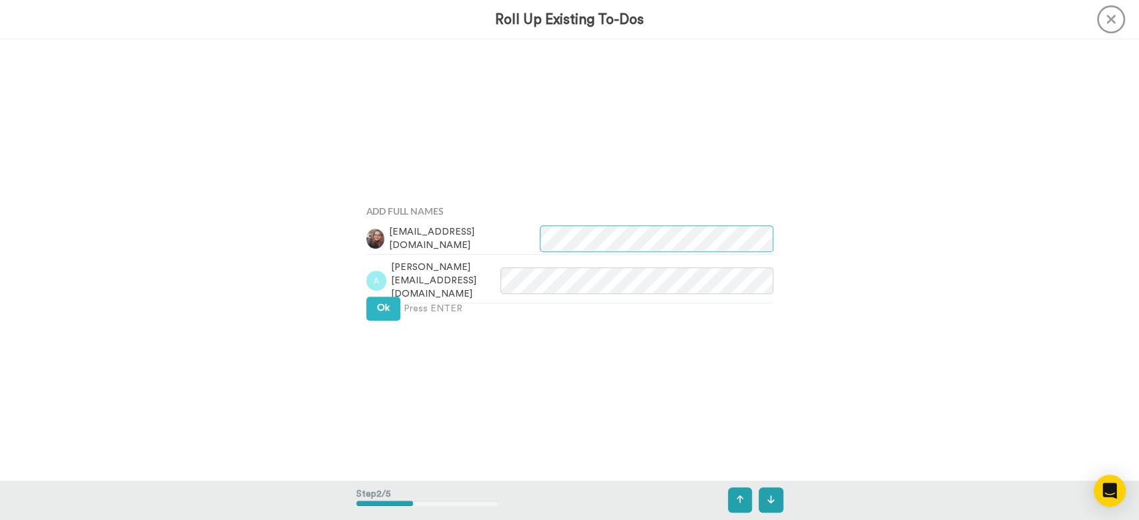
scroll to position [442, 0]
click at [378, 311] on span "Ok" at bounding box center [383, 307] width 13 height 9
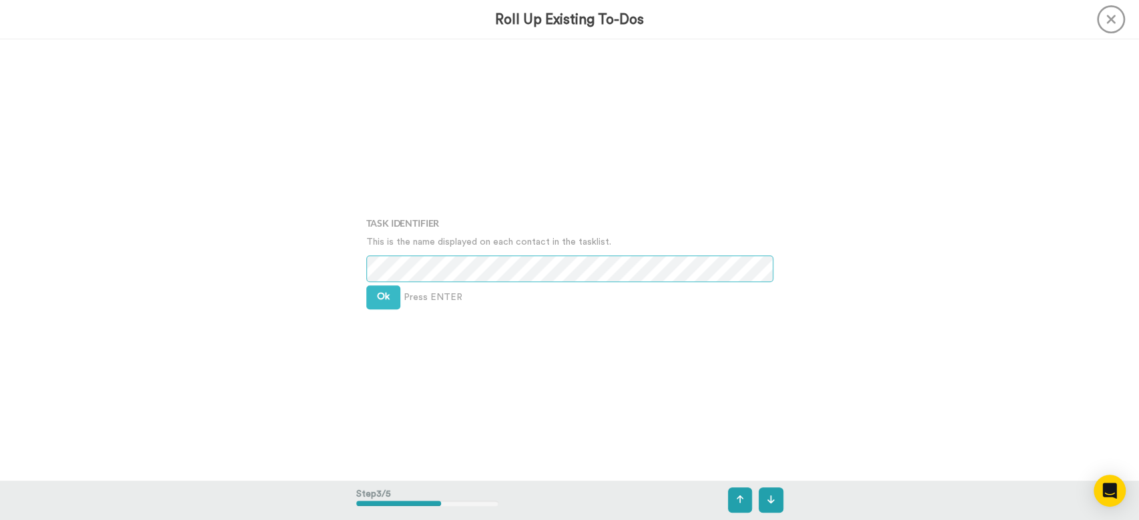
scroll to position [883, 0]
click at [378, 303] on button "Ok" at bounding box center [383, 296] width 34 height 24
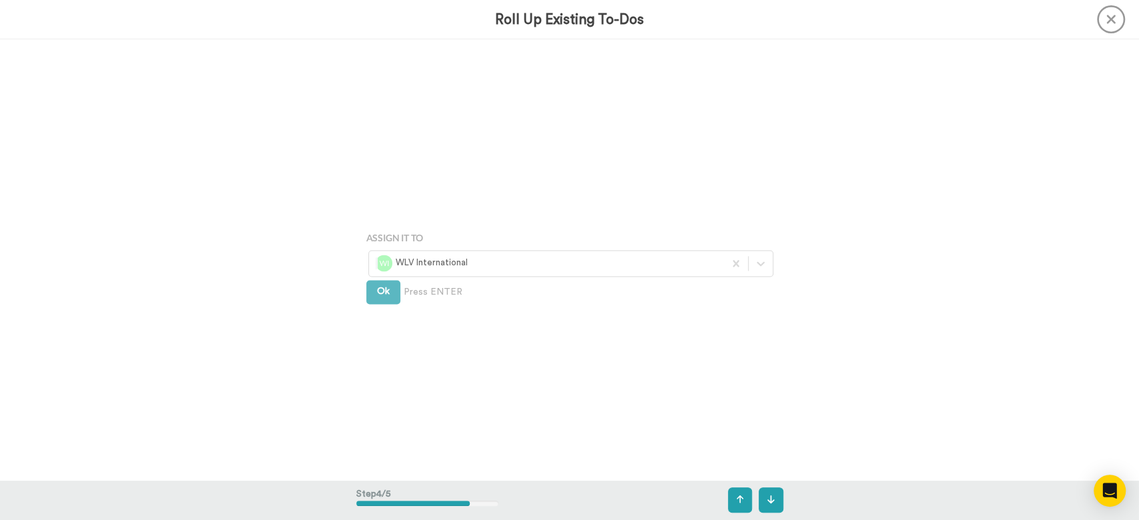
scroll to position [1324, 0]
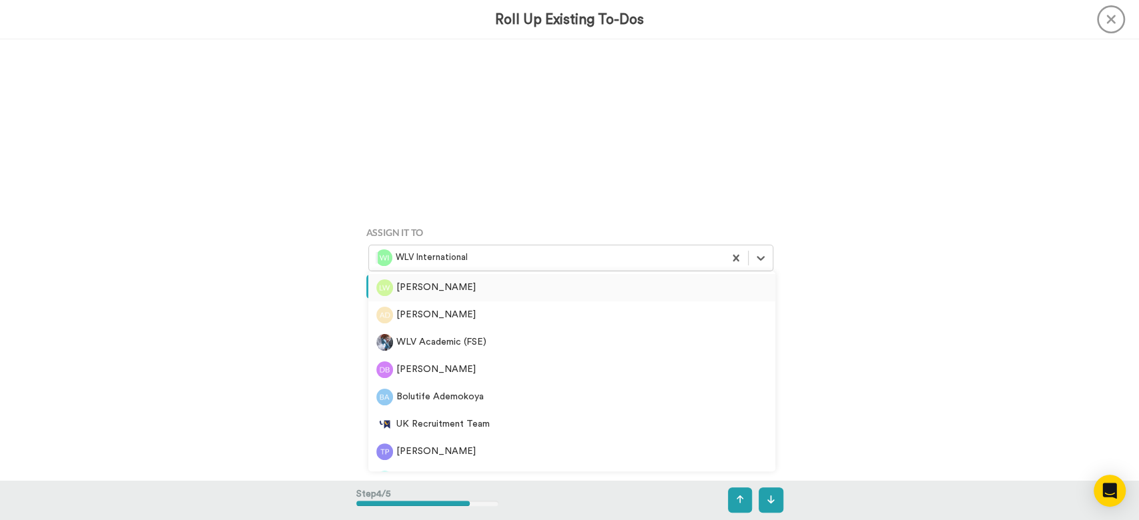
click at [611, 268] on div "WLV International" at bounding box center [546, 258] width 355 height 21
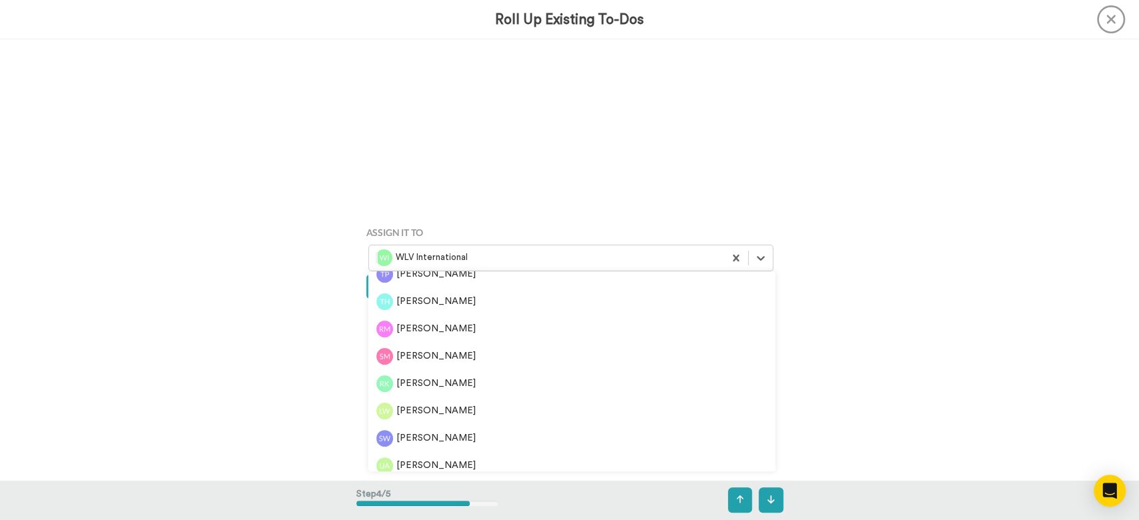
scroll to position [356, 0]
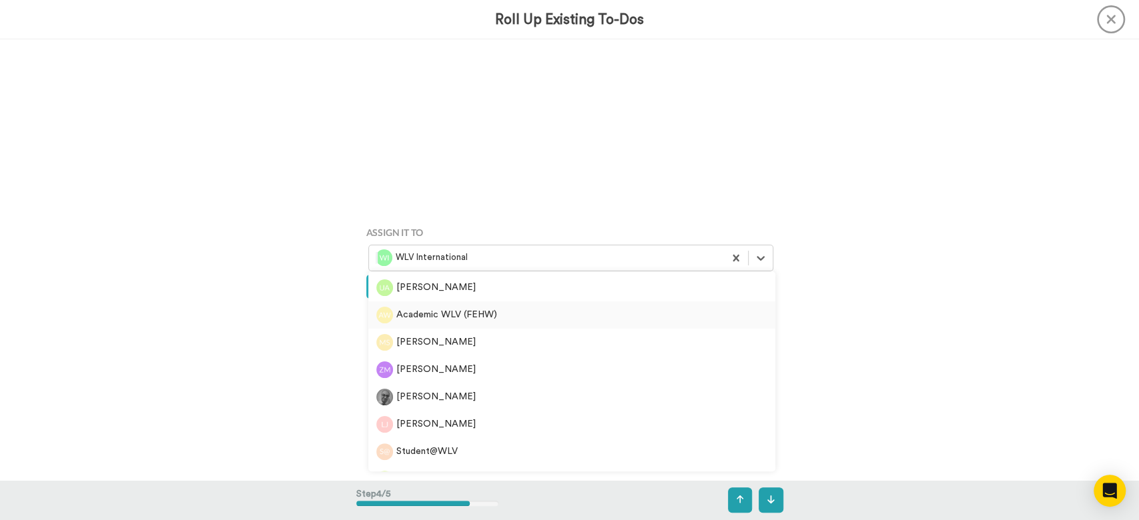
click at [491, 317] on div "Academic WLV (FEHW)" at bounding box center [571, 315] width 391 height 17
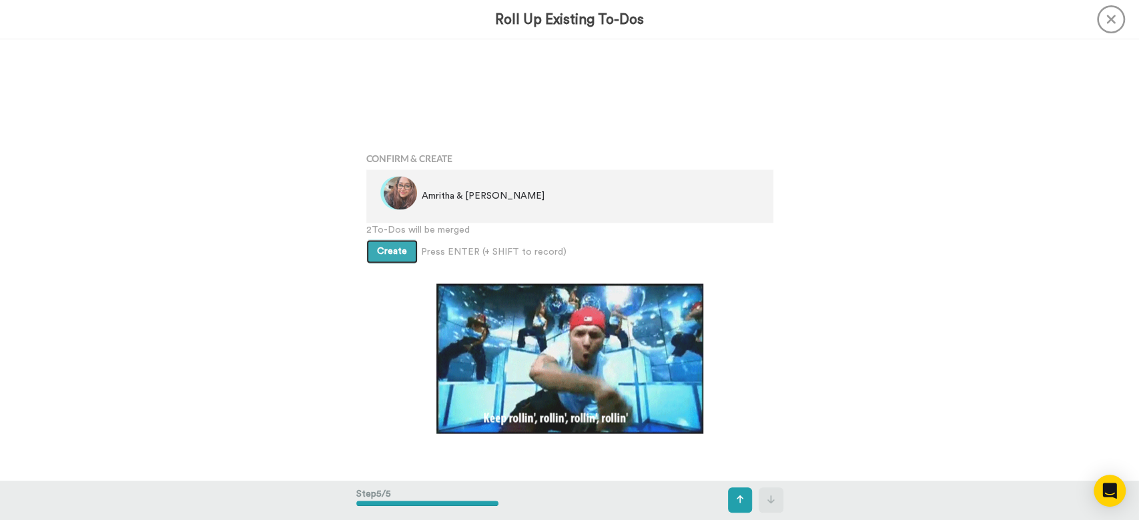
scroll to position [1766, 0]
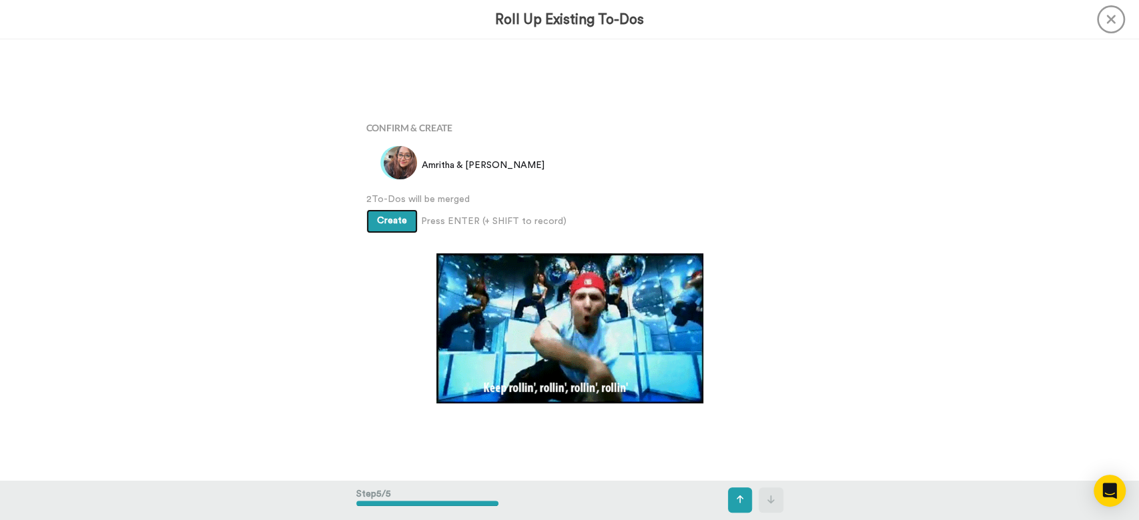
click at [394, 227] on button "Create" at bounding box center [391, 222] width 51 height 24
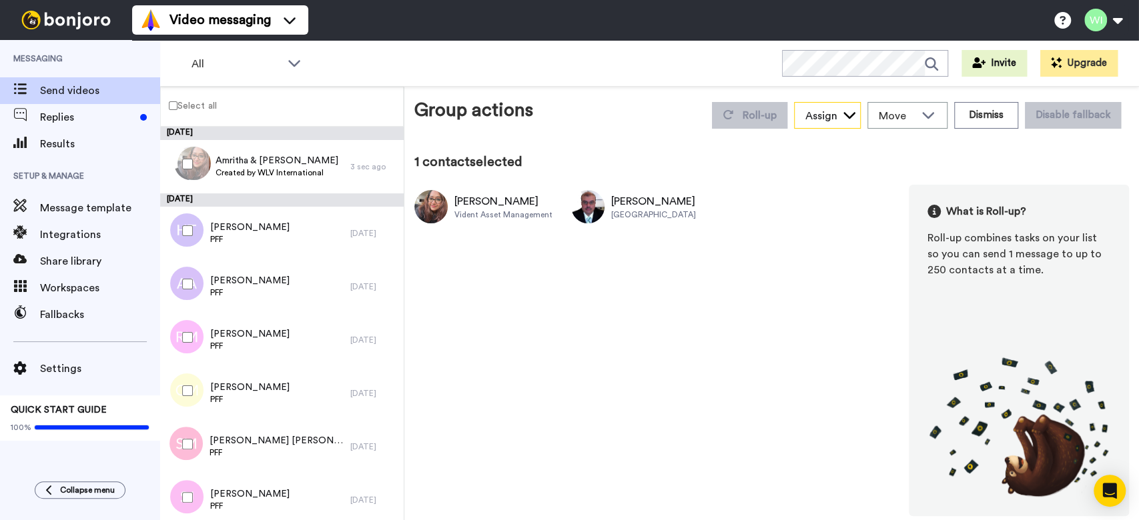
click at [830, 118] on div "Assign" at bounding box center [821, 116] width 32 height 16
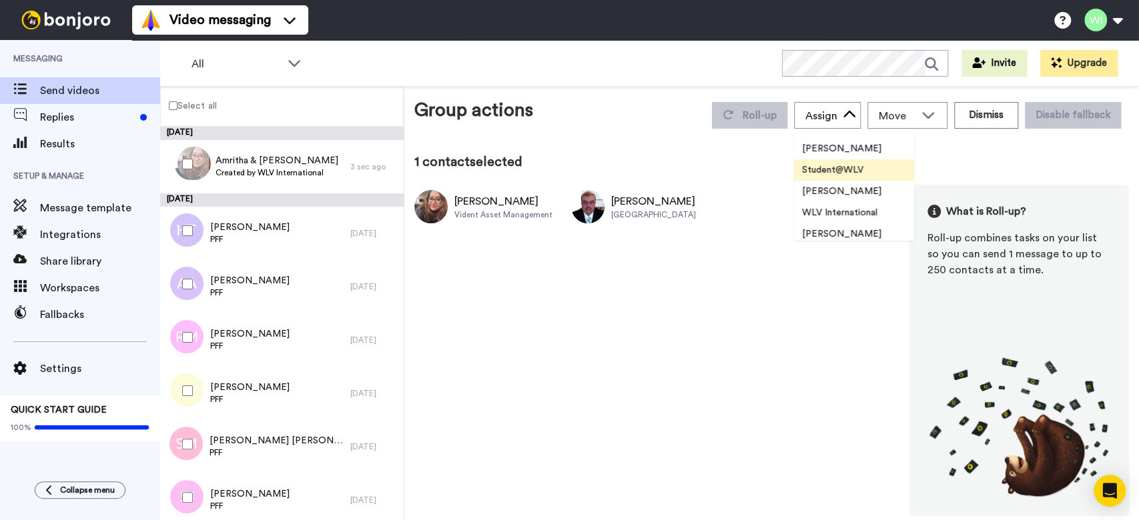
scroll to position [292, 0]
click at [864, 151] on span "Academic WLV (FEHW)" at bounding box center [852, 151] width 117 height 13
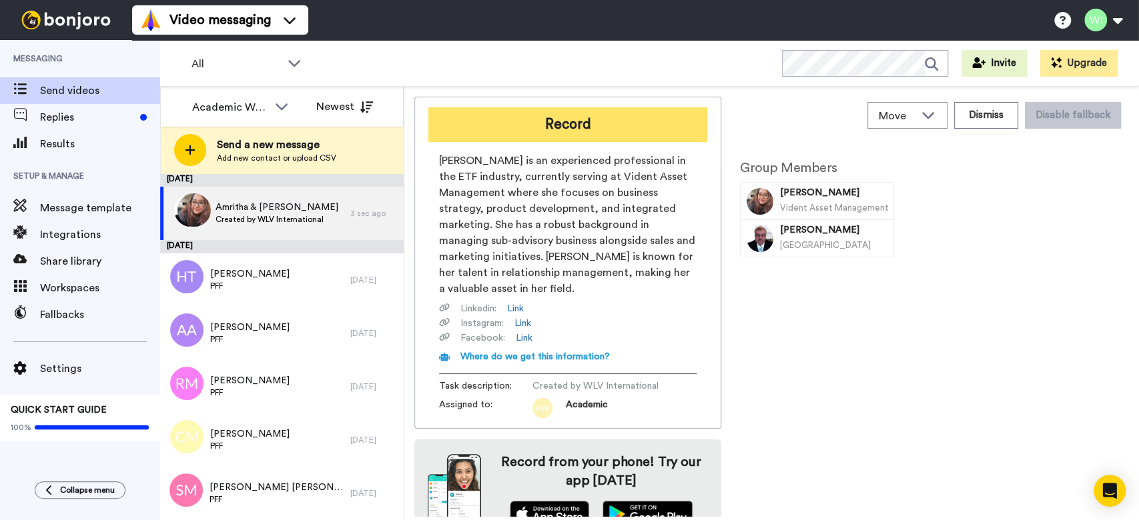
click at [582, 125] on button "Record" at bounding box center [567, 124] width 279 height 35
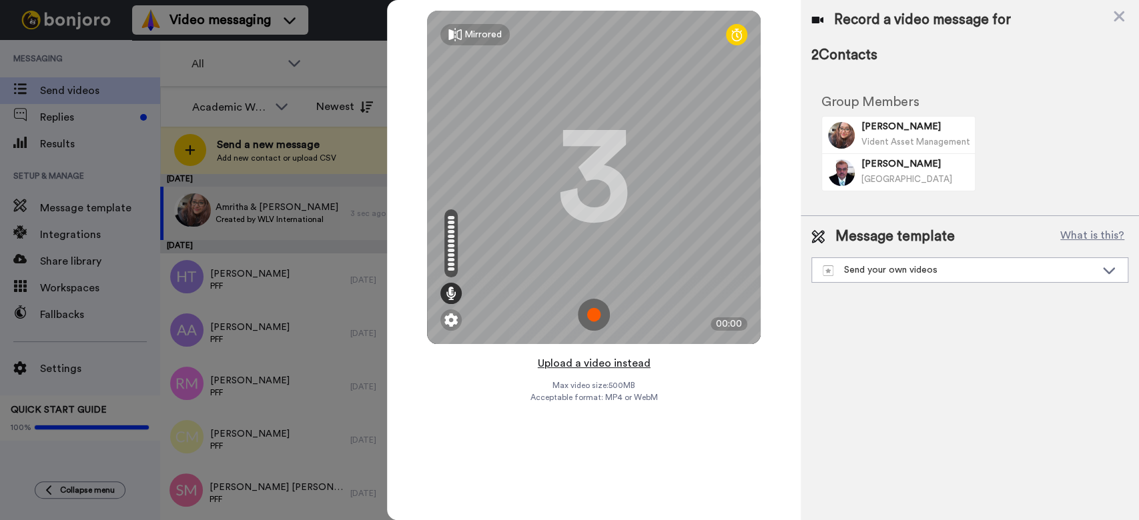
click at [597, 370] on button "Upload a video instead" at bounding box center [594, 363] width 121 height 17
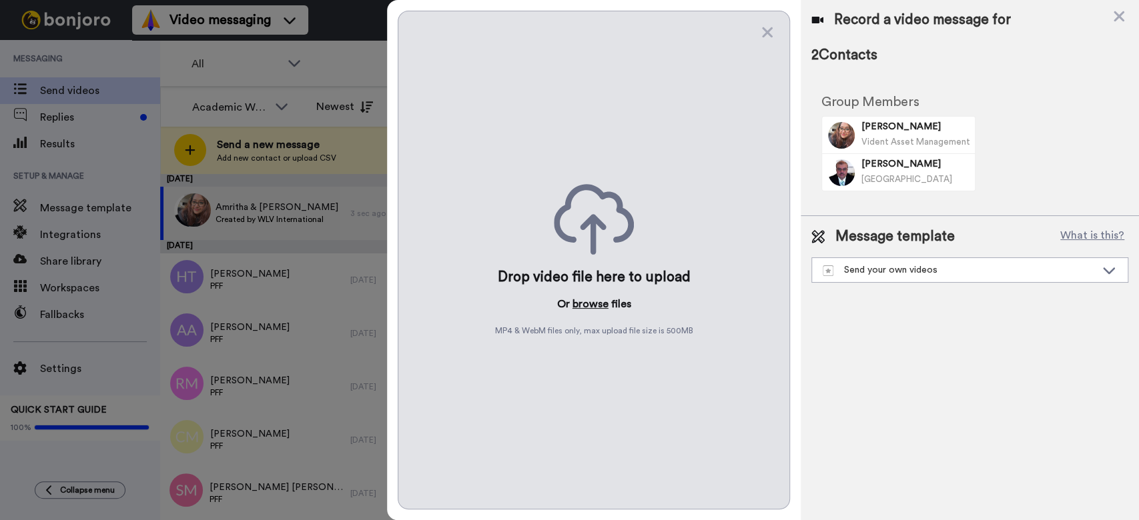
click at [579, 304] on button "browse" at bounding box center [590, 304] width 36 height 16
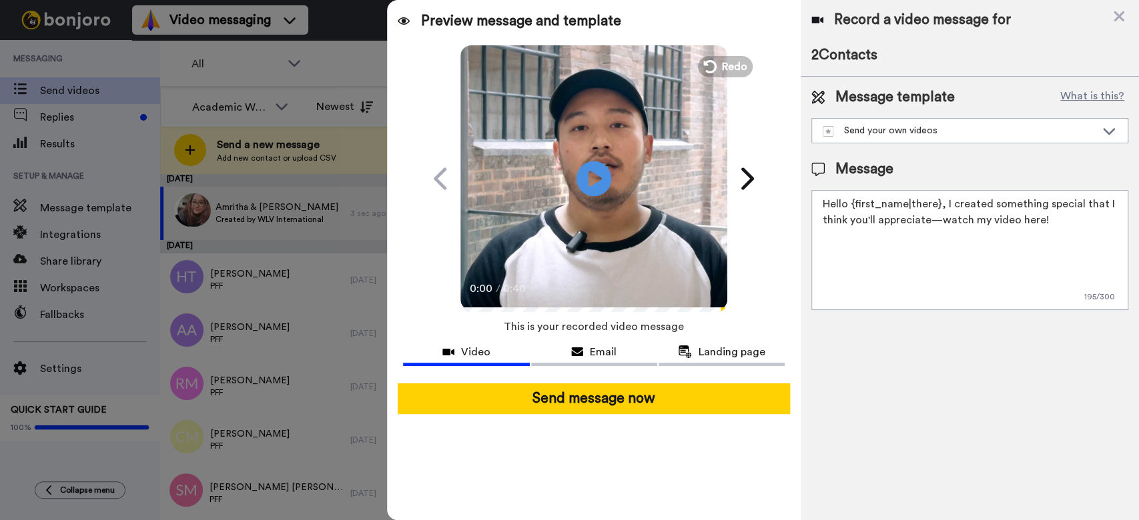
click at [595, 177] on icon "Play/Pause" at bounding box center [594, 178] width 35 height 63
click at [707, 69] on icon at bounding box center [708, 66] width 15 height 15
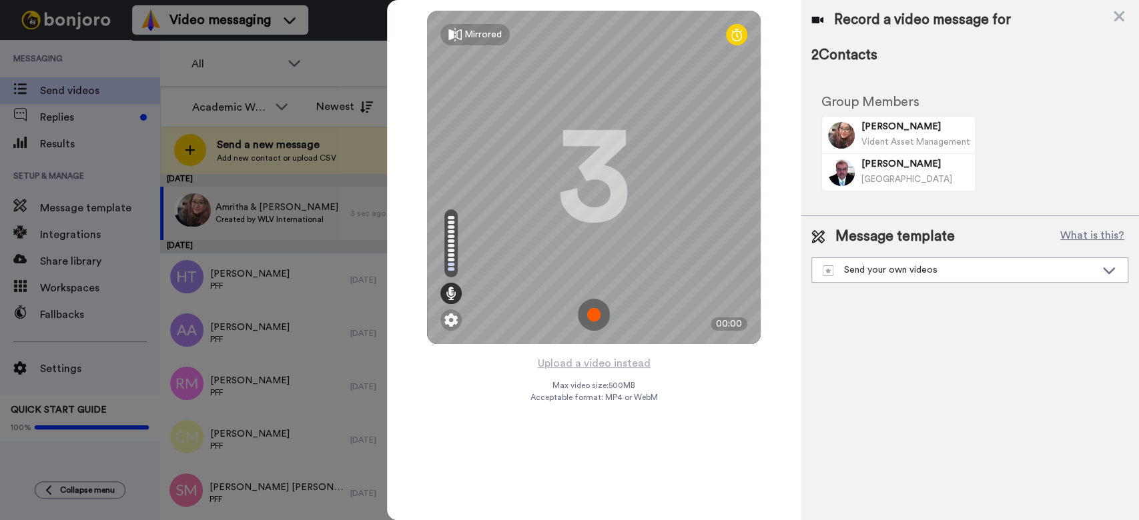
click at [594, 313] on img at bounding box center [594, 315] width 32 height 32
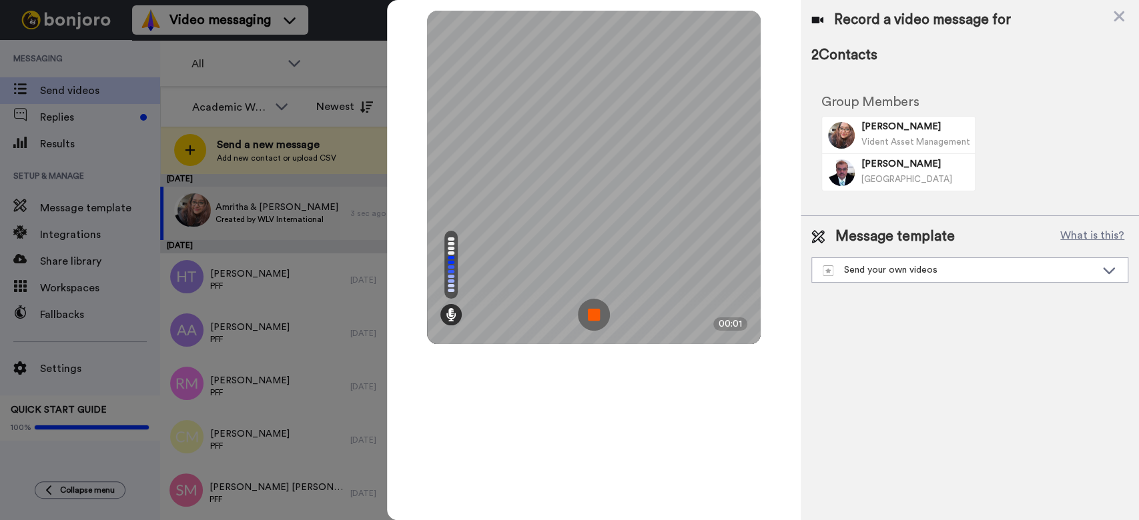
click at [592, 313] on img at bounding box center [594, 315] width 32 height 32
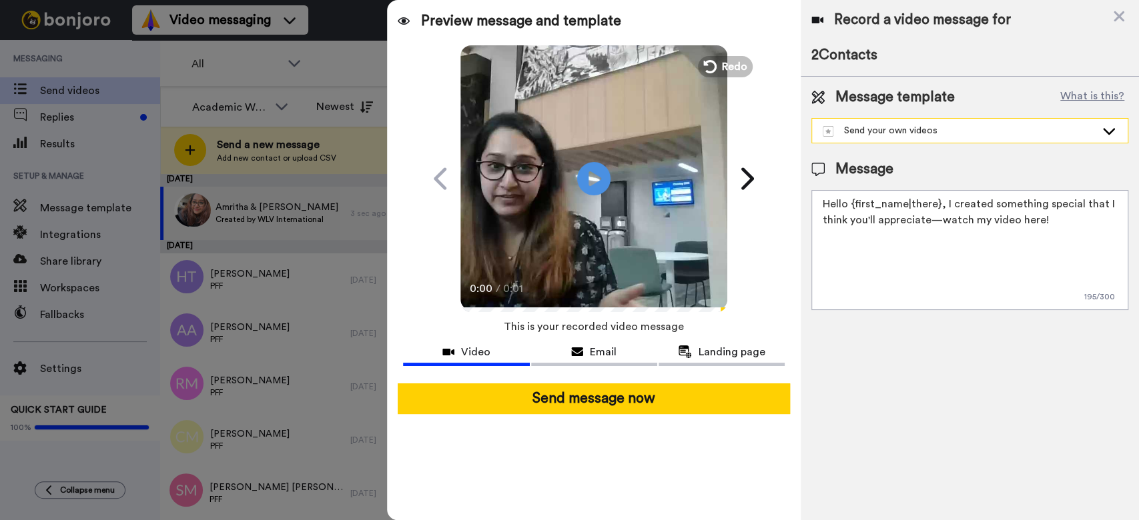
click at [890, 131] on div "Send your own videos" at bounding box center [959, 130] width 273 height 13
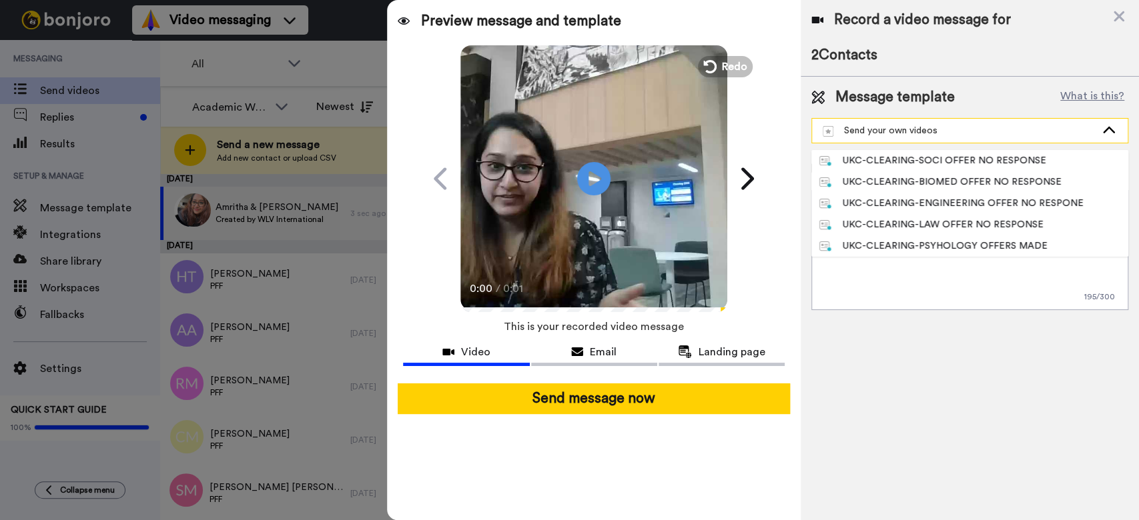
click at [903, 132] on div "Send your own videos" at bounding box center [959, 130] width 273 height 13
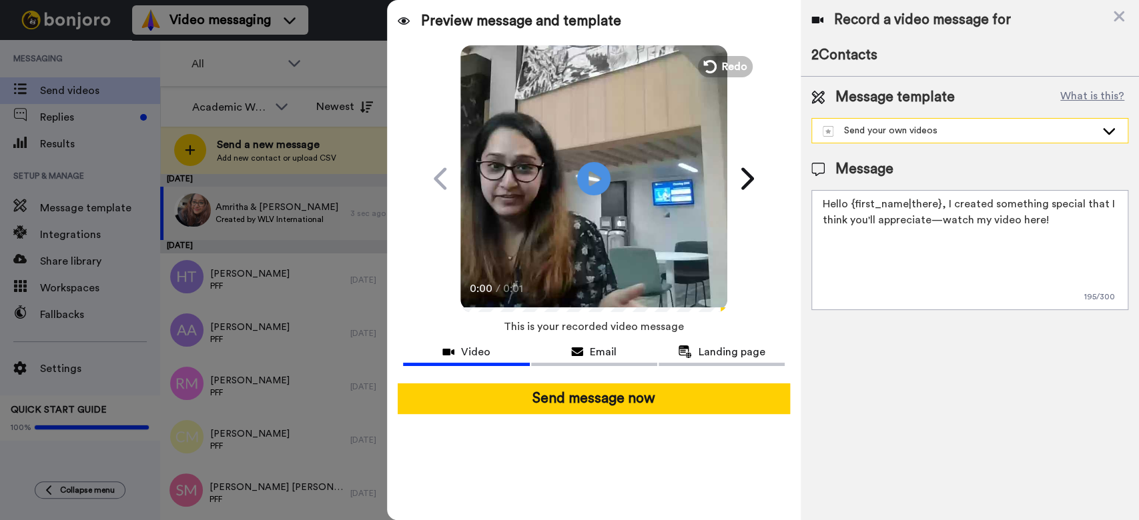
click at [905, 130] on div "Send your own videos" at bounding box center [959, 130] width 273 height 13
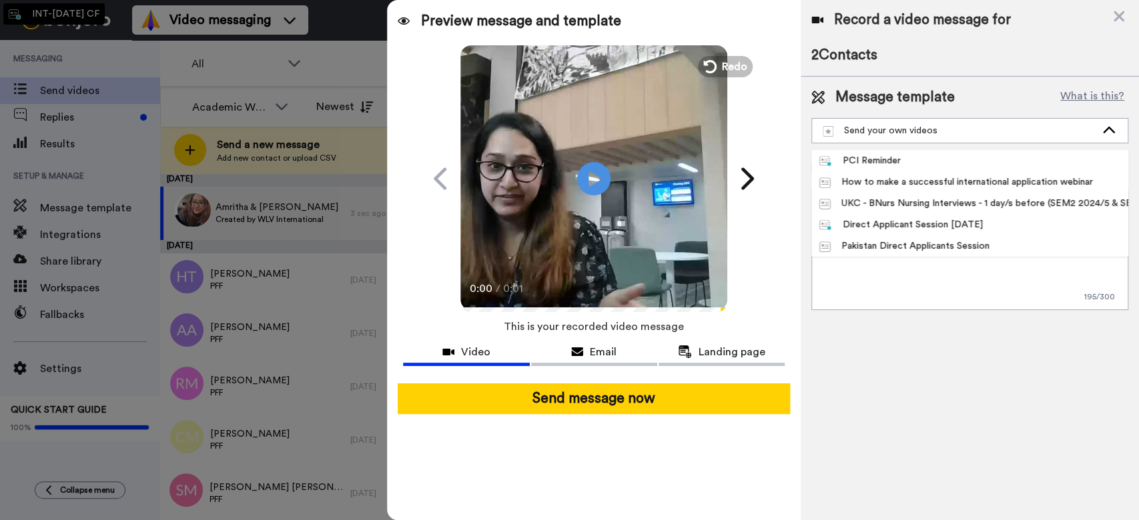
scroll to position [961, 0]
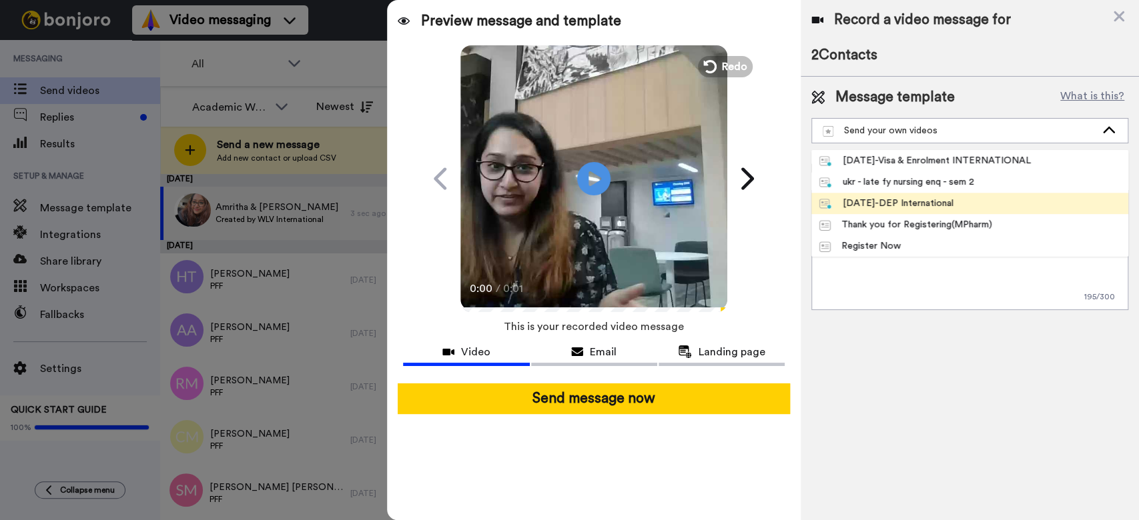
click at [891, 203] on div "May 25-DEP International" at bounding box center [886, 203] width 134 height 13
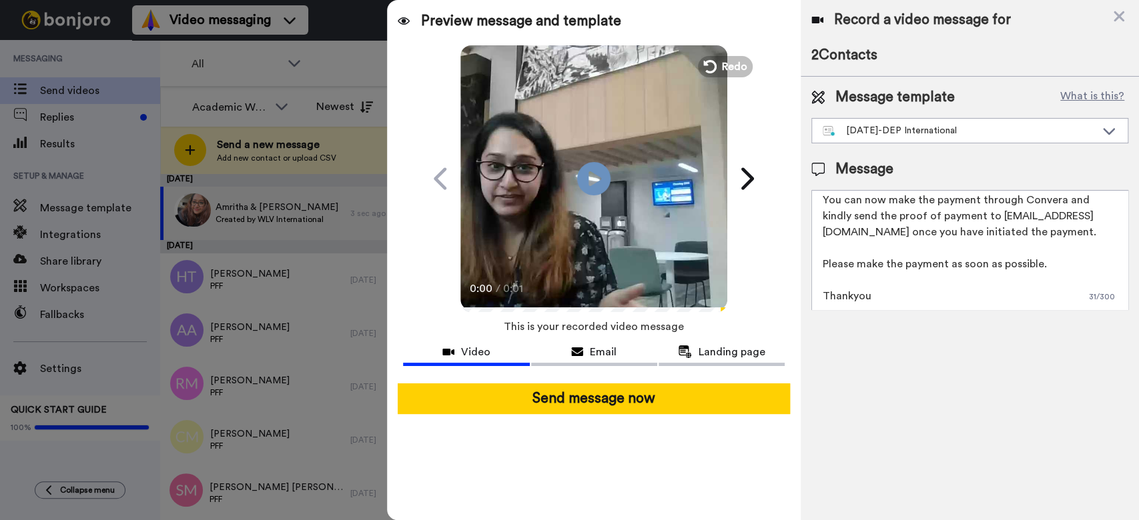
scroll to position [0, 0]
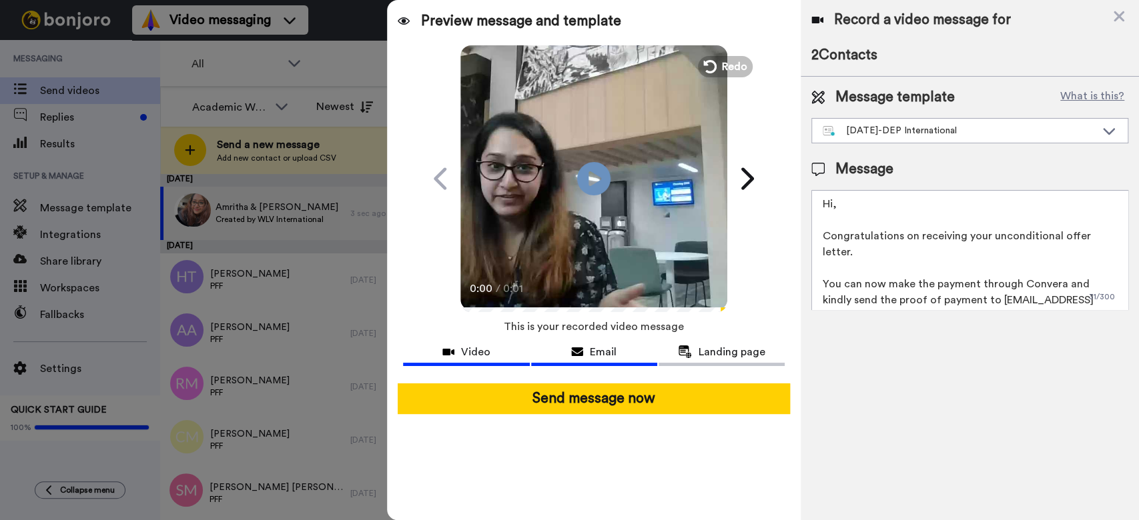
click at [591, 344] on span "Email" at bounding box center [603, 352] width 27 height 16
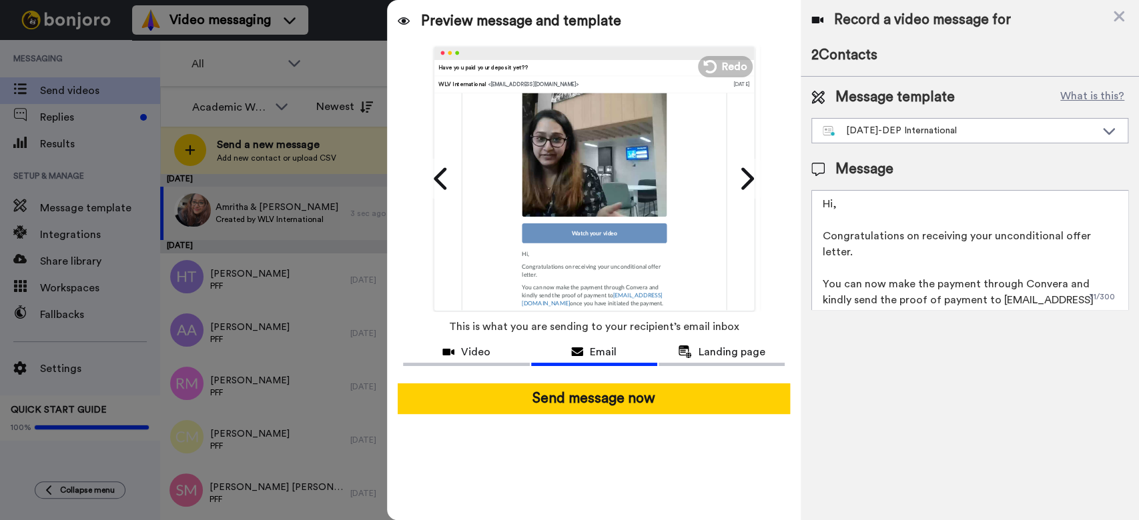
scroll to position [89, 0]
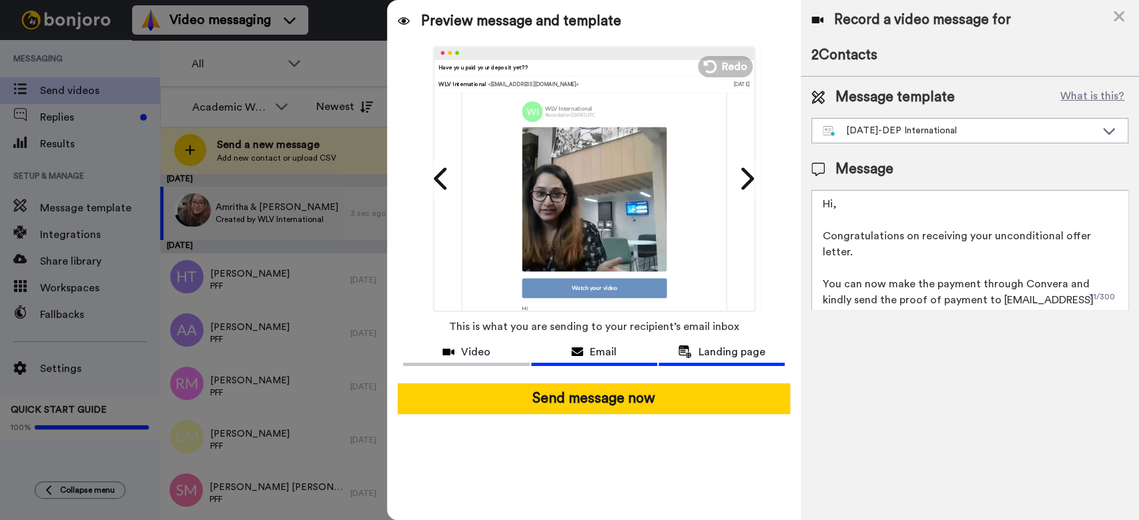
click at [712, 350] on span "Landing page" at bounding box center [732, 352] width 67 height 16
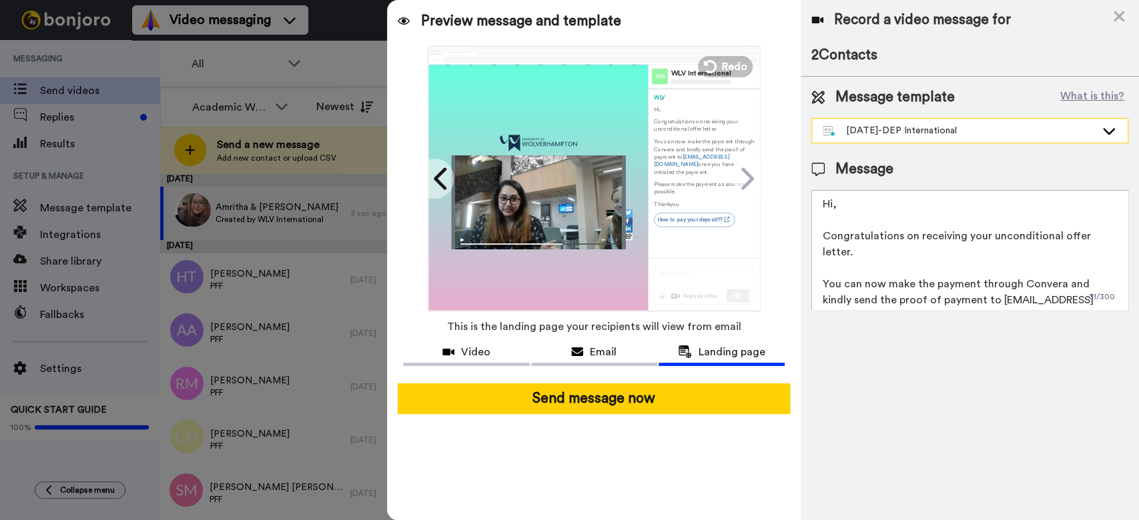
drag, startPoint x: 871, startPoint y: 128, endPoint x: 881, endPoint y: 133, distance: 11.9
click at [872, 128] on div "May 25-DEP International" at bounding box center [959, 130] width 273 height 13
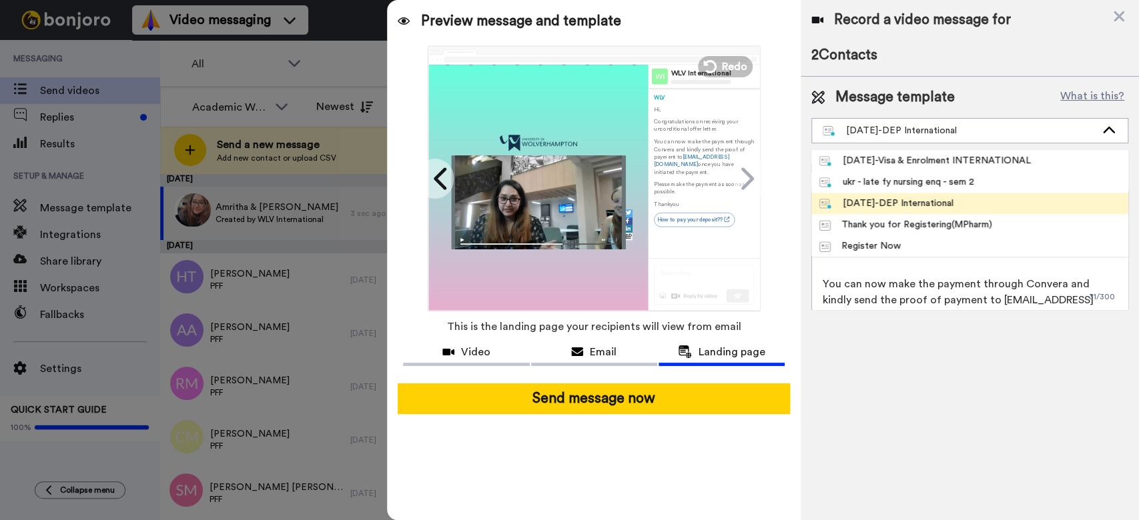
scroll to position [871, 0]
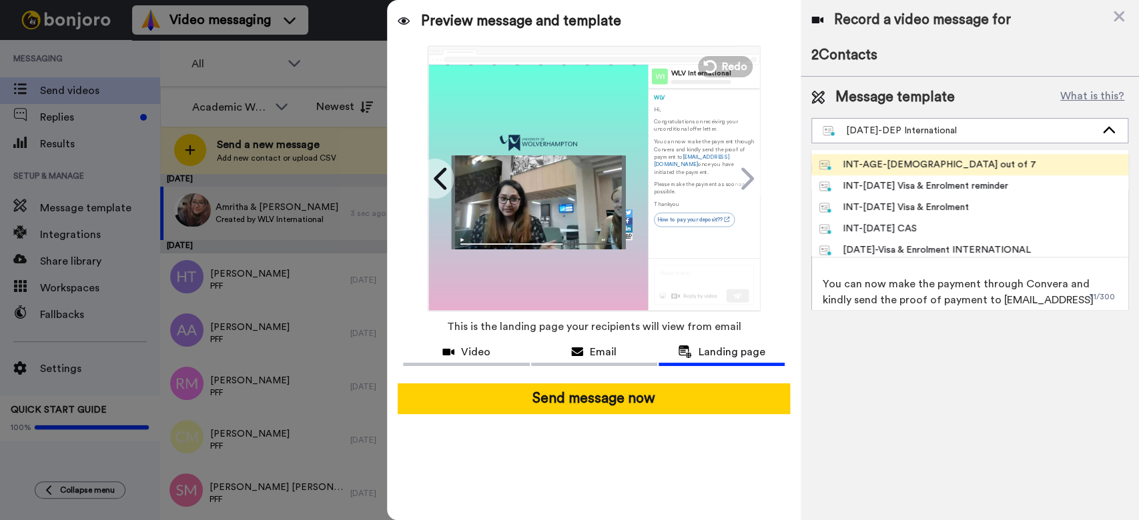
click at [895, 166] on div "INT-AGE-6 out of 7" at bounding box center [927, 164] width 217 height 13
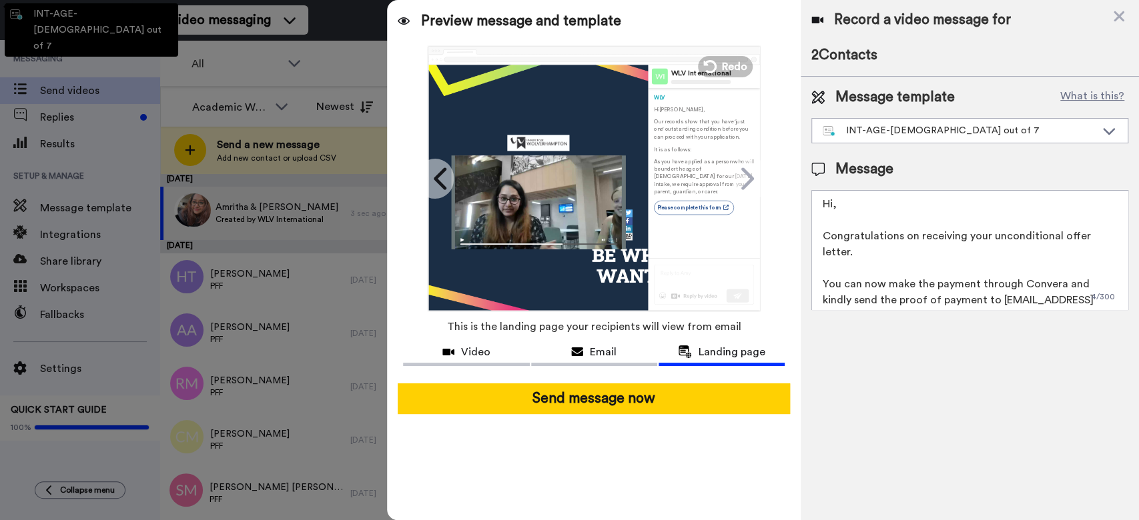
type textarea "Hi {first_name}, Our records show that you have 'just one' outstanding conditio…"
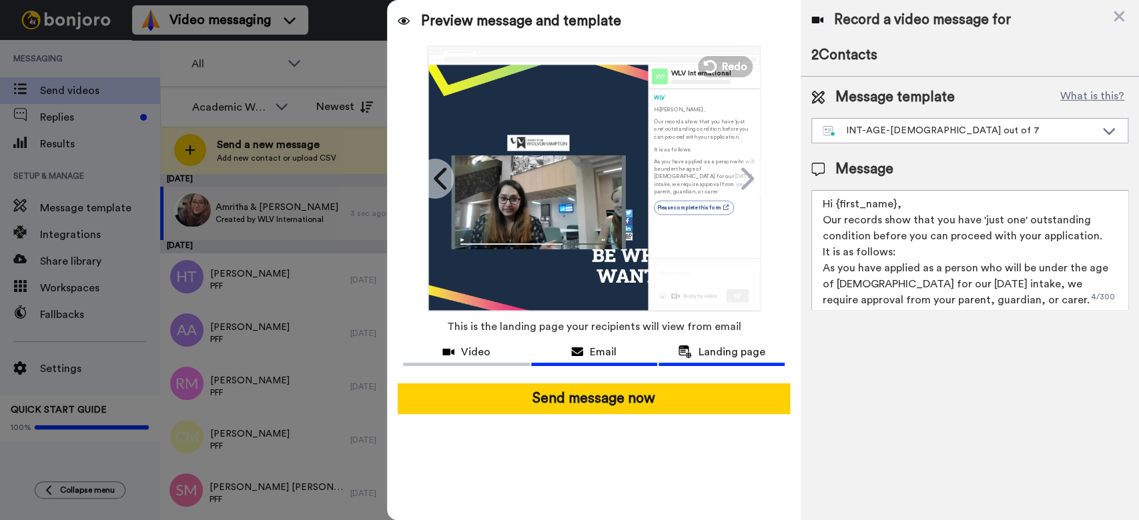
click at [593, 347] on span "Email" at bounding box center [603, 352] width 27 height 16
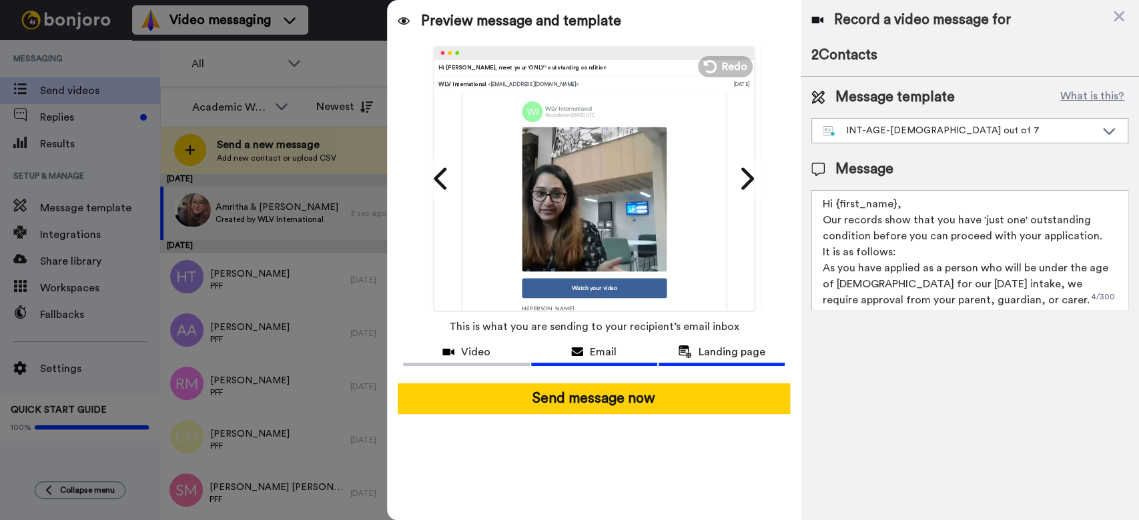
click at [683, 350] on icon at bounding box center [685, 352] width 14 height 13
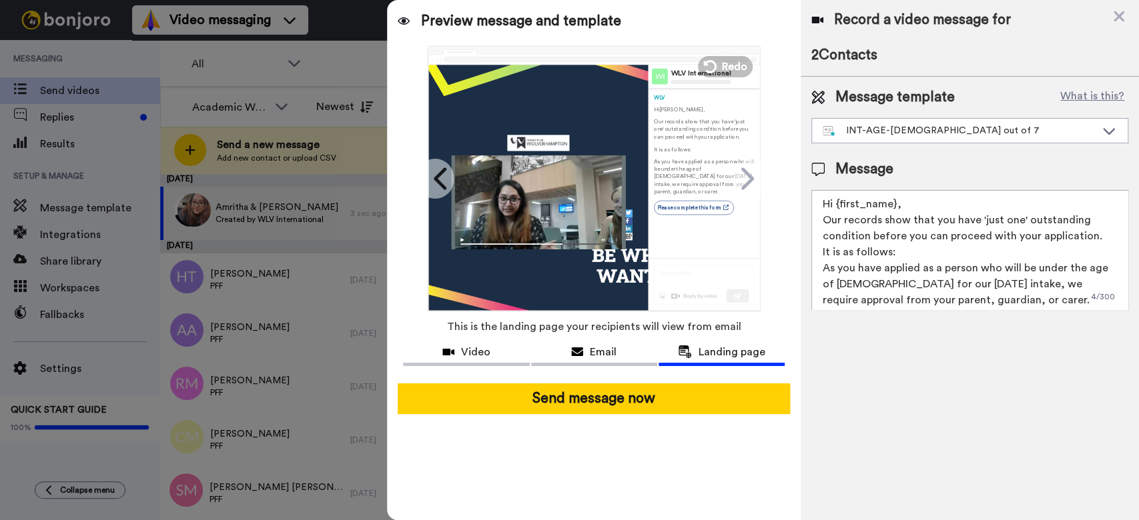
click at [1115, 12] on icon at bounding box center [1118, 16] width 13 height 17
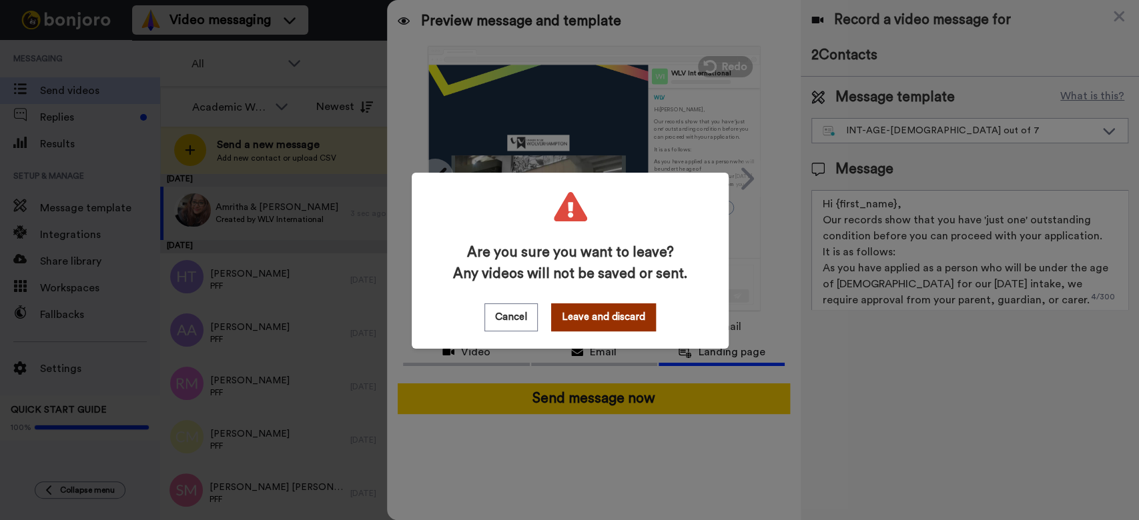
click at [598, 312] on button "Leave and discard" at bounding box center [603, 318] width 105 height 28
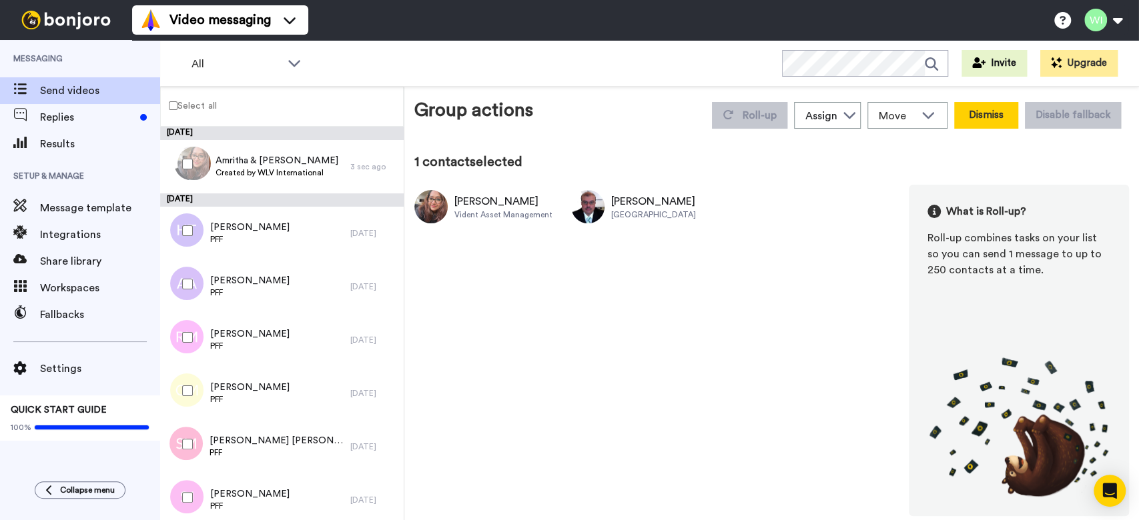
click at [983, 109] on button "Dismiss" at bounding box center [986, 115] width 64 height 27
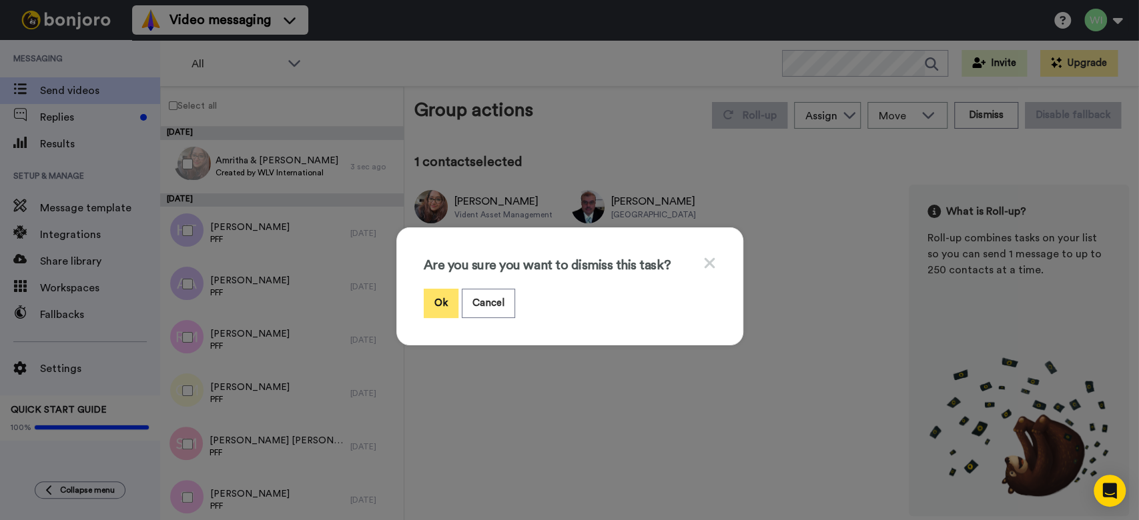
click at [430, 306] on button "Ok" at bounding box center [441, 303] width 35 height 29
